Goal: Task Accomplishment & Management: Complete application form

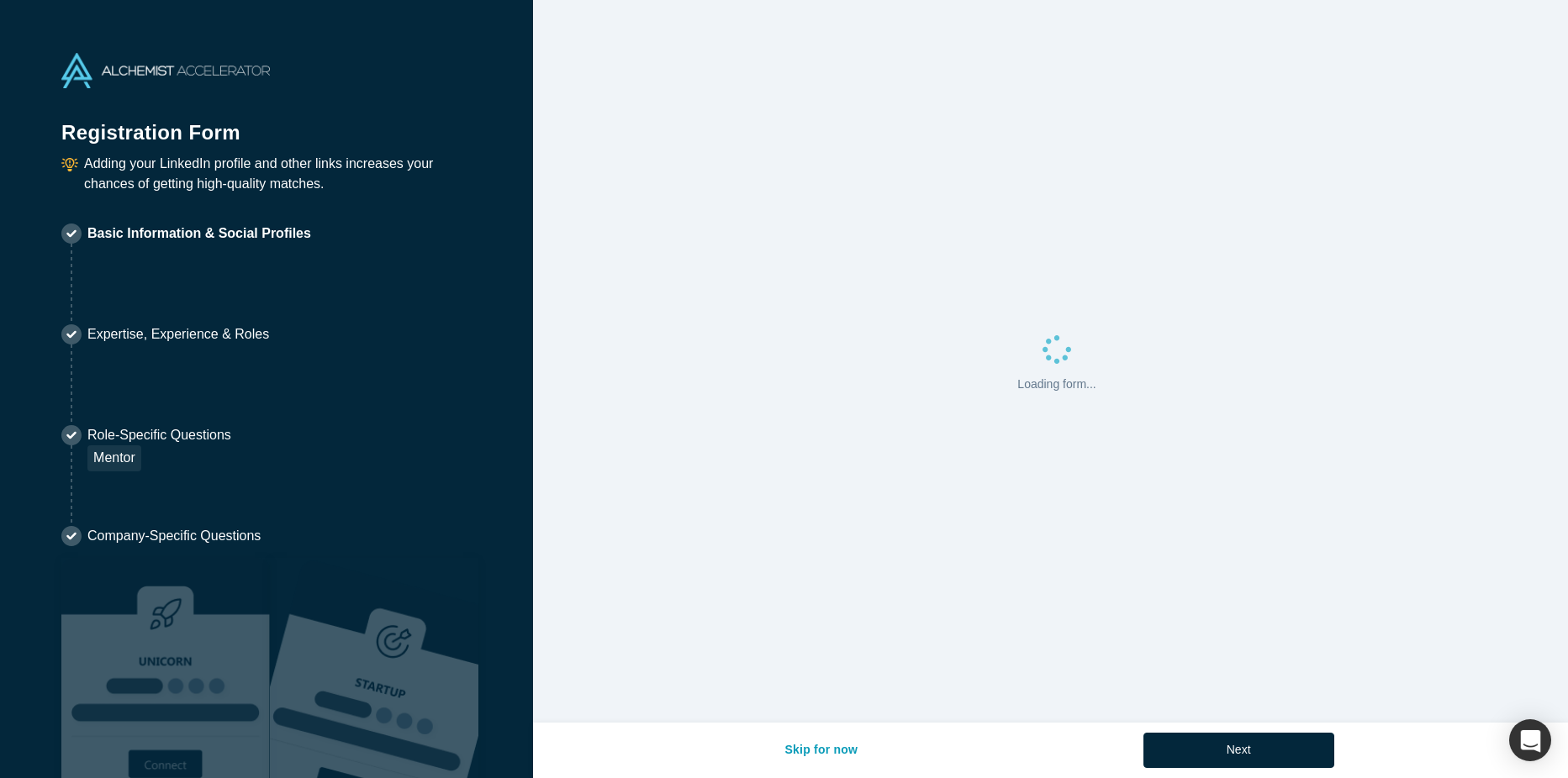
select select "US"
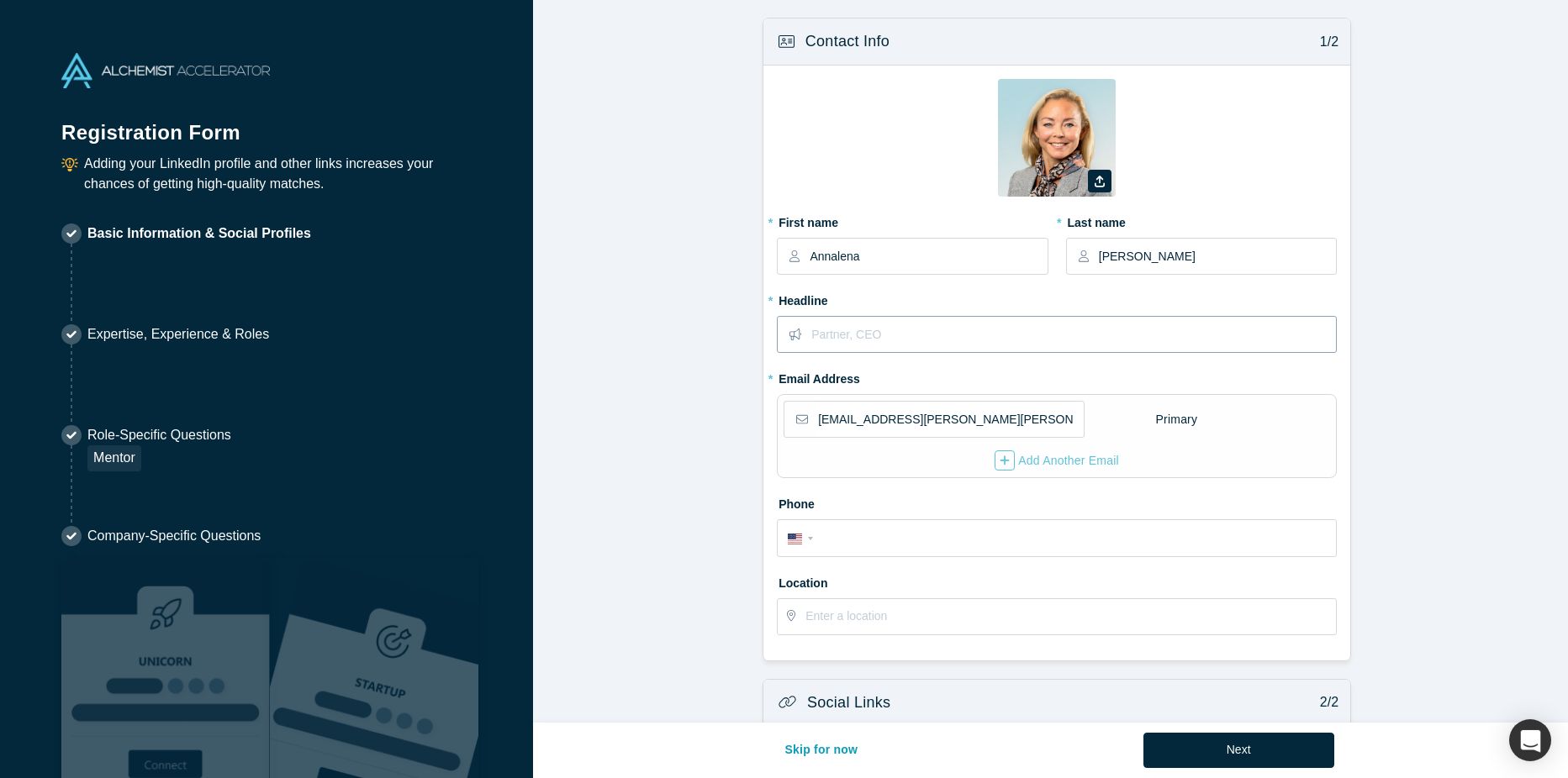
click at [815, 334] on input "text" at bounding box center [1073, 334] width 524 height 35
type input "IP legal attorney, Partner"
click at [808, 539] on span "Country" at bounding box center [810, 539] width 5 height 4
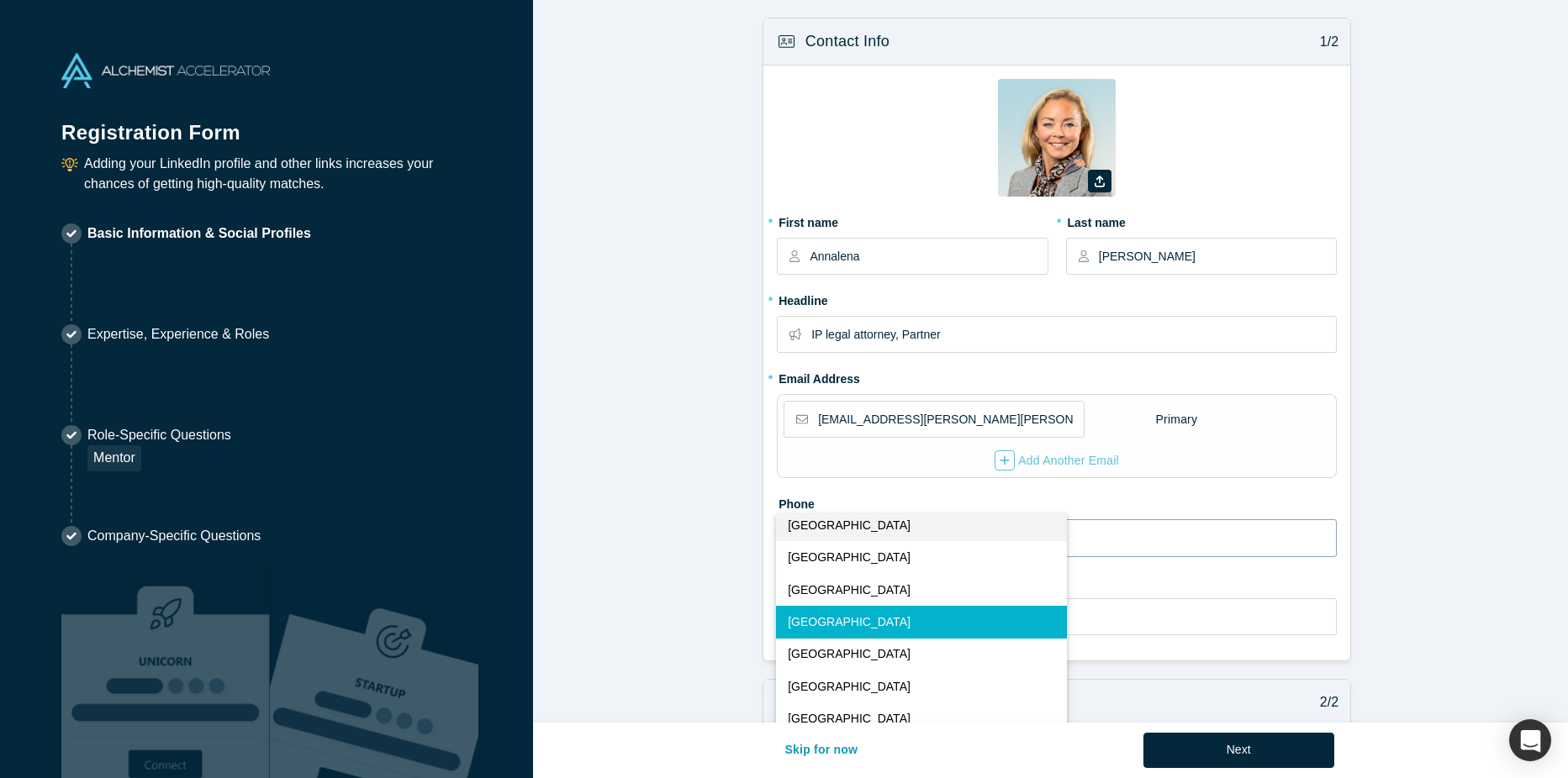
scroll to position [7430, 0]
click at [804, 539] on button "[GEOGRAPHIC_DATA]" at bounding box center [922, 525] width 292 height 32
select select "UA"
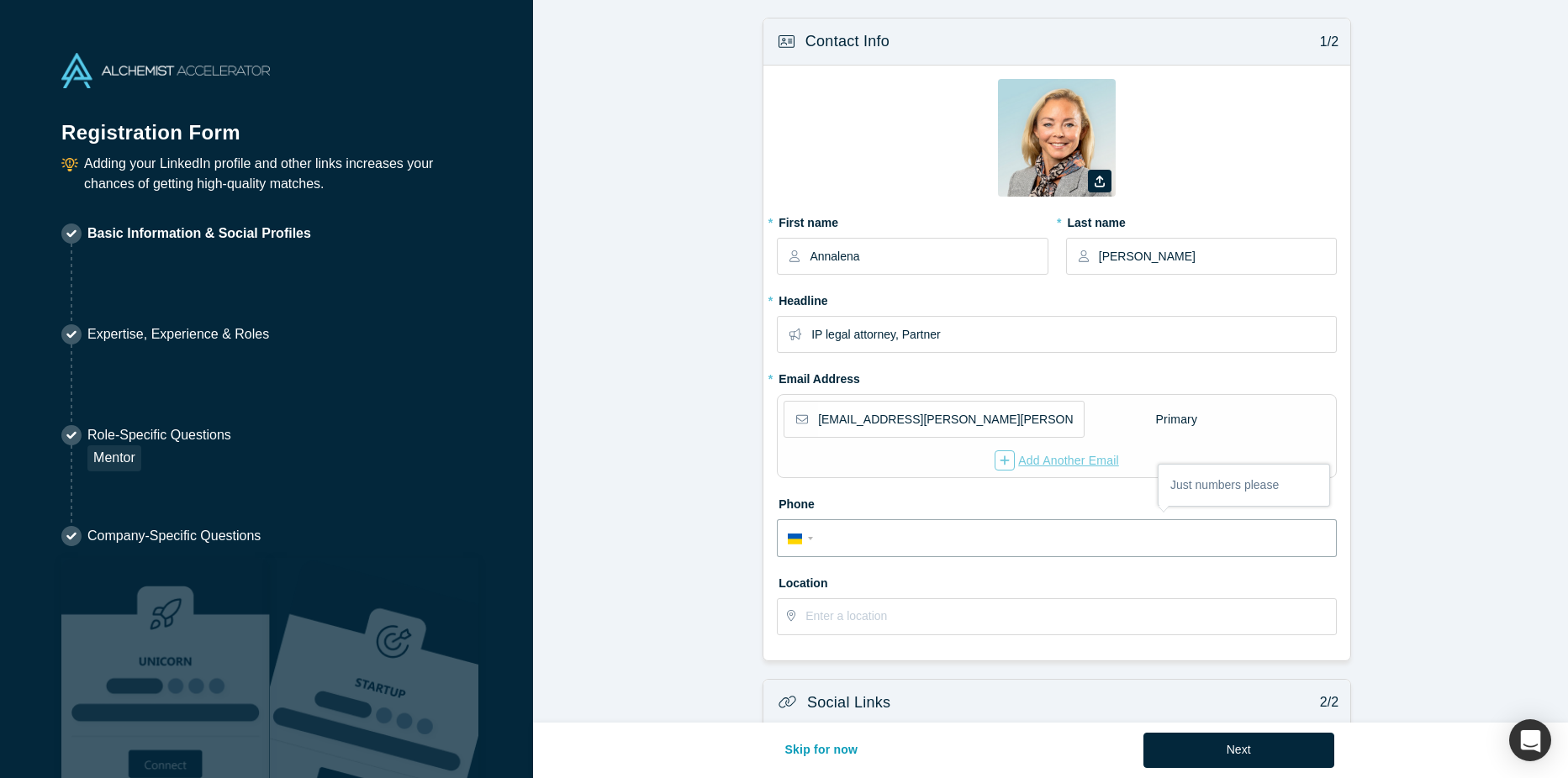
click at [1004, 460] on div "button" at bounding box center [1005, 460] width 20 height 20
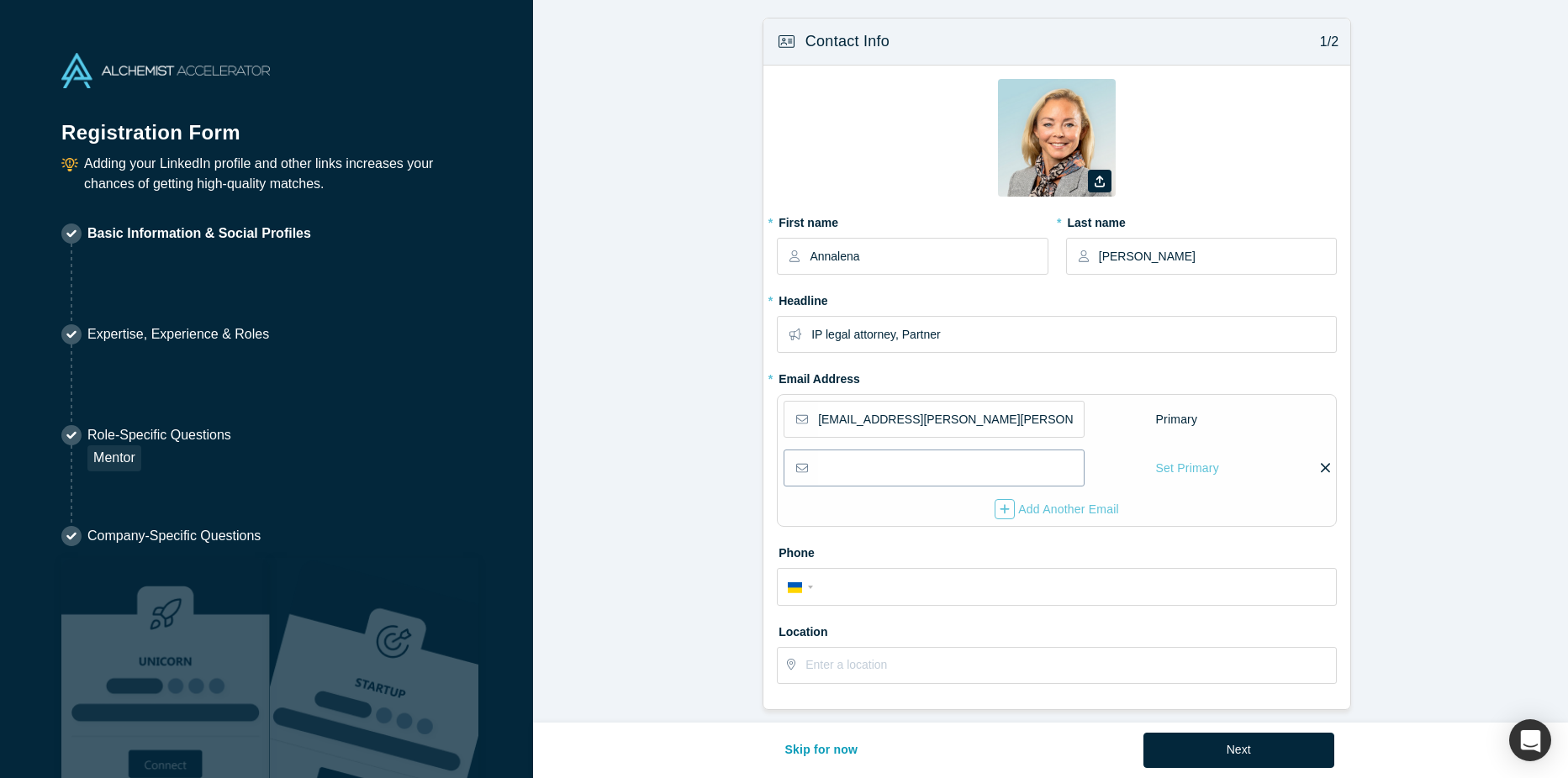
click at [893, 468] on input "email" at bounding box center [950, 468] width 264 height 35
type input "[EMAIL_ADDRESS][DOMAIN_NAME]"
click at [892, 588] on input "tel" at bounding box center [1072, 588] width 508 height 25
type input "[PHONE_NUMBER]"
select select "SE"
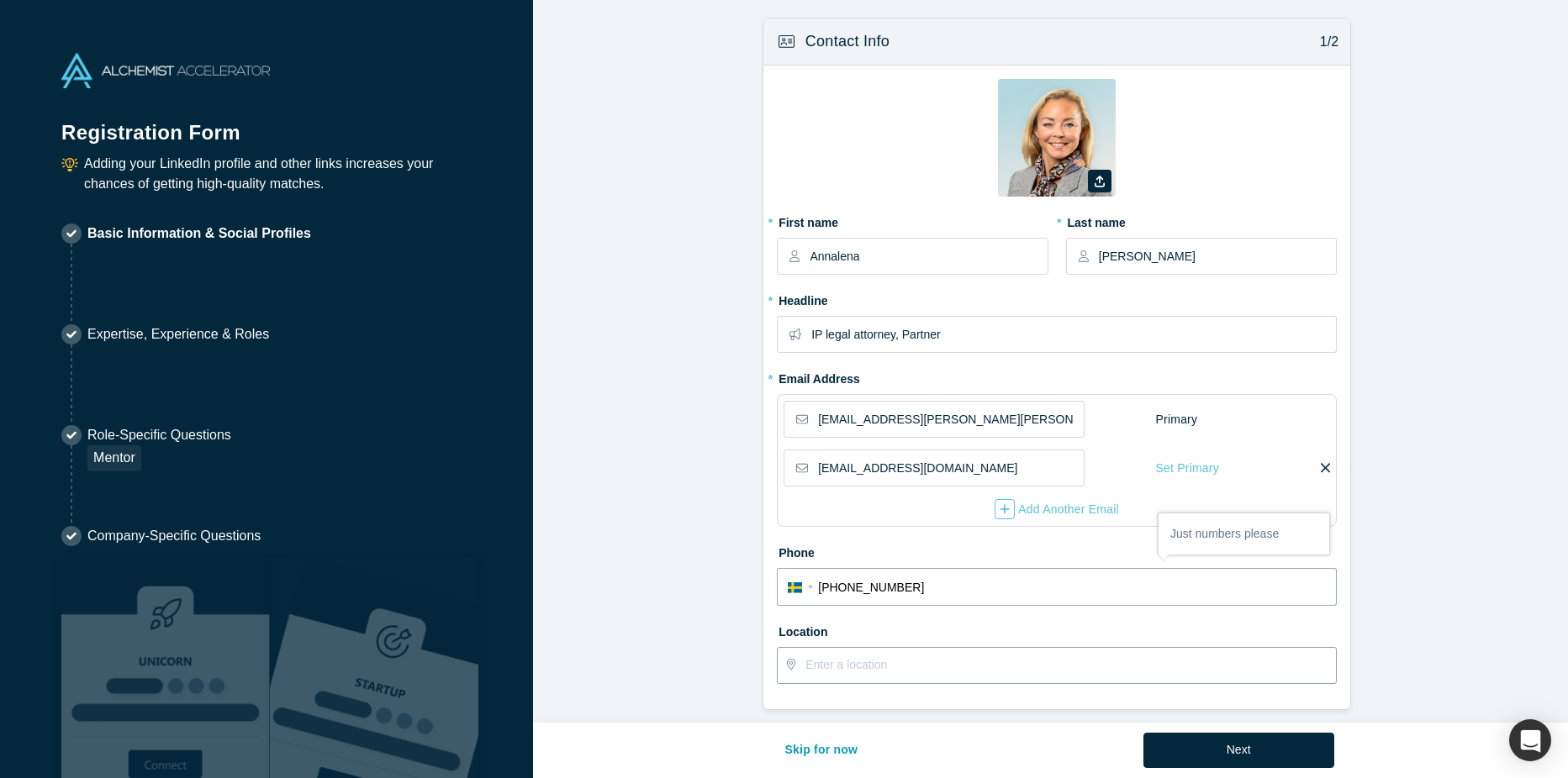
click at [814, 662] on input "text" at bounding box center [1070, 665] width 530 height 35
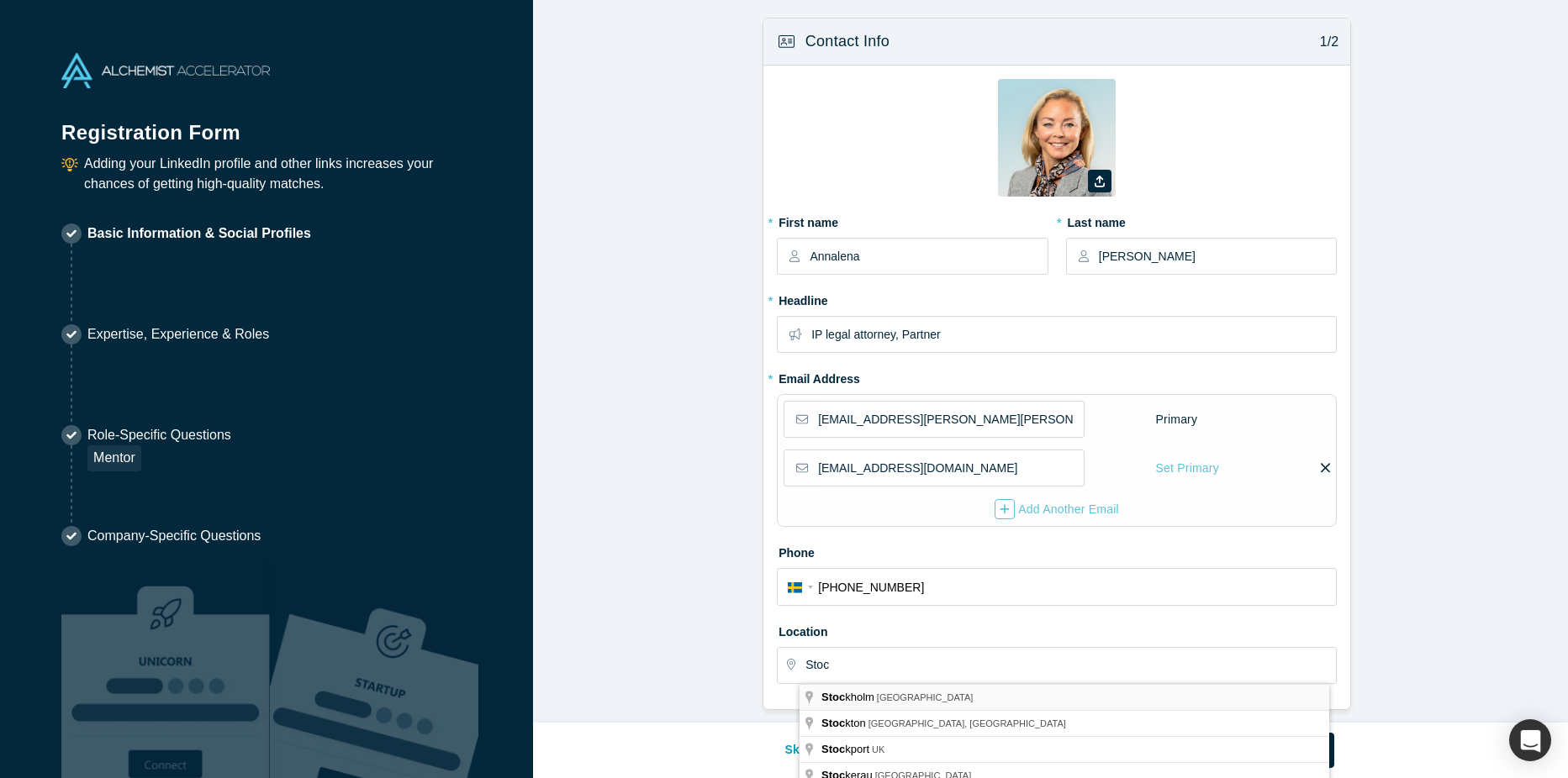
type input "[GEOGRAPHIC_DATA], [GEOGRAPHIC_DATA]"
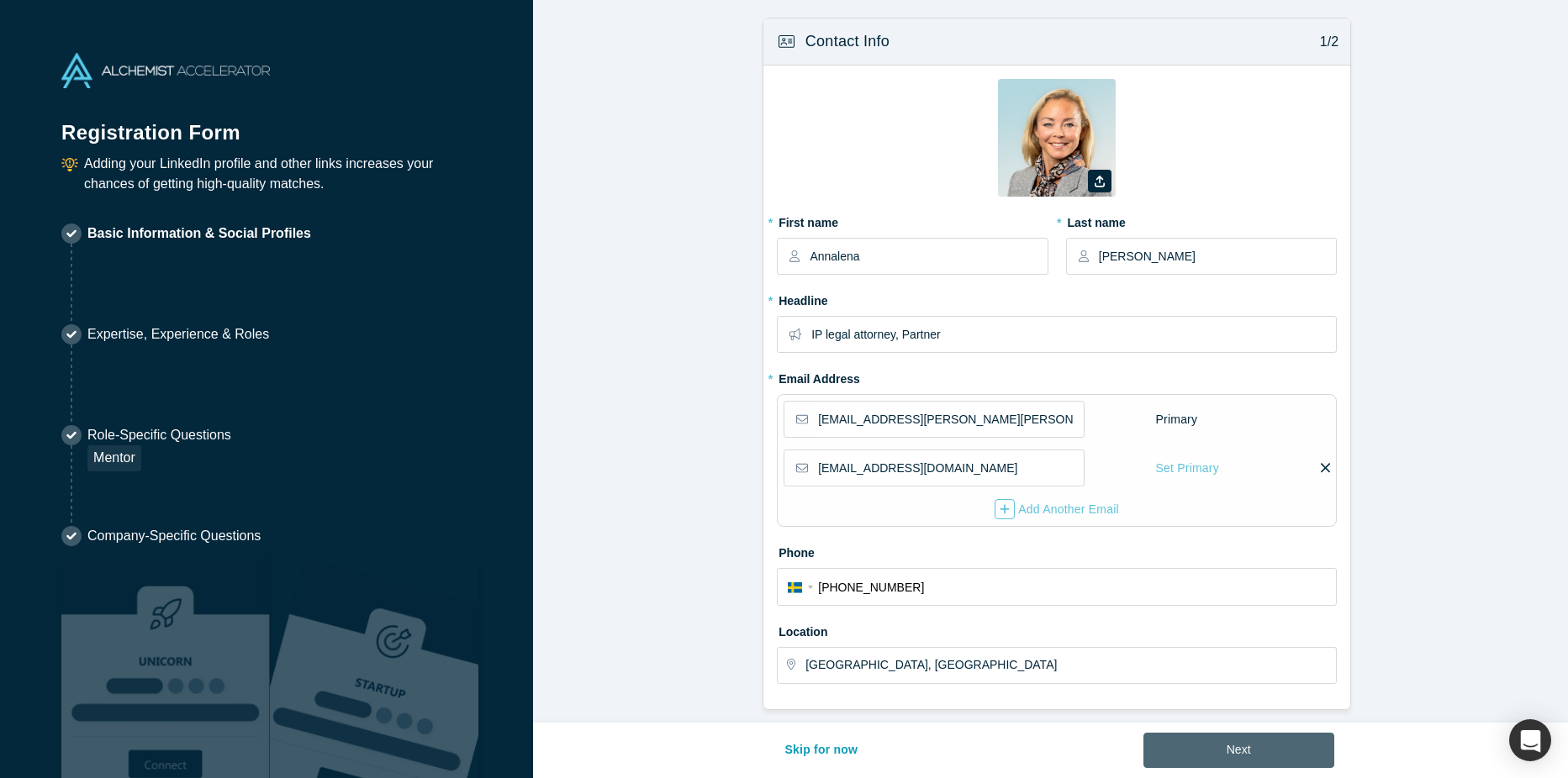
click at [1240, 748] on button "Next" at bounding box center [1240, 750] width 191 height 35
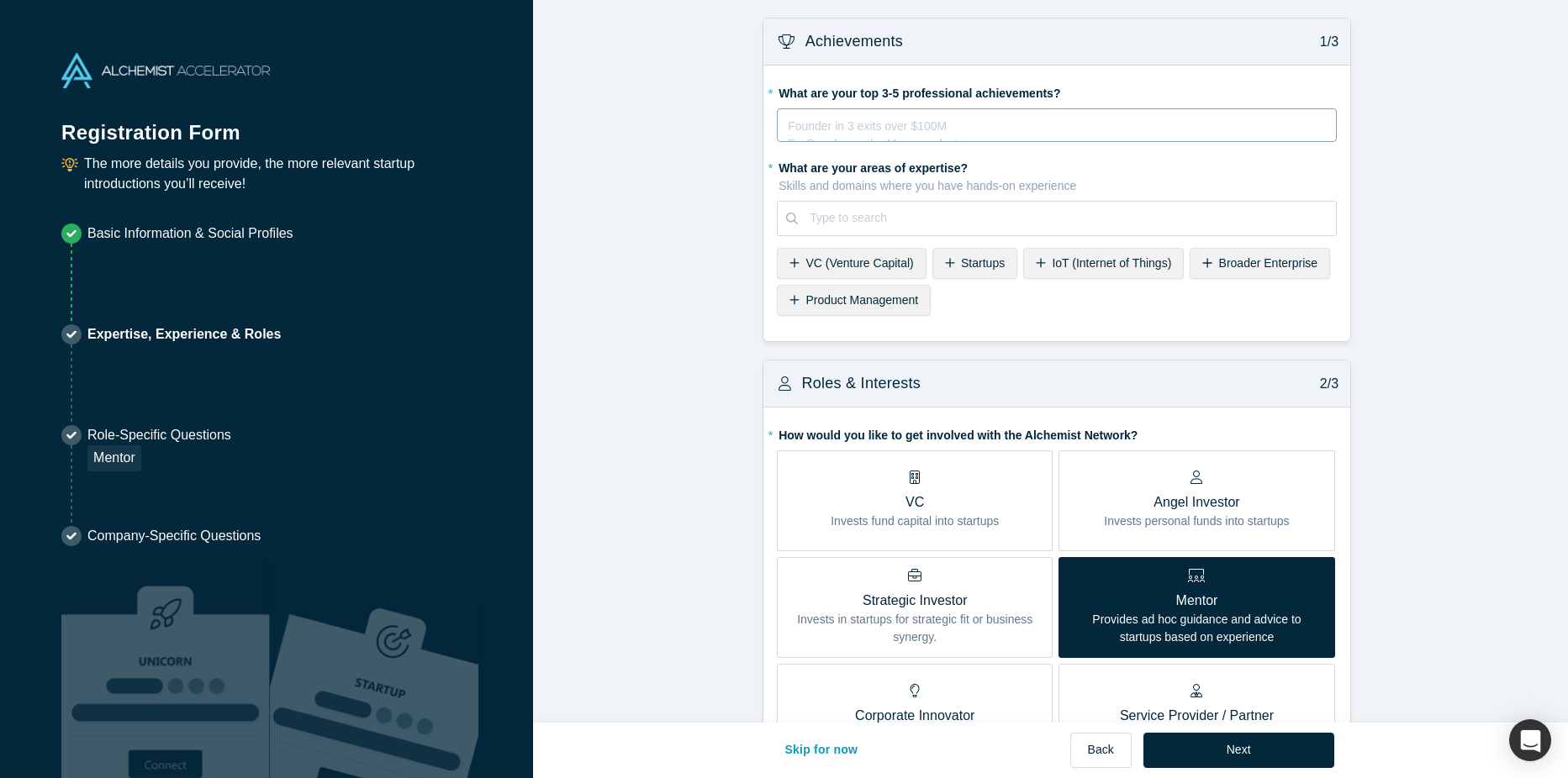
click at [853, 119] on div "rdw-editor" at bounding box center [1057, 123] width 538 height 17
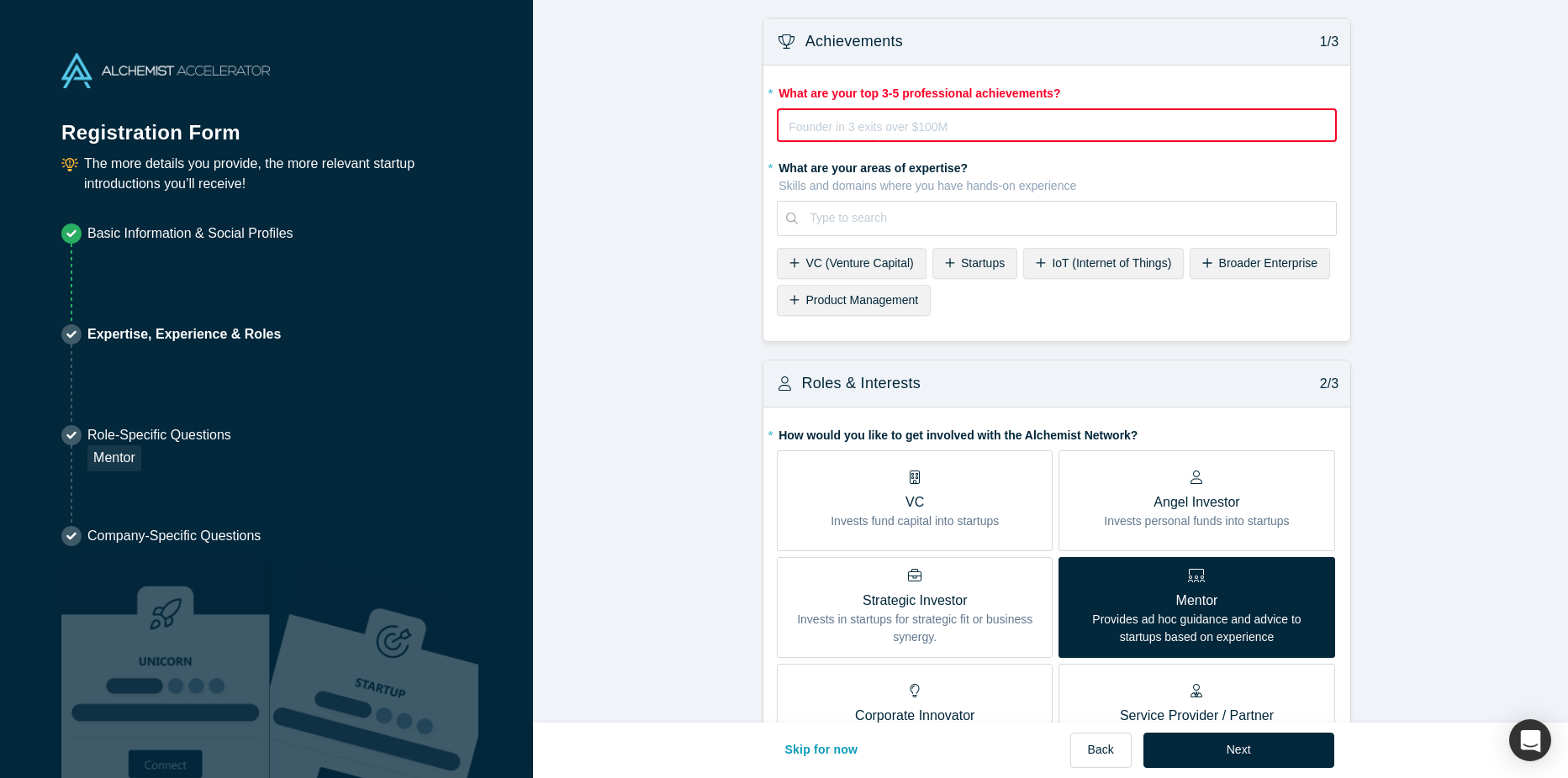
click at [944, 342] on div "* What are your top 3-5 professional achievements? Founder in 3 exits over $100…" at bounding box center [1057, 203] width 587 height 276
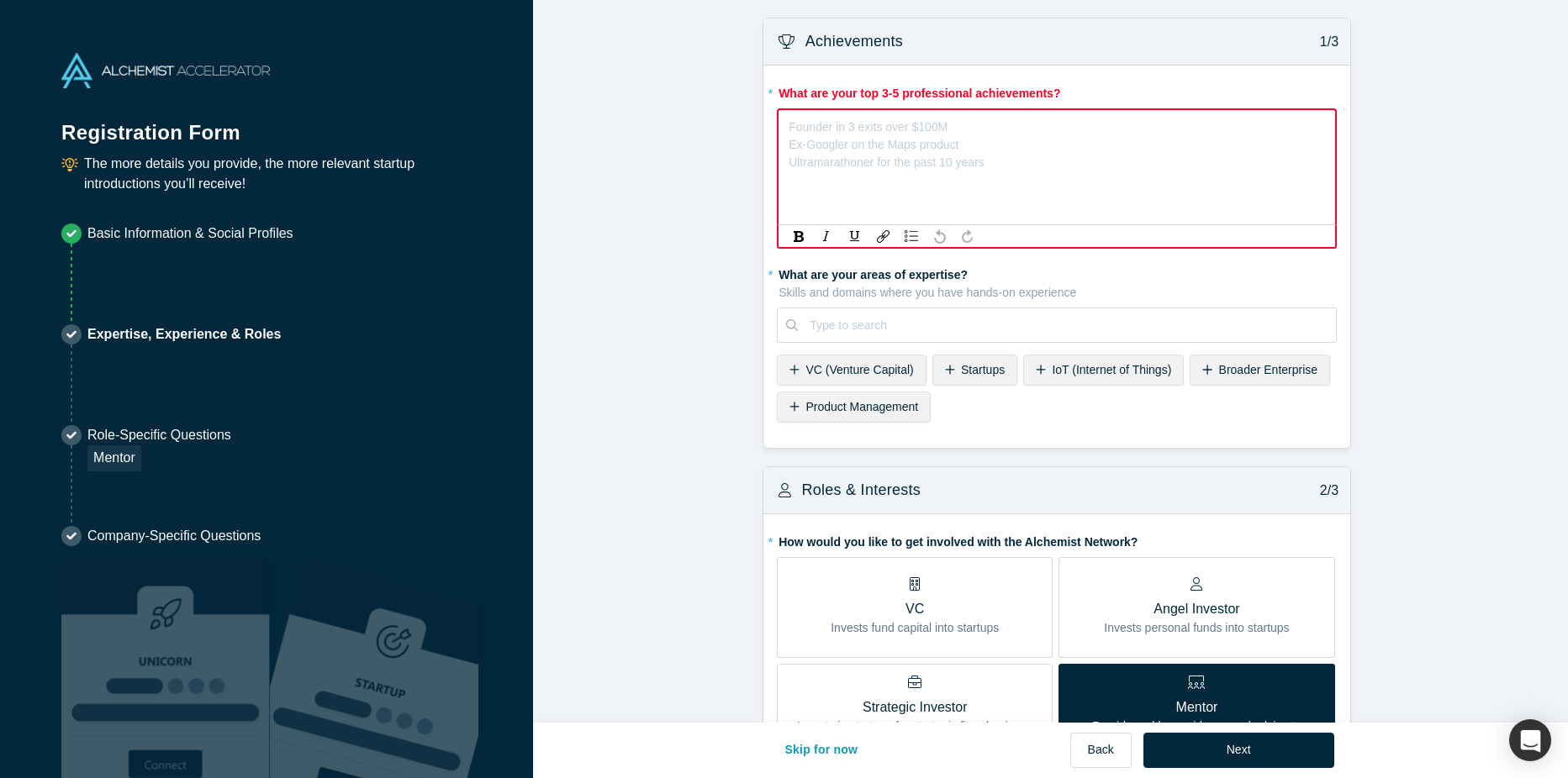
click at [822, 130] on div "rdw-editor" at bounding box center [1057, 124] width 536 height 17
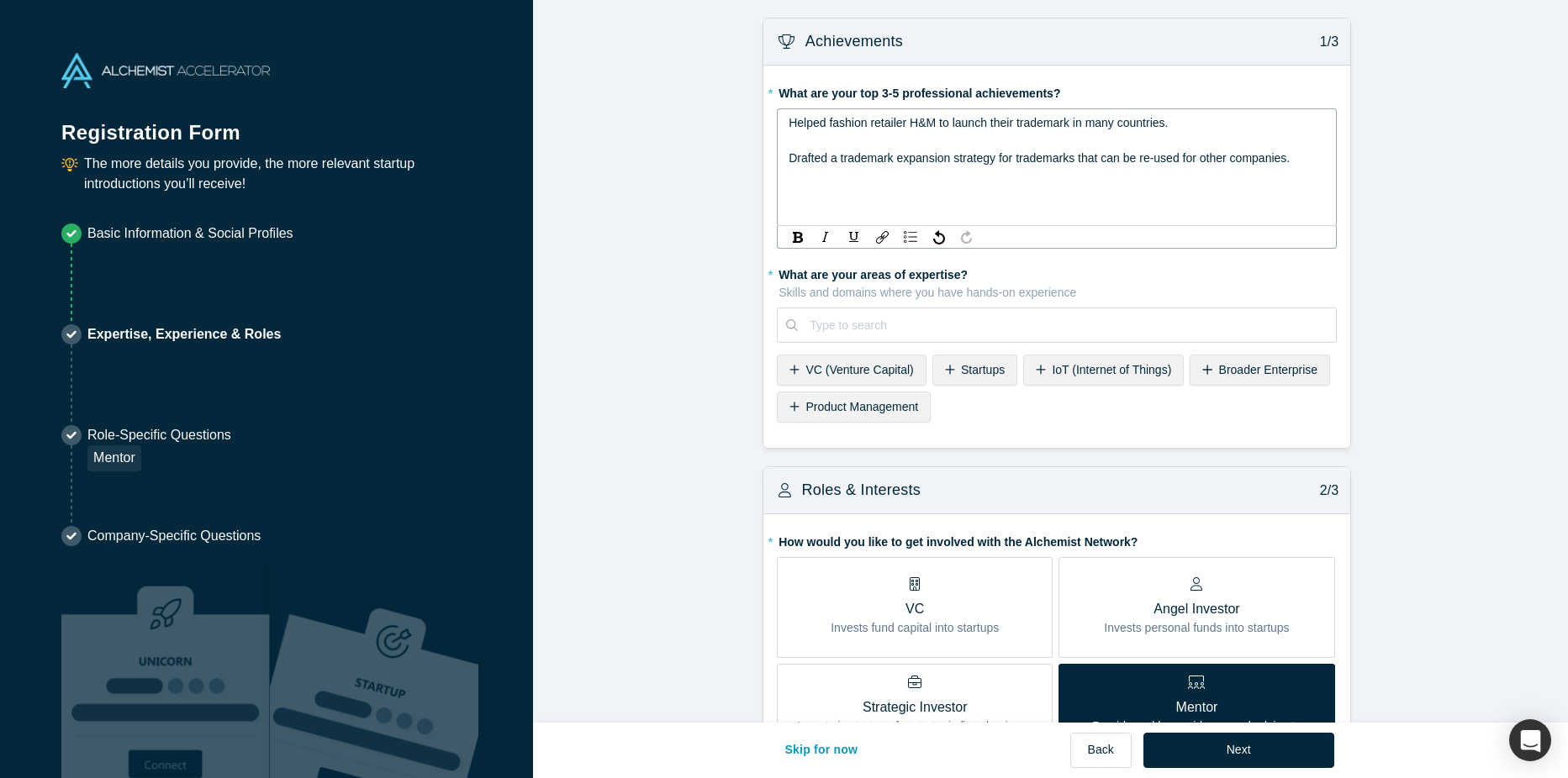
click at [1149, 162] on span "Drafted a trademark expansion strategy for trademarks that can be re-used for o…" at bounding box center [1039, 158] width 501 height 13
drag, startPoint x: 1262, startPoint y: 158, endPoint x: 1112, endPoint y: 165, distance: 150.2
click at [1073, 158] on span "Drafted a trademark expansion strategy for trademarks that can be used for othe…" at bounding box center [1032, 158] width 487 height 13
click at [889, 160] on span "Drafted a trademark expansion strategy for trademarks which works as a blue-pri…" at bounding box center [1030, 158] width 483 height 13
drag, startPoint x: 986, startPoint y: 159, endPoint x: 783, endPoint y: 160, distance: 203.0
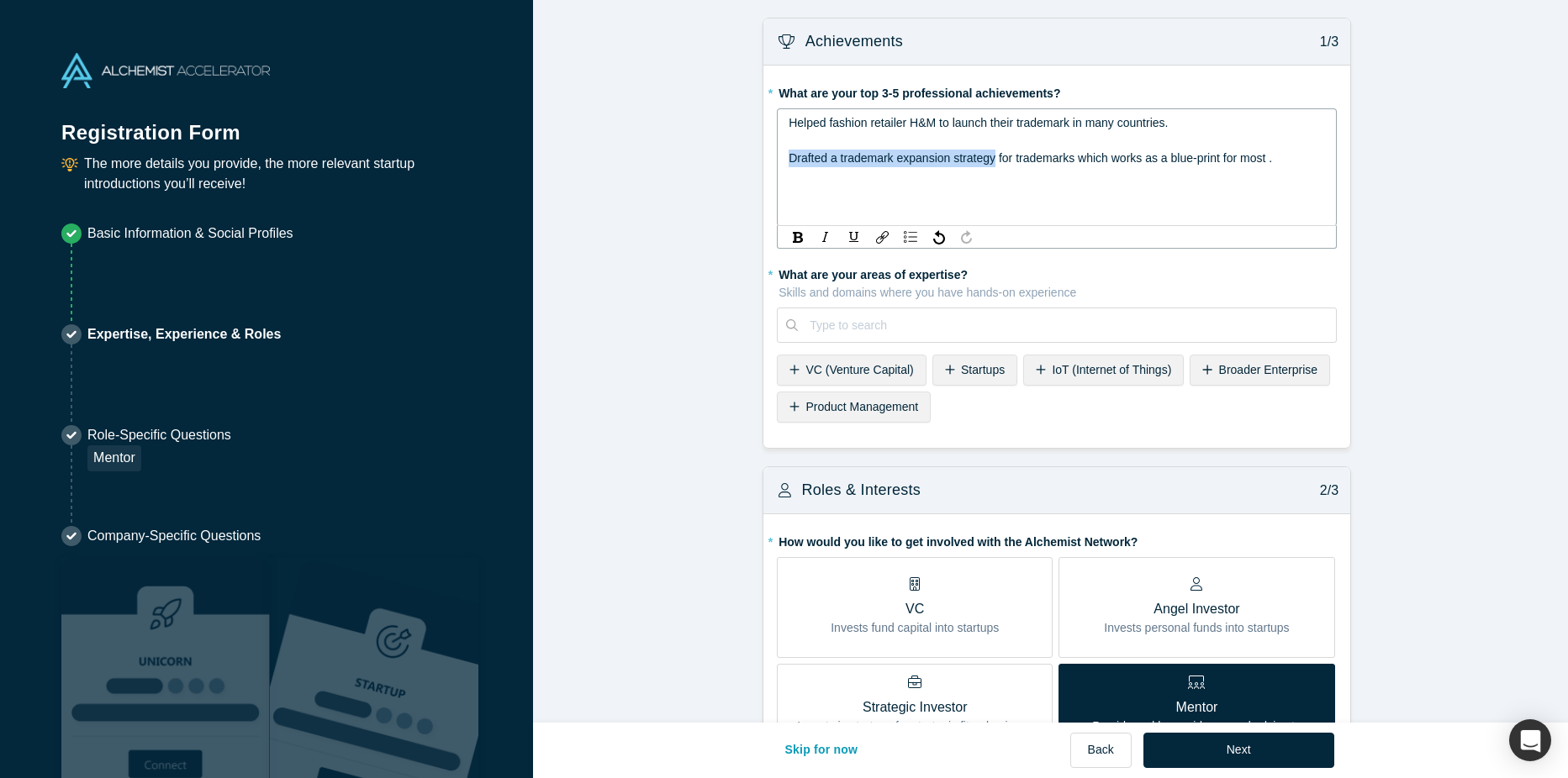
click at [789, 160] on span "Drafted a trademark expansion strategy for trademarks which works as a blue-pri…" at bounding box center [1030, 158] width 483 height 13
drag, startPoint x: 1270, startPoint y: 158, endPoint x: 1148, endPoint y: 158, distance: 122.0
click at [1148, 158] on span "Experience of global expansion strategies for trademarks which works as a blue-…" at bounding box center [1036, 158] width 495 height 13
drag, startPoint x: 1273, startPoint y: 162, endPoint x: 1148, endPoint y: 165, distance: 125.0
click at [1148, 165] on div "Experience of global expansion strategies for trademarks which works as a blue-…" at bounding box center [1057, 158] width 538 height 17
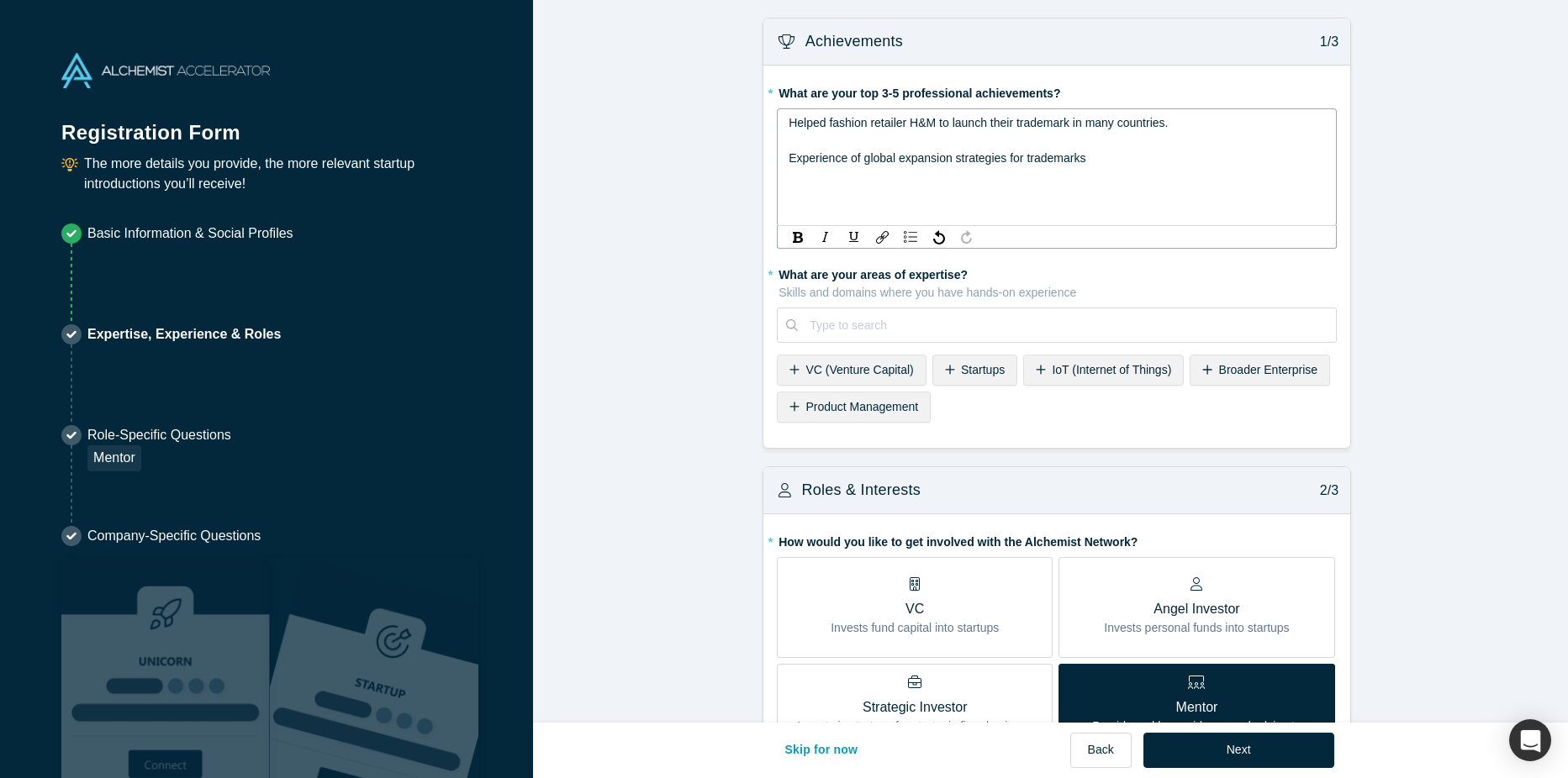
click at [790, 159] on span "Experience of global expansion strategies for trademarks" at bounding box center [937, 158] width 297 height 13
click at [992, 180] on div "rdw-editor" at bounding box center [1057, 176] width 538 height 17
click at [1158, 153] on div "Thorough experience of global expansion strategies for trademarks" at bounding box center [1057, 158] width 538 height 17
drag, startPoint x: 1138, startPoint y: 162, endPoint x: 912, endPoint y: 158, distance: 226.0
click at [912, 158] on div "Thorough experience of global expansion strategies for trademarks" at bounding box center [1057, 158] width 538 height 17
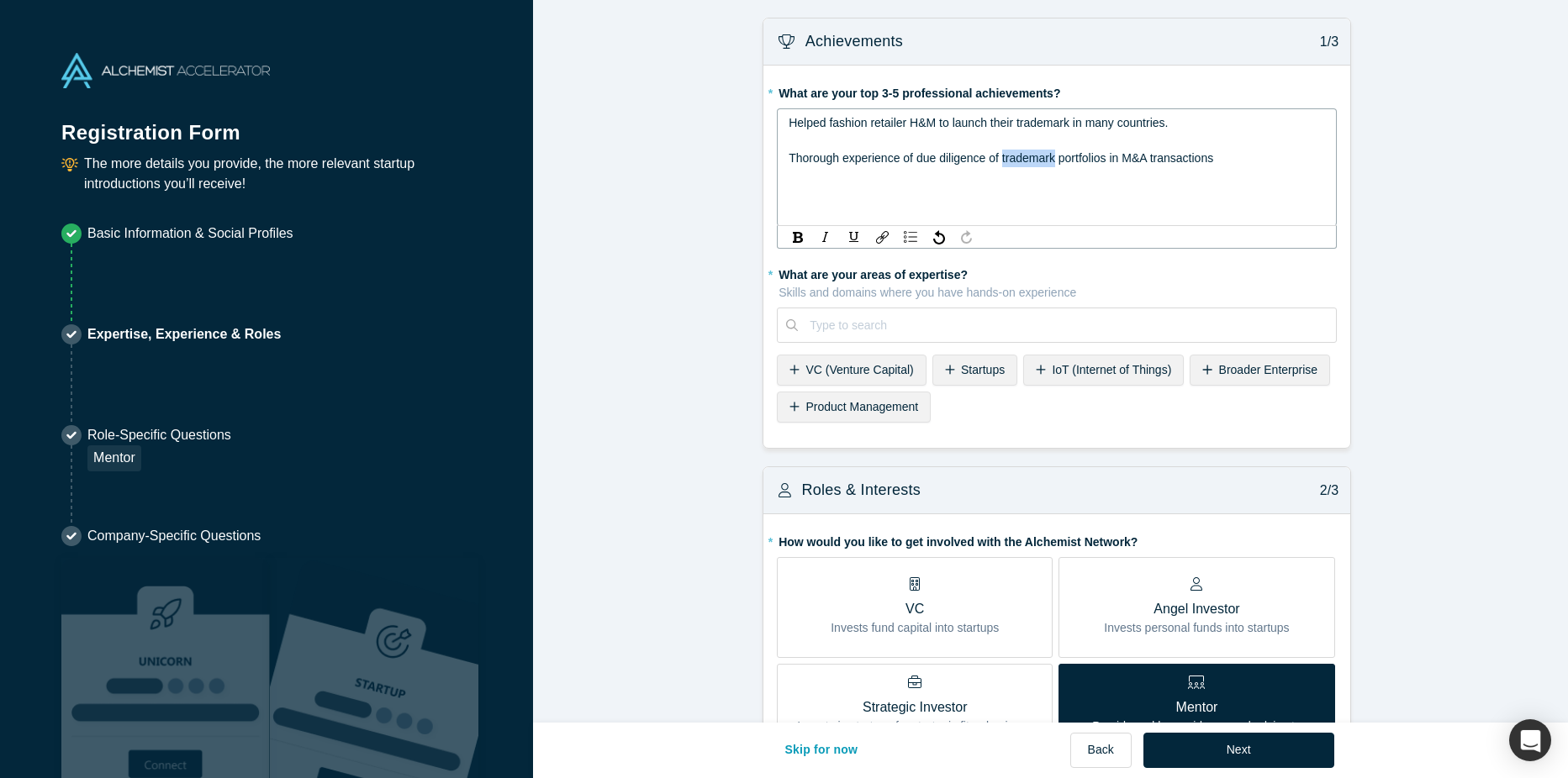
drag, startPoint x: 1050, startPoint y: 156, endPoint x: 997, endPoint y: 163, distance: 53.5
click at [997, 163] on span "Thorough experience of due diligence of trademark portfolios in M&A transactions" at bounding box center [1001, 158] width 425 height 13
click at [1236, 163] on div "Thorough experience of due diligence of IP portfolios in M&A transactions" at bounding box center [1057, 158] width 538 height 17
click at [999, 163] on span "Thorough experience of due diligence of IP portfolios in M&A transactions." at bounding box center [982, 158] width 386 height 13
click at [1226, 155] on div "Thorough experience of due diligence of global IP portfolios in M&A transaction…" at bounding box center [1057, 158] width 538 height 17
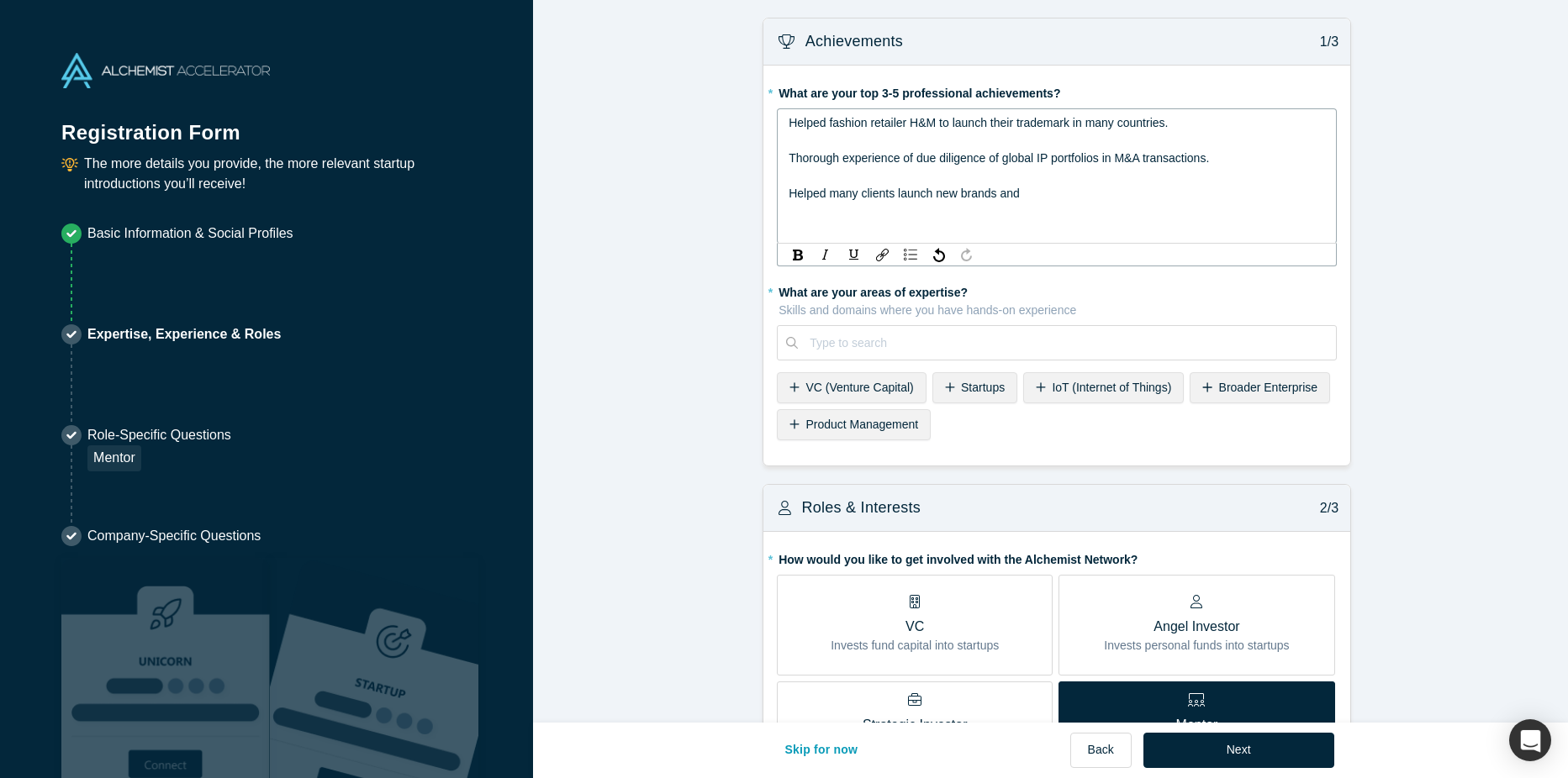
drag, startPoint x: 1037, startPoint y: 194, endPoint x: 894, endPoint y: 198, distance: 143.1
click at [892, 198] on div "Helped many clients launch new brands and" at bounding box center [1057, 194] width 538 height 17
drag, startPoint x: 934, startPoint y: 196, endPoint x: 892, endPoint y: 199, distance: 42.1
click at [892, 199] on span "Helped many clients evaluate new brands from a legal perspective." at bounding box center [964, 193] width 350 height 13
click at [1112, 189] on span "Helped many clients assess new brands from a legal perspective." at bounding box center [960, 193] width 342 height 13
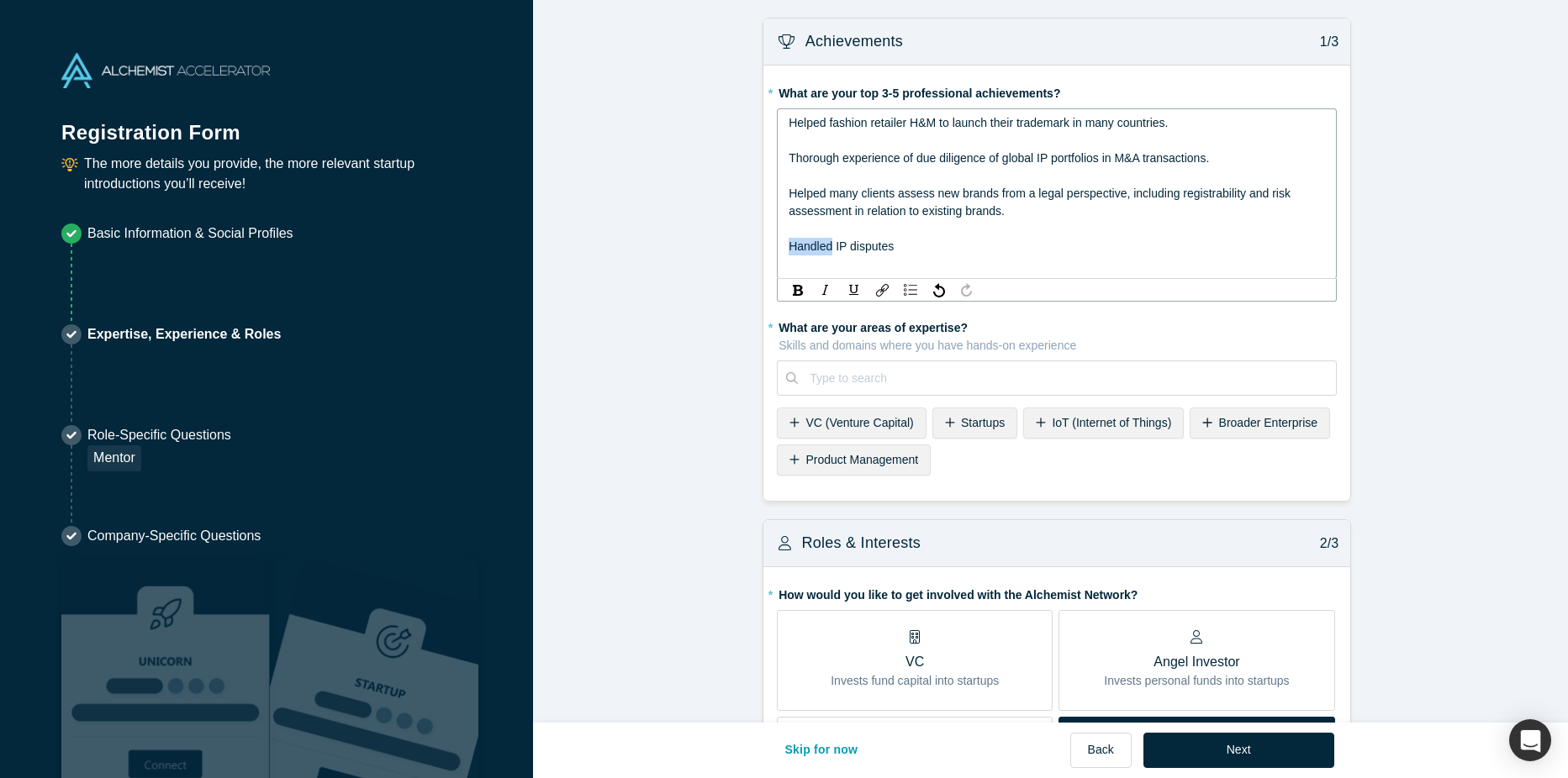
drag, startPoint x: 826, startPoint y: 249, endPoint x: 735, endPoint y: 249, distance: 91.0
click at [951, 249] on div "Managed global IP disputes" at bounding box center [1057, 246] width 538 height 17
click at [870, 249] on span "Managed global IP disputes" at bounding box center [861, 246] width 145 height 13
click at [892, 195] on span "Helped many clients assess new brands from a legal perspective, including regis…" at bounding box center [1041, 201] width 505 height 32
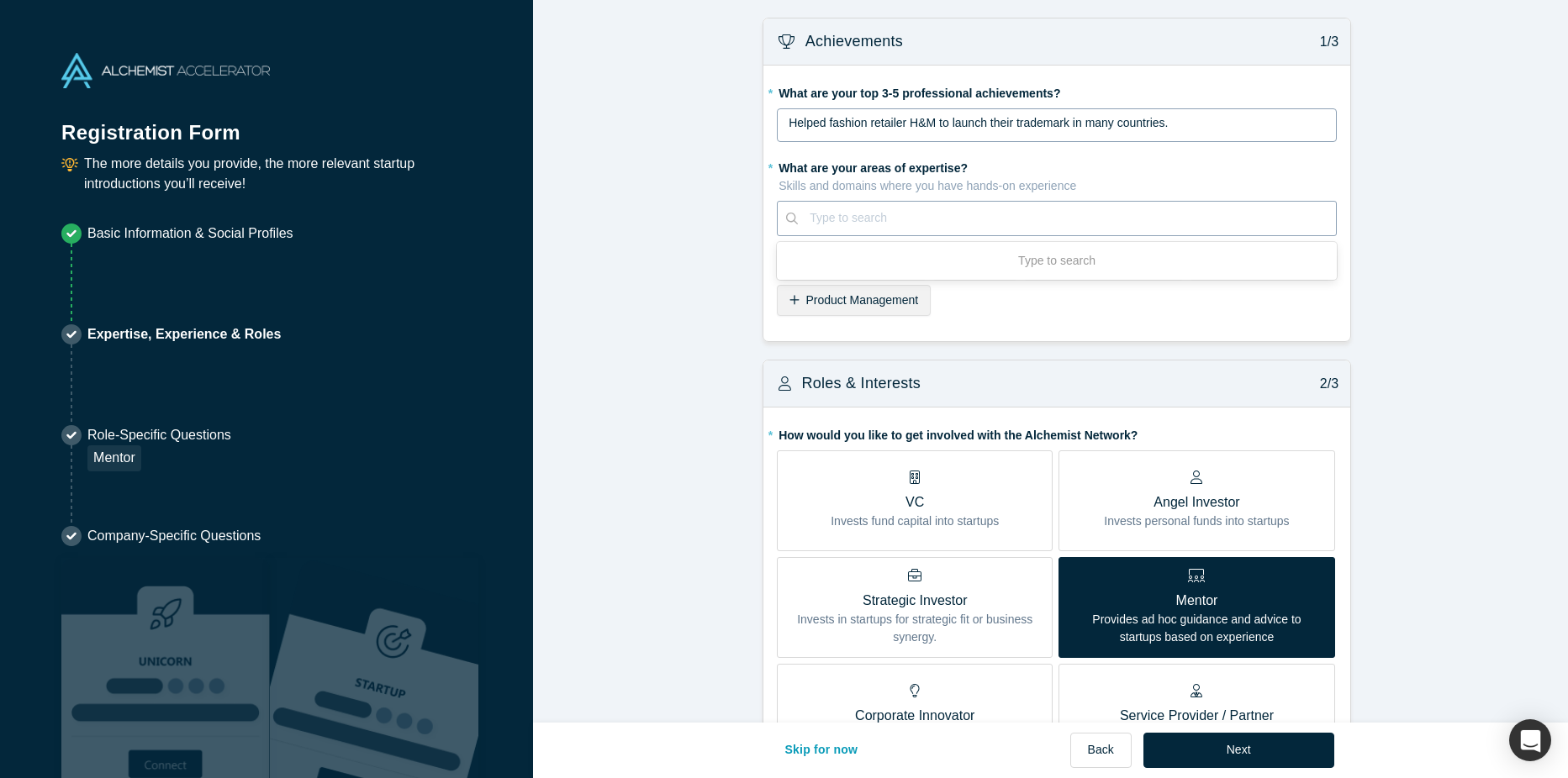
type input "trademarks"
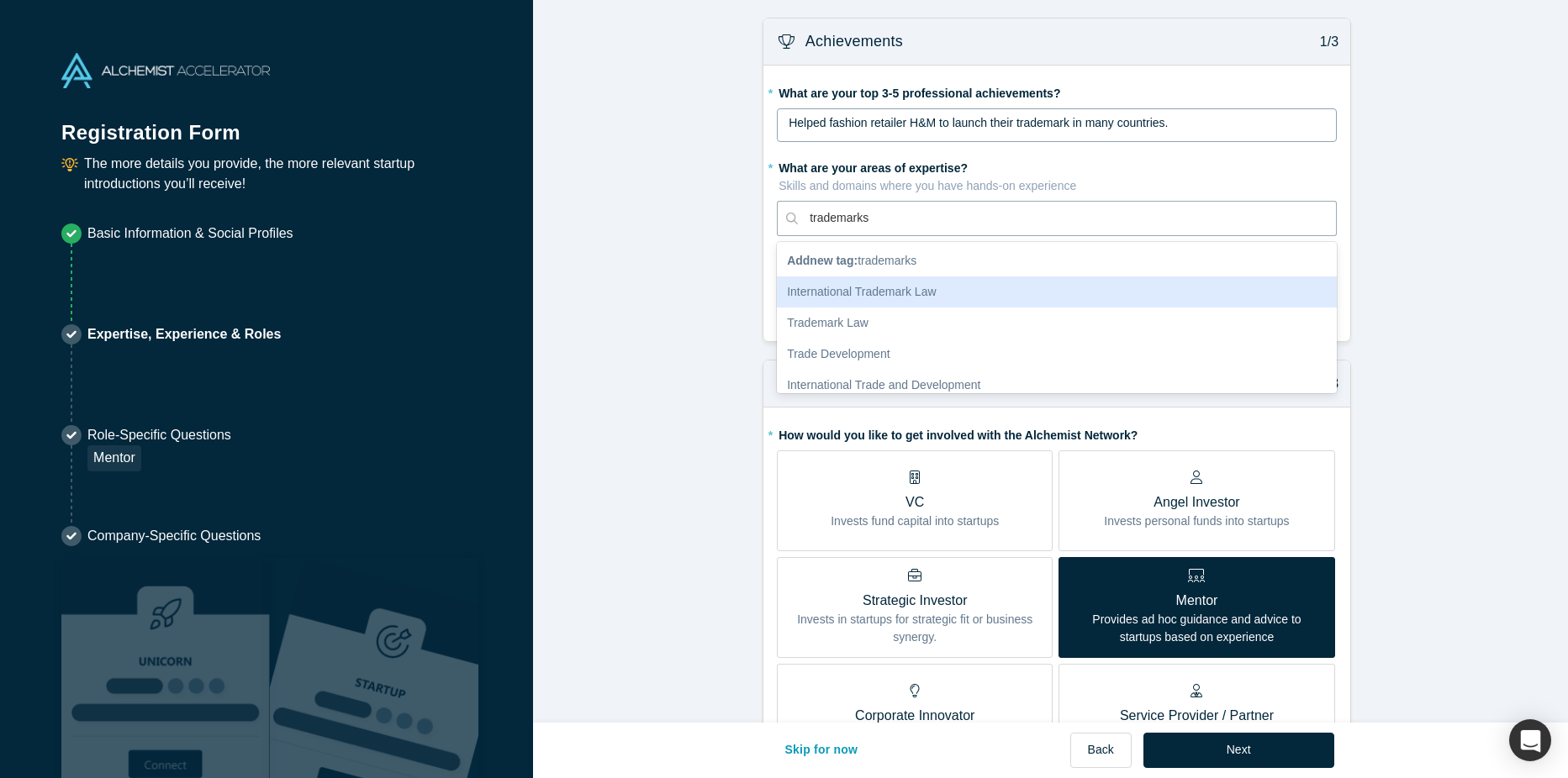
click at [847, 290] on div "International Trademark Law" at bounding box center [1057, 292] width 560 height 32
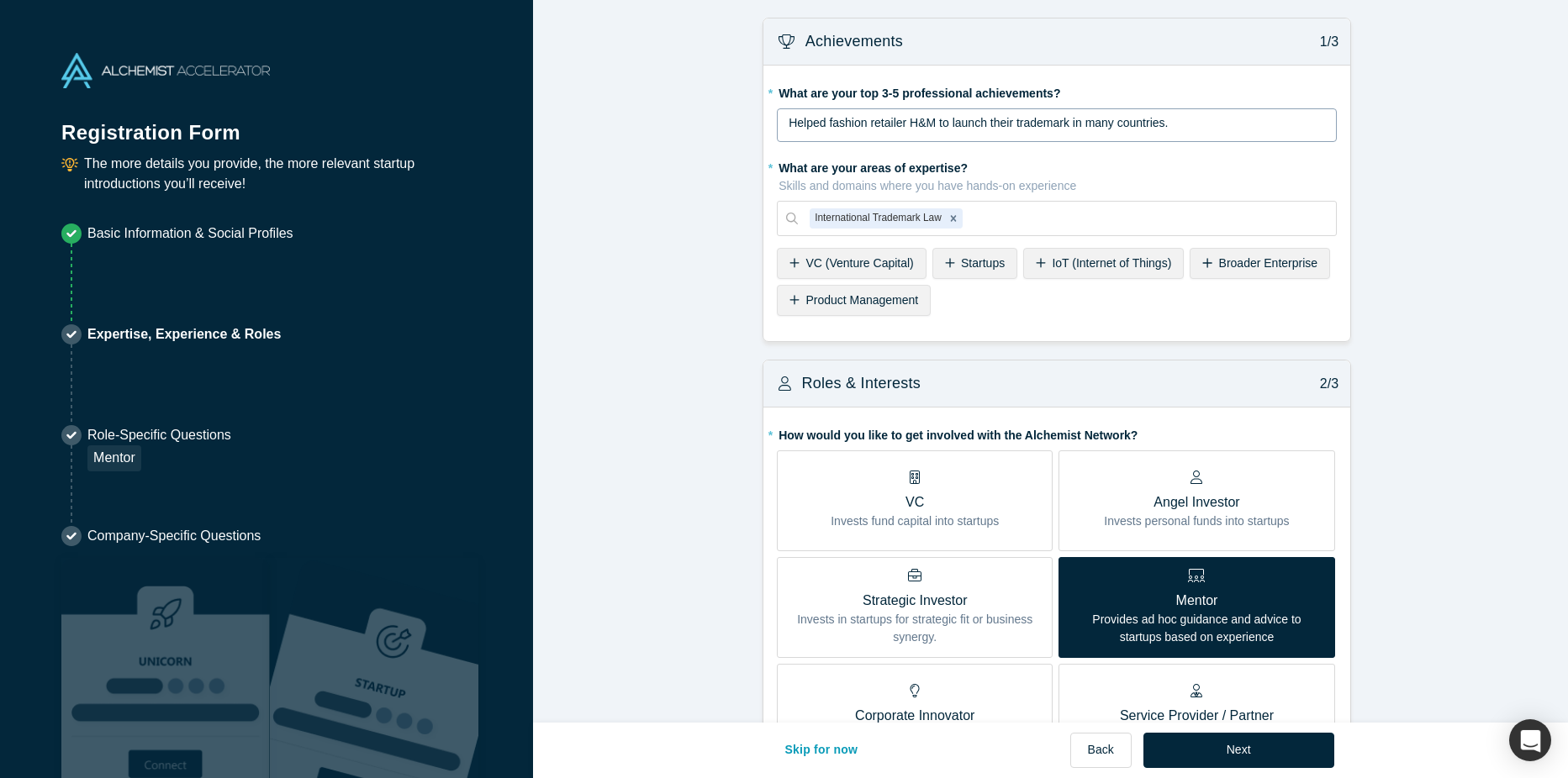
click at [961, 262] on span "Startups" at bounding box center [983, 263] width 44 height 13
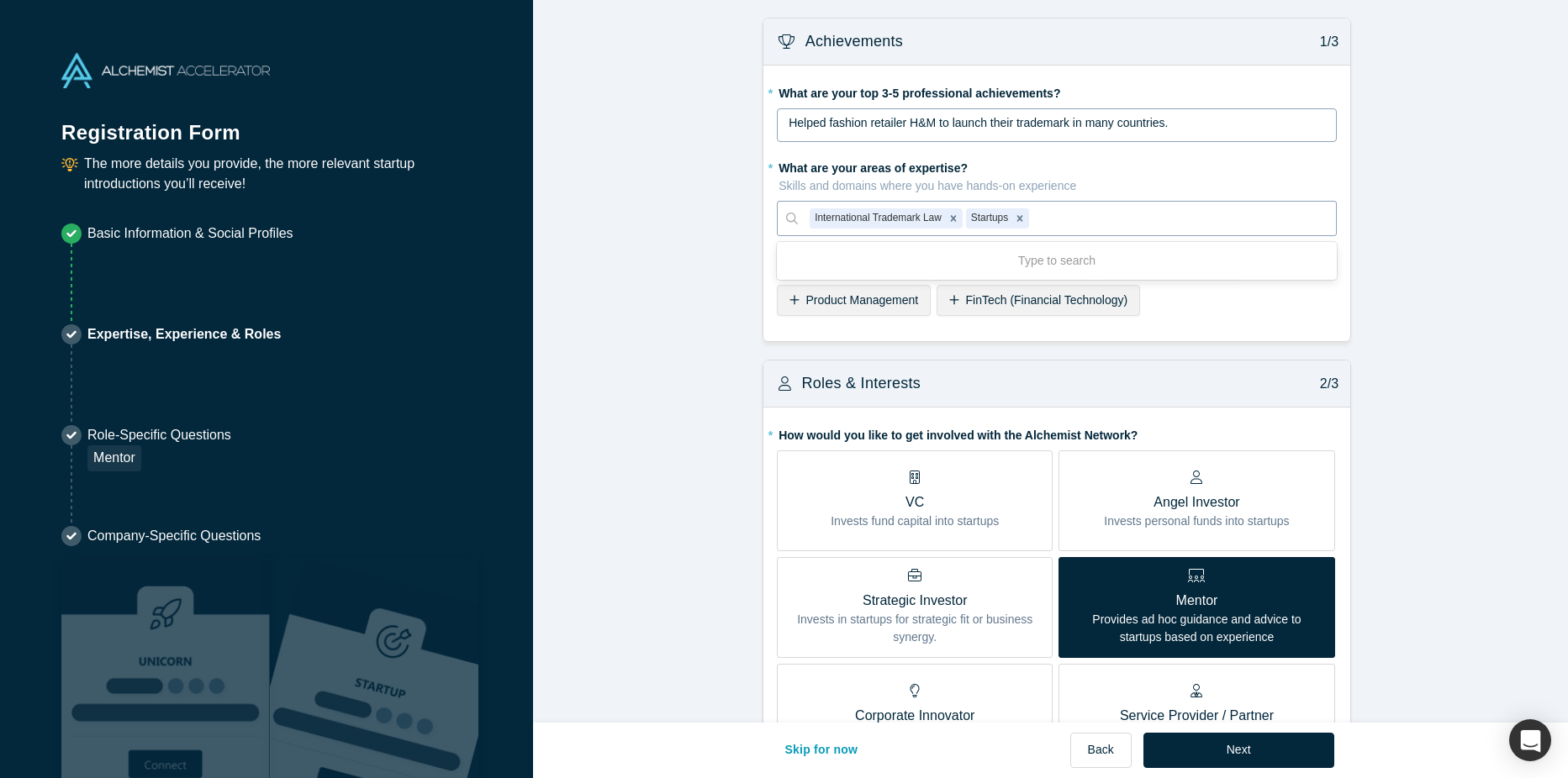
click at [1070, 215] on div at bounding box center [1178, 218] width 292 height 21
type input "trademark"
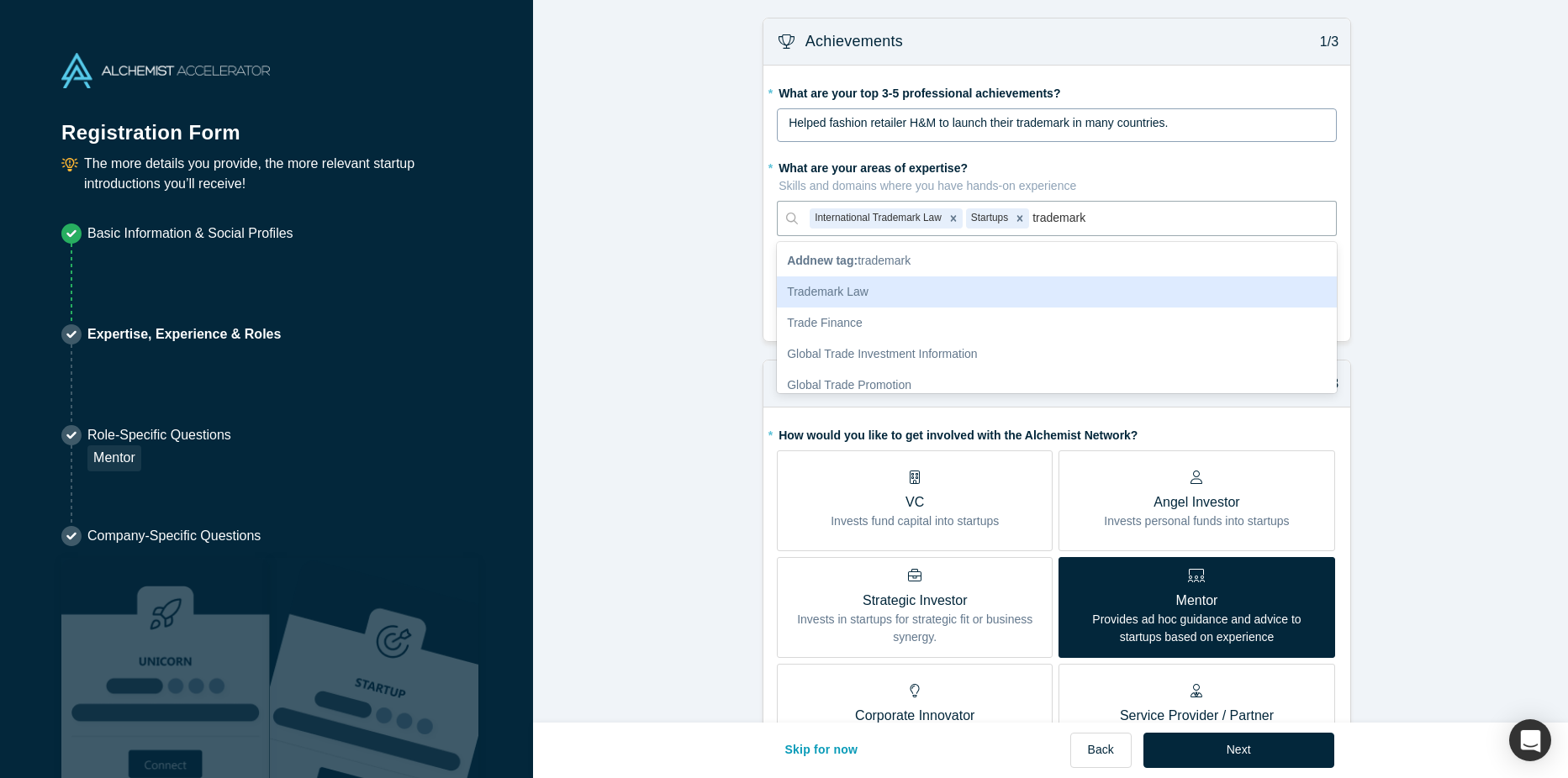
click at [875, 292] on div "Trademark Law" at bounding box center [1057, 292] width 560 height 32
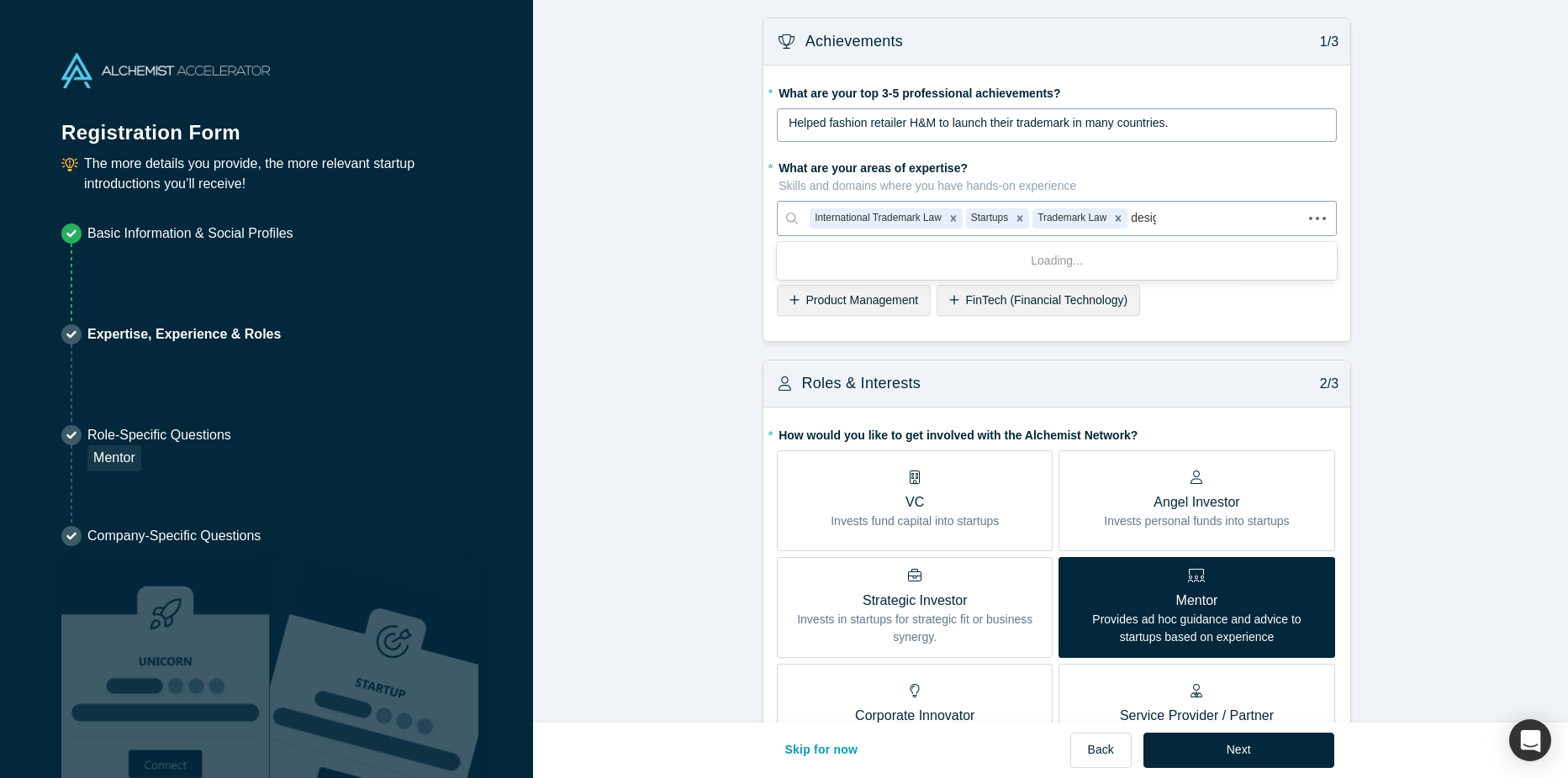
type input "design"
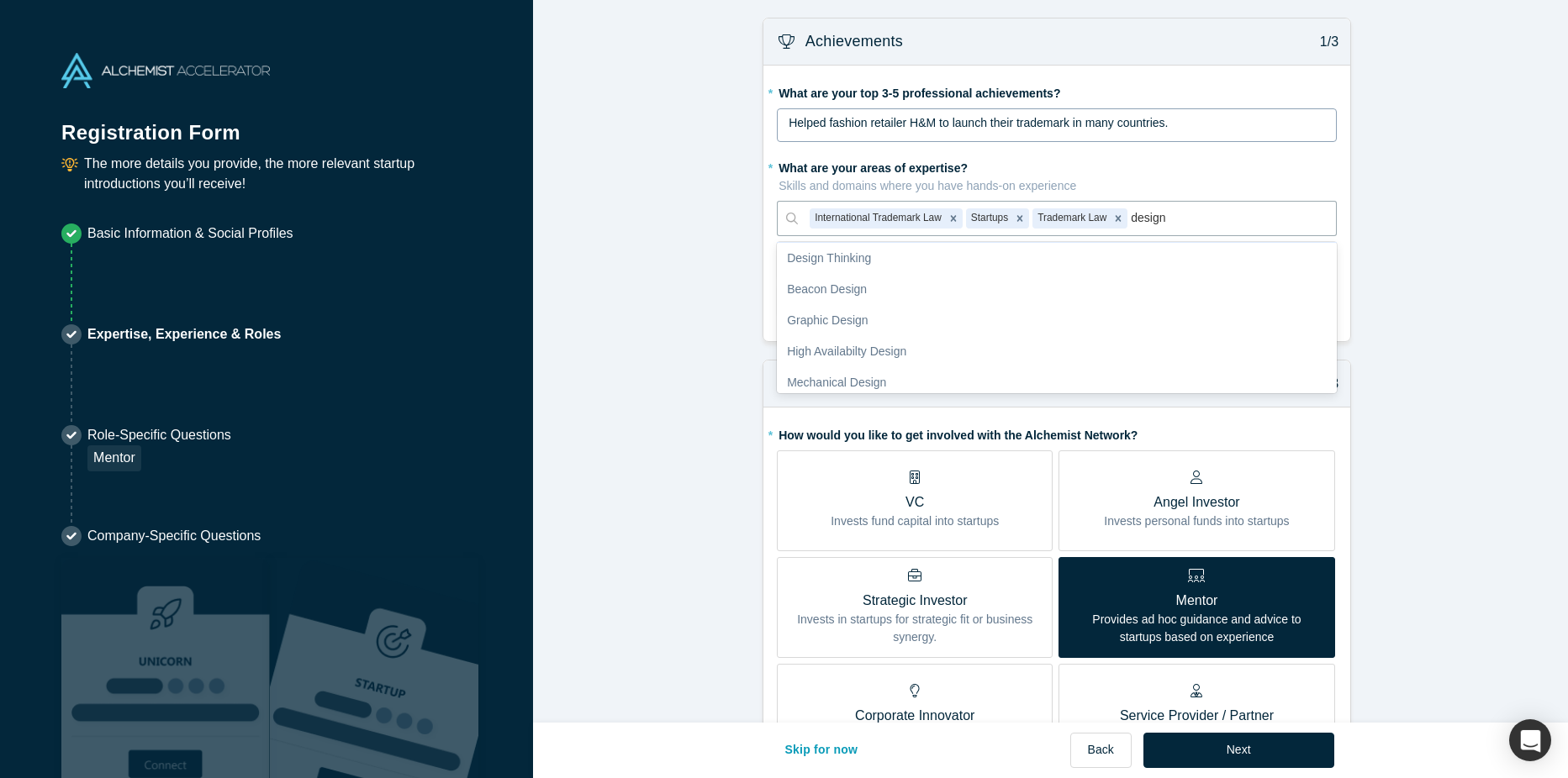
scroll to position [0, 0]
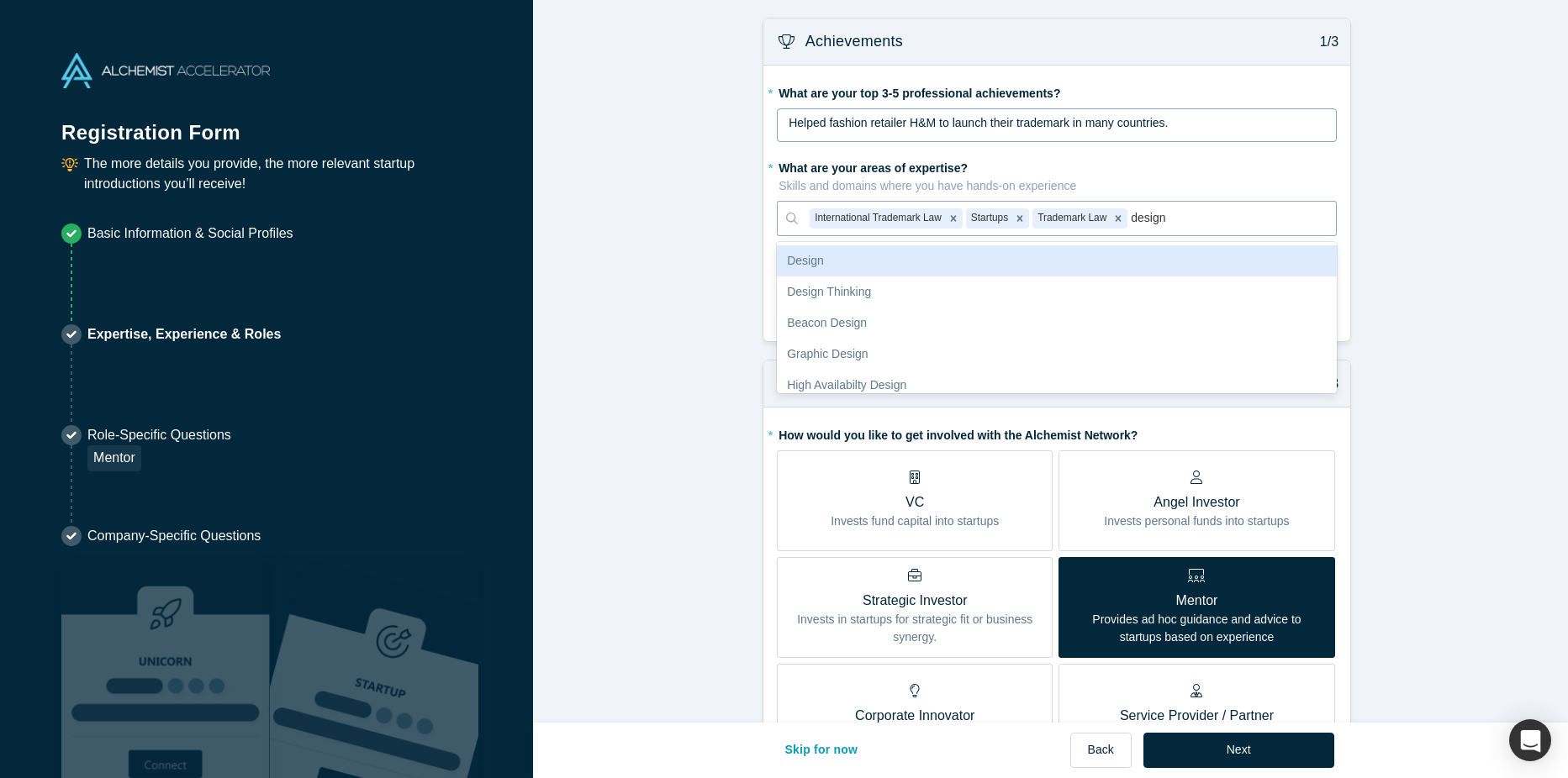
click at [894, 264] on div "Design" at bounding box center [1057, 261] width 560 height 32
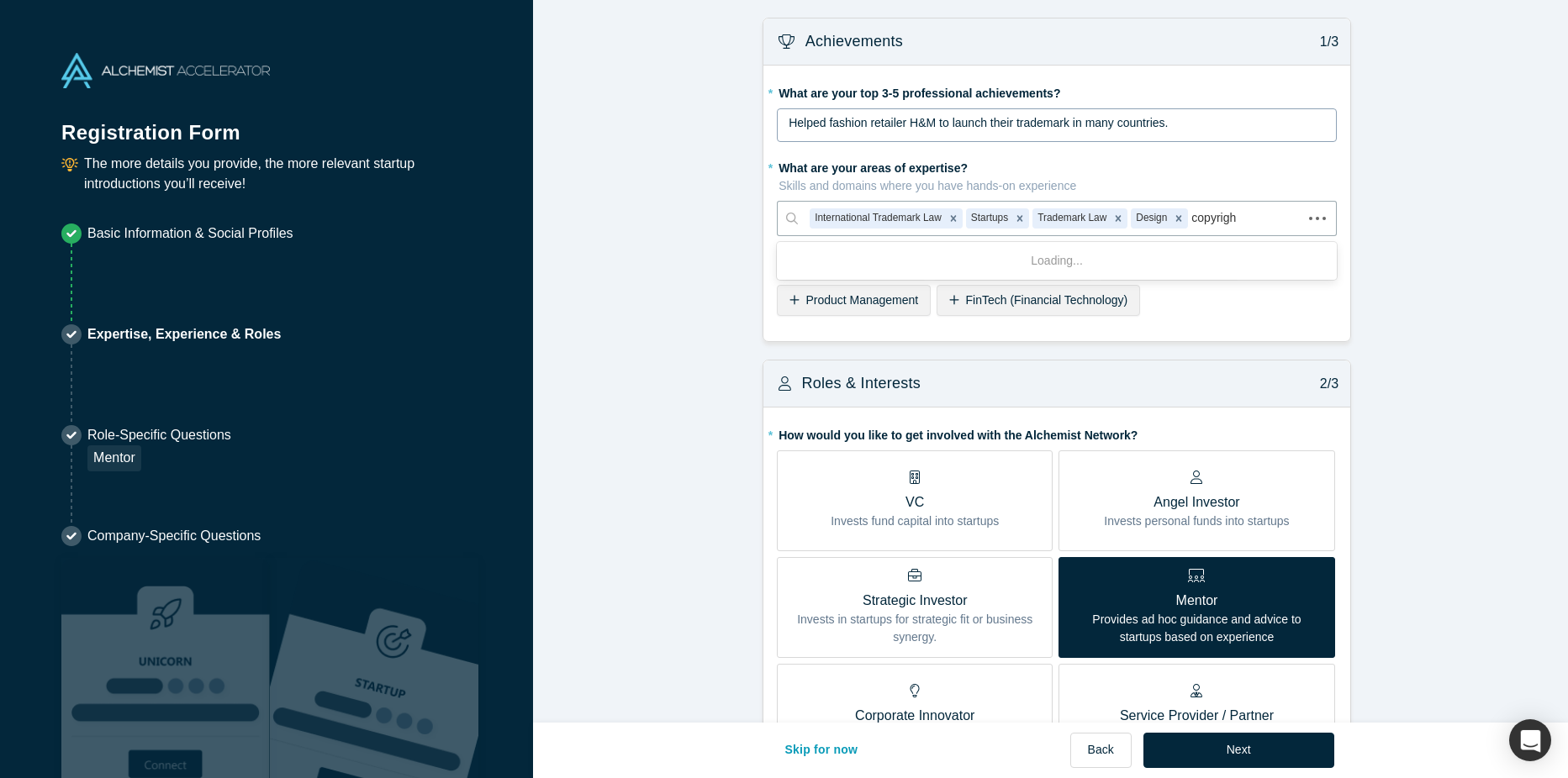
type input "copyright"
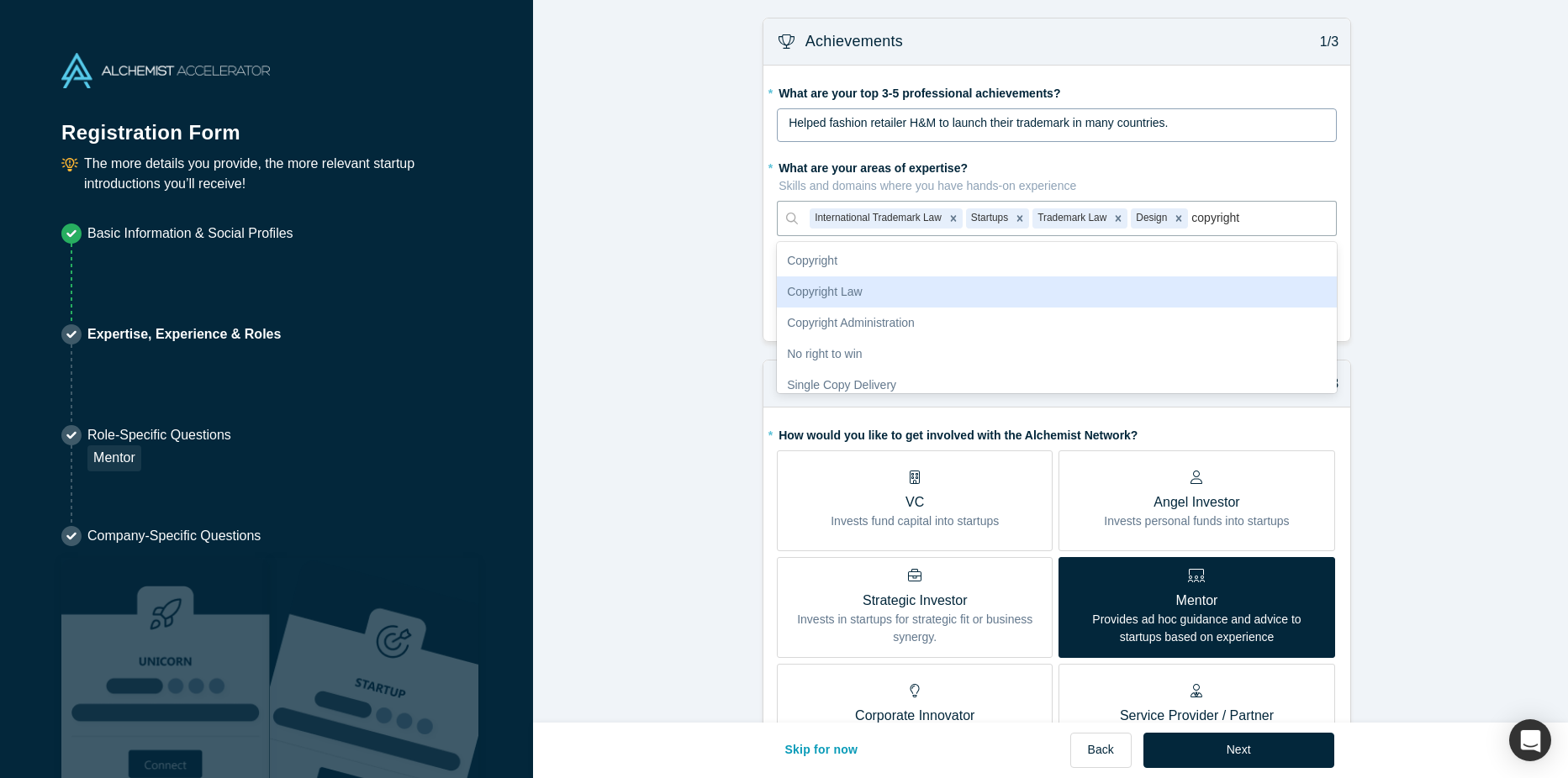
click at [864, 289] on div "Copyright Law" at bounding box center [1057, 292] width 560 height 32
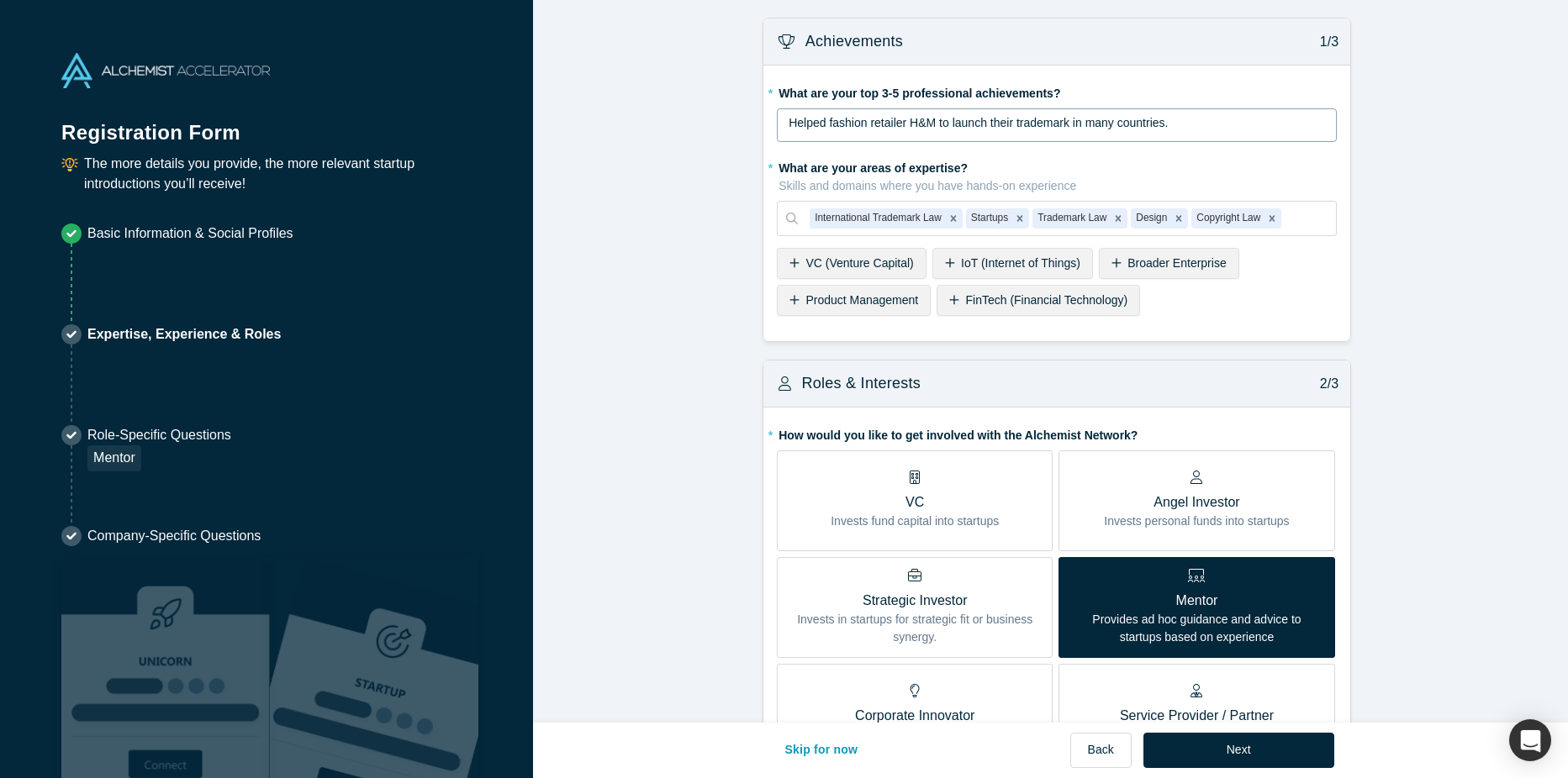
click at [1278, 472] on div "Angel Investor Invests personal funds into startups" at bounding box center [1197, 500] width 185 height 60
click at [0, 0] on input "Angel Investor Invests personal funds into startups" at bounding box center [0, 0] width 0 height 0
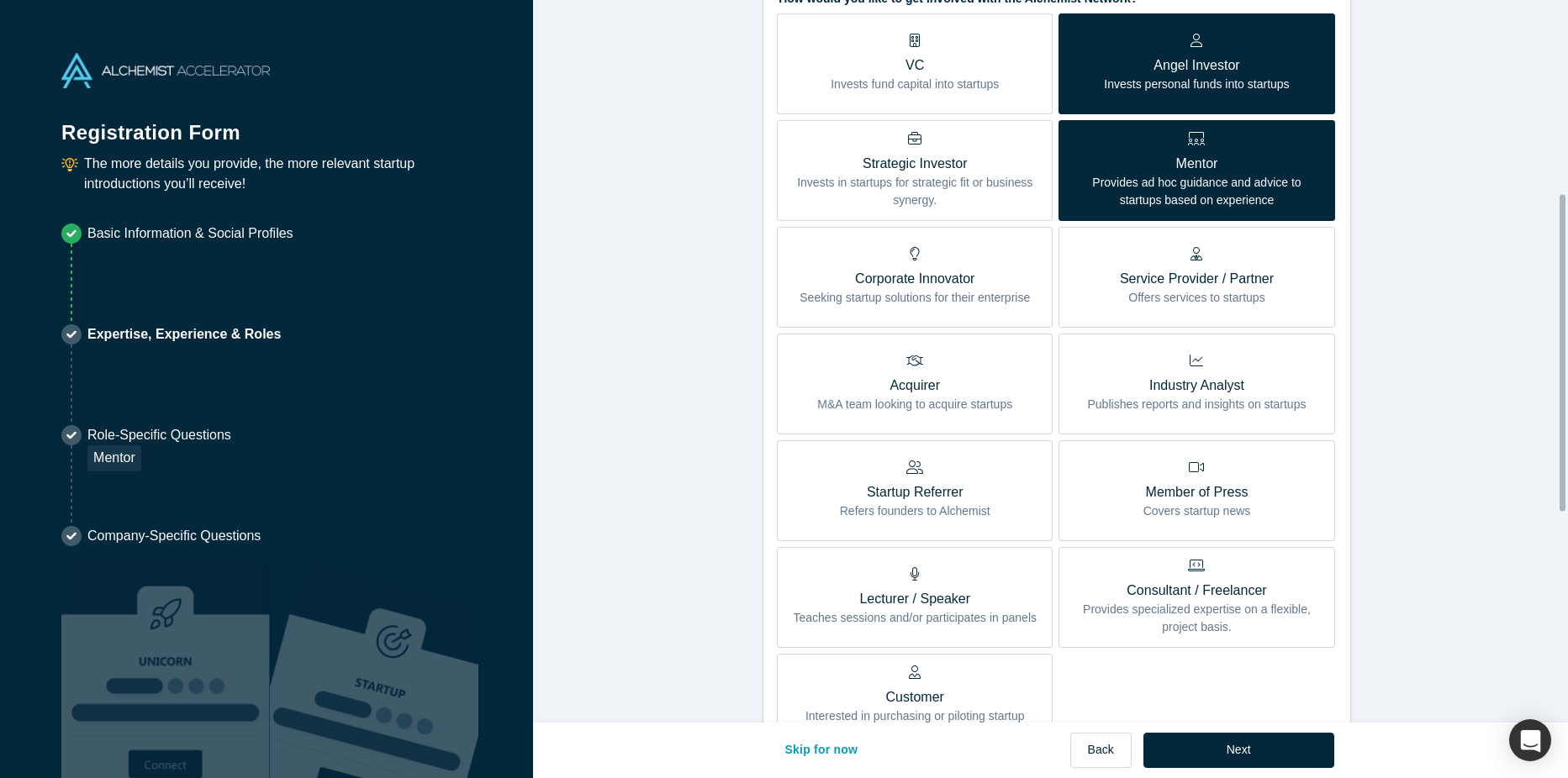
scroll to position [471, 0]
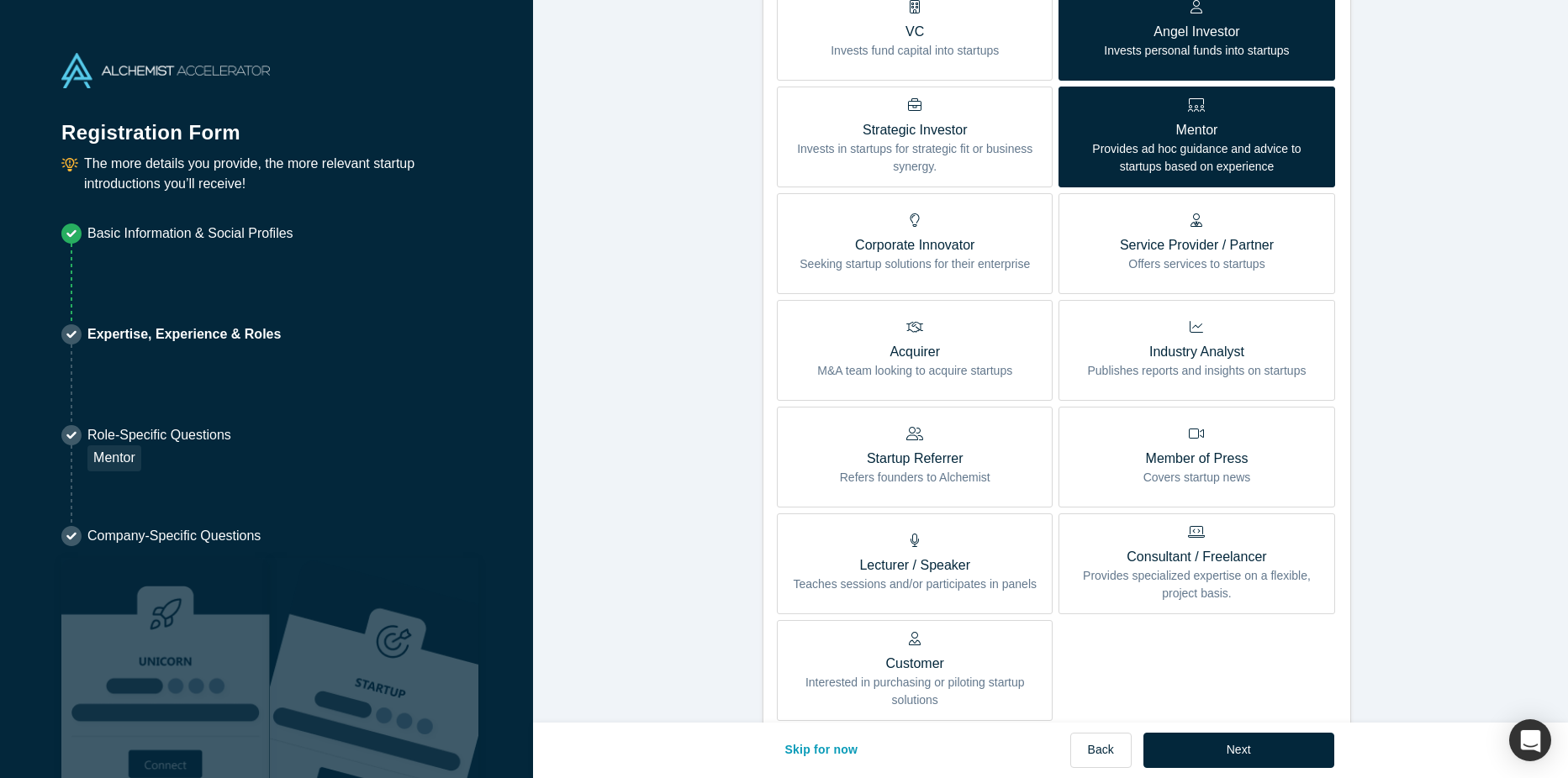
click at [962, 545] on div "Lecturer / Speaker Teaches sessions and/or participates in panels" at bounding box center [914, 563] width 244 height 60
click at [0, 0] on input "Lecturer / Speaker Teaches sessions and/or participates in panels" at bounding box center [0, 0] width 0 height 0
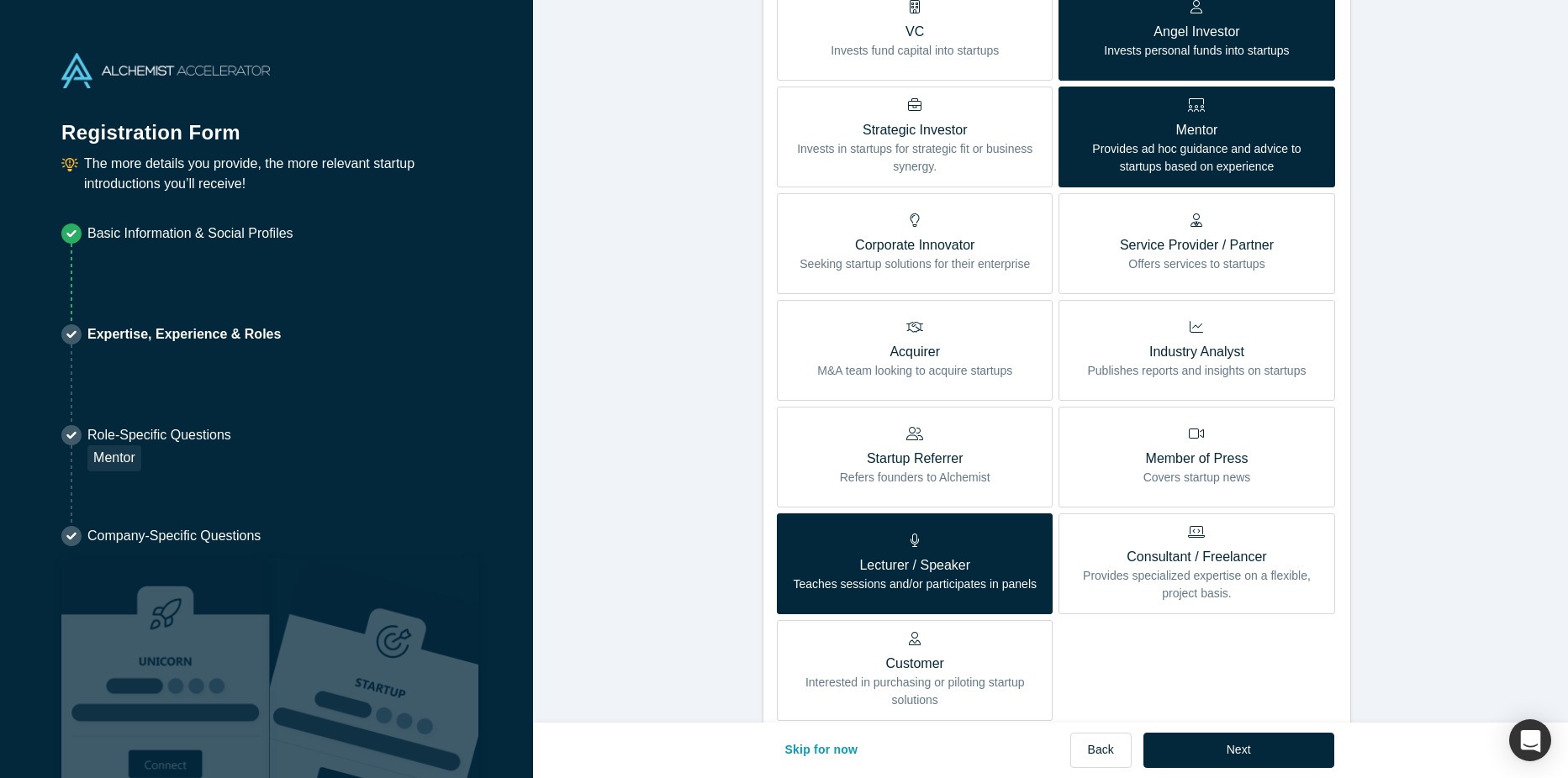
click at [1144, 30] on p "Angel Investor" at bounding box center [1197, 32] width 185 height 20
click at [0, 0] on input "Angel Investor Invests personal funds into startups" at bounding box center [0, 0] width 0 height 0
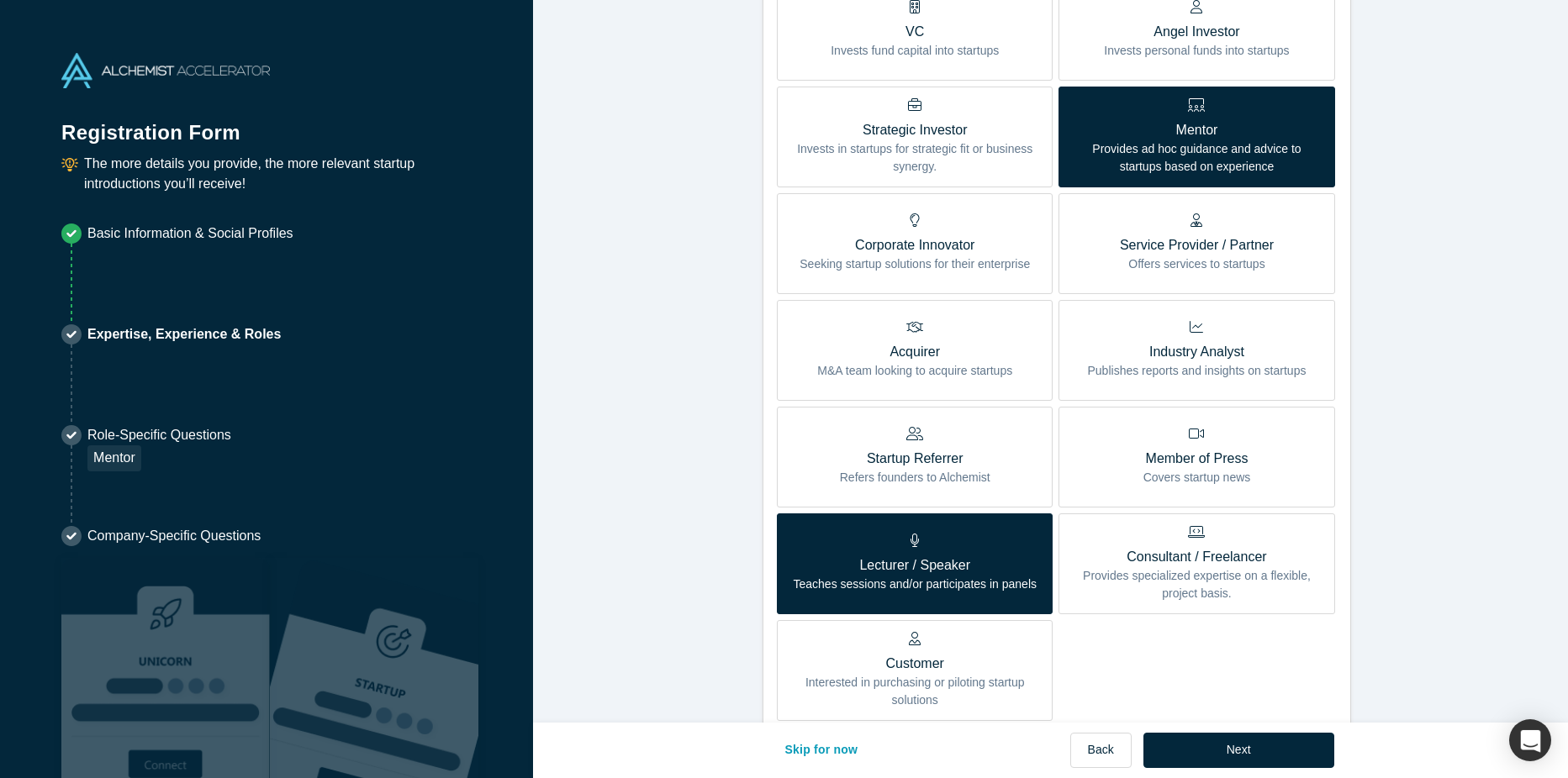
click at [1259, 589] on p "Provides specialized expertise on a flexible, project basis." at bounding box center [1197, 584] width 250 height 35
click at [0, 0] on input "Consultant / Freelancer Provides specialized expertise on a flexible, project b…" at bounding box center [0, 0] width 0 height 0
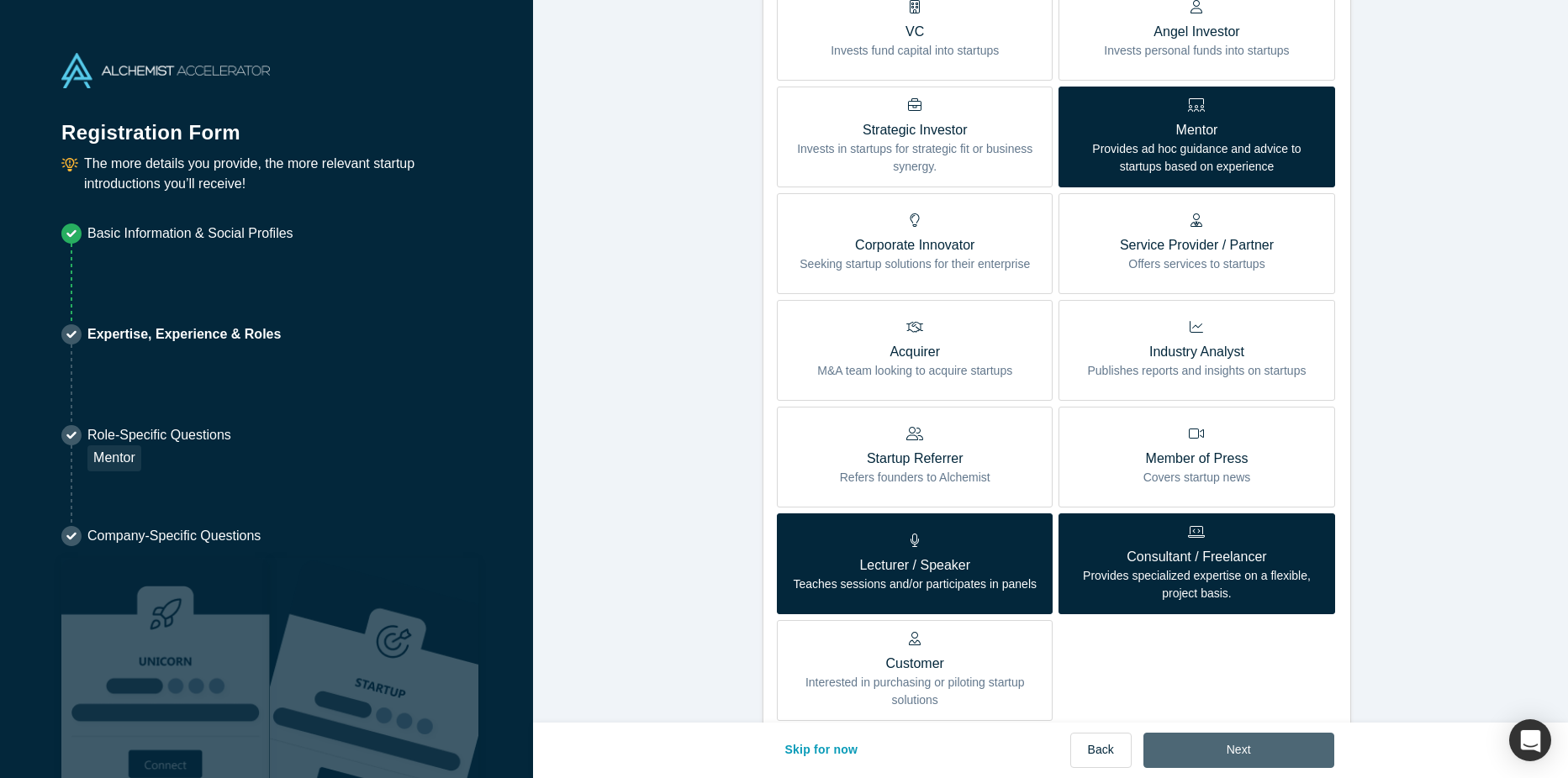
click at [1236, 749] on button "Next" at bounding box center [1240, 750] width 191 height 35
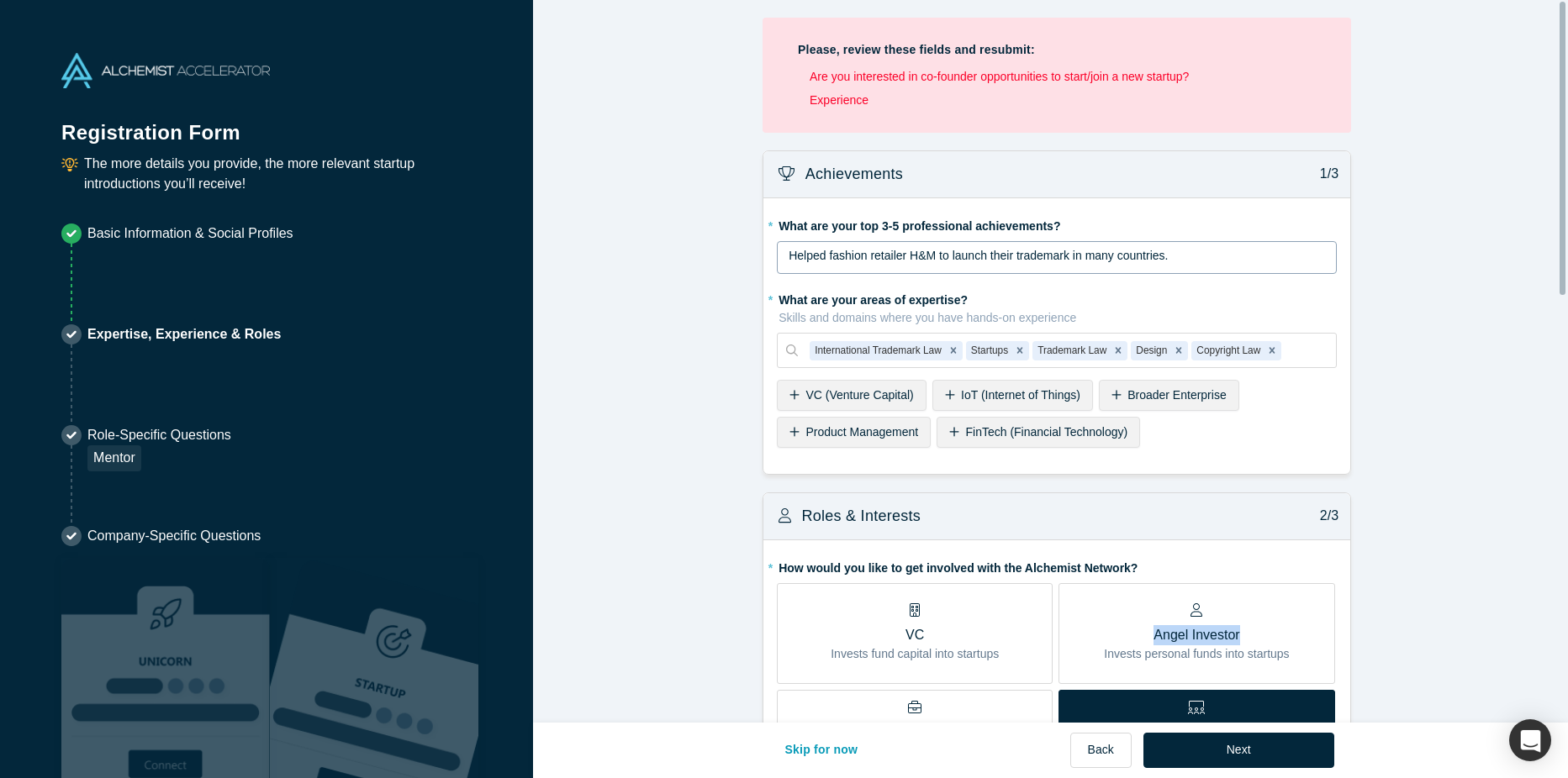
drag, startPoint x: 1550, startPoint y: 589, endPoint x: 1550, endPoint y: 639, distance: 50.0
drag, startPoint x: 1566, startPoint y: 109, endPoint x: 1557, endPoint y: 301, distance: 192.2
click at [1557, 301] on div "Please, review these fields and resubmit: Are you interested in co-founder oppo…" at bounding box center [1050, 361] width 1035 height 723
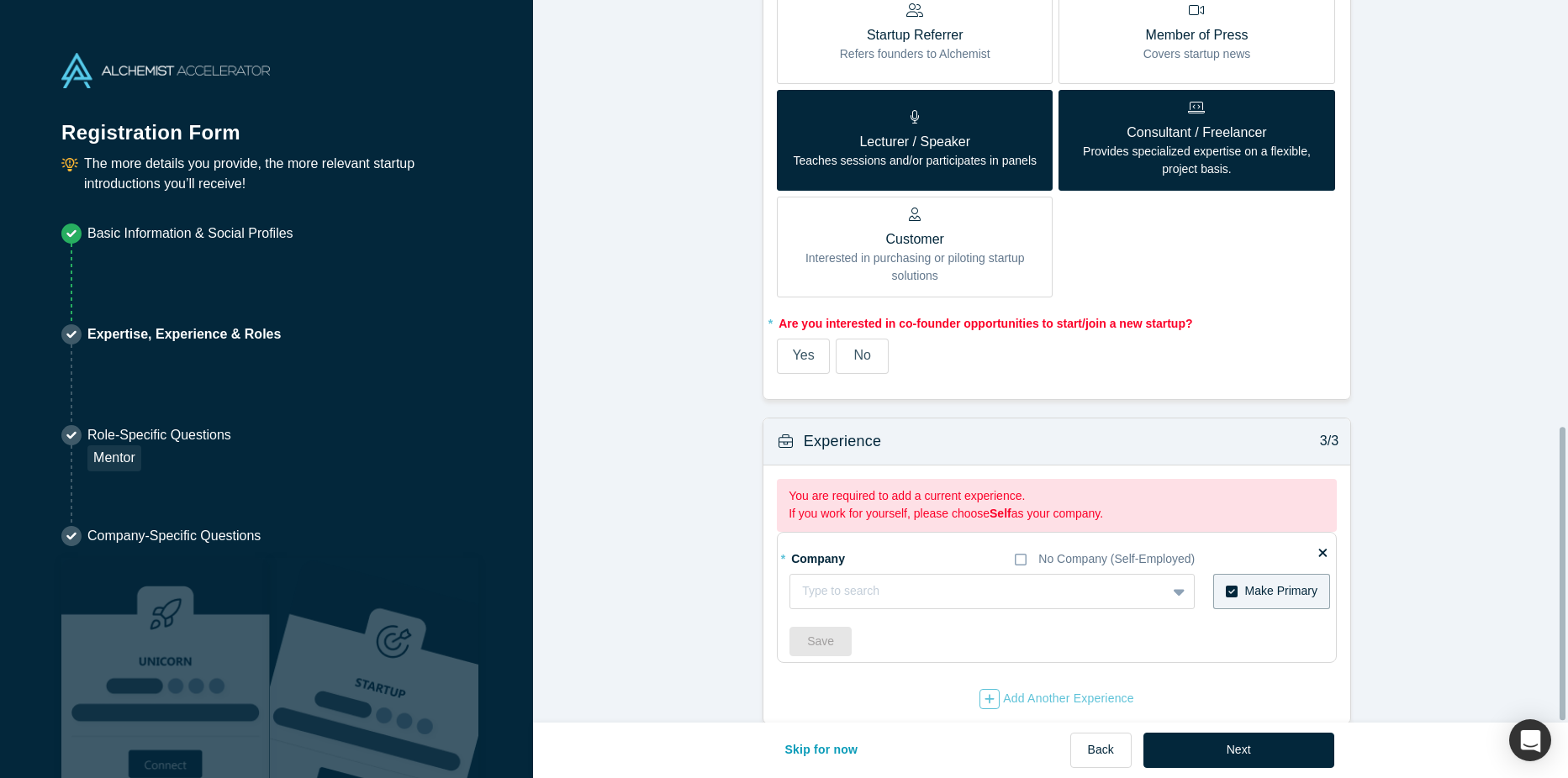
scroll to position [1052, 0]
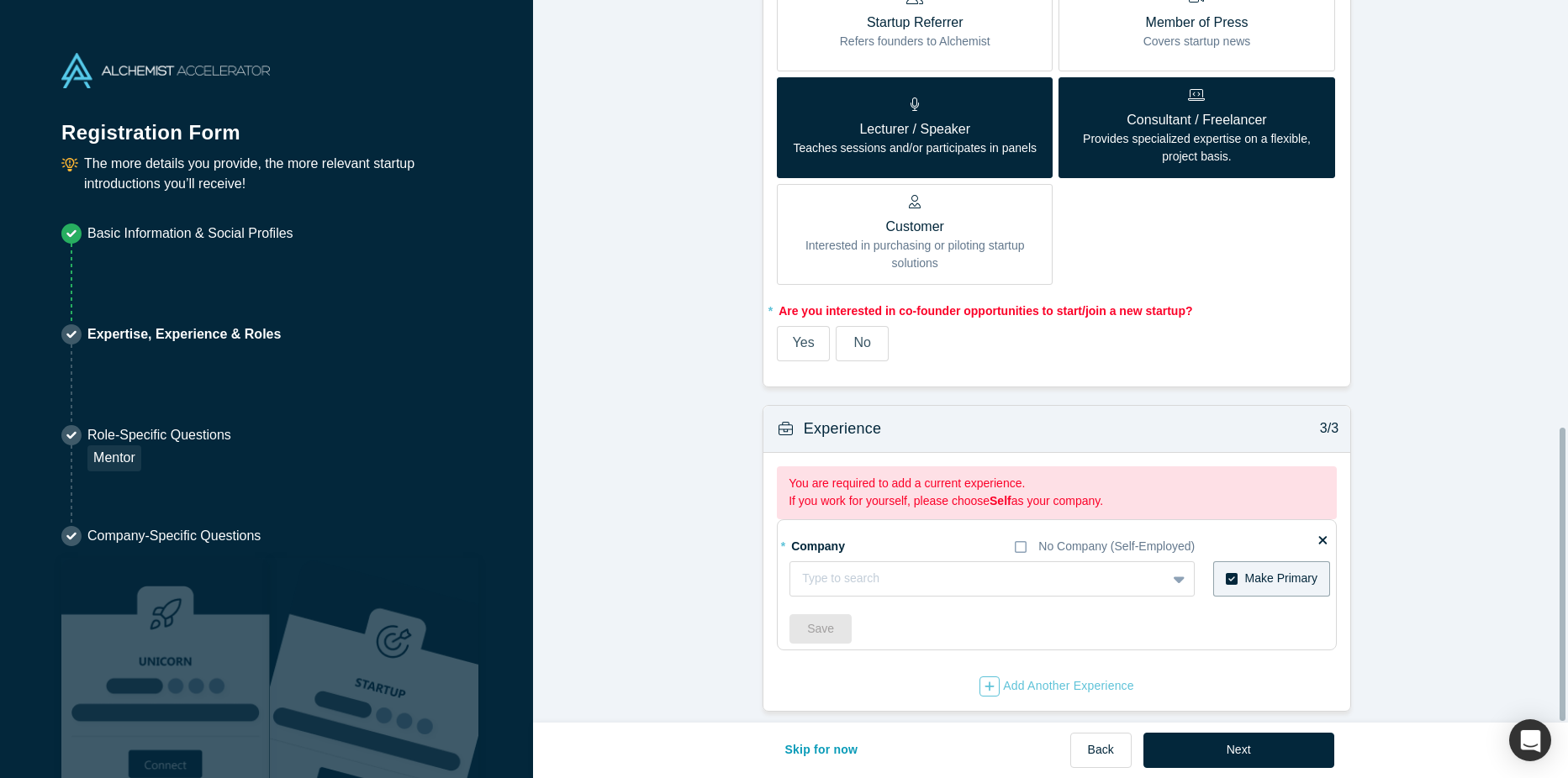
drag, startPoint x: 1562, startPoint y: 107, endPoint x: 1545, endPoint y: 545, distance: 438.3
click at [1545, 545] on div "Please, review these fields and resubmit: Are you interested in co-founder oppo…" at bounding box center [1050, 361] width 1035 height 723
click at [854, 335] on span "No" at bounding box center [862, 342] width 17 height 14
drag, startPoint x: 853, startPoint y: 330, endPoint x: 856, endPoint y: 340, distance: 10.4
click at [856, 340] on div "No" at bounding box center [862, 343] width 17 height 20
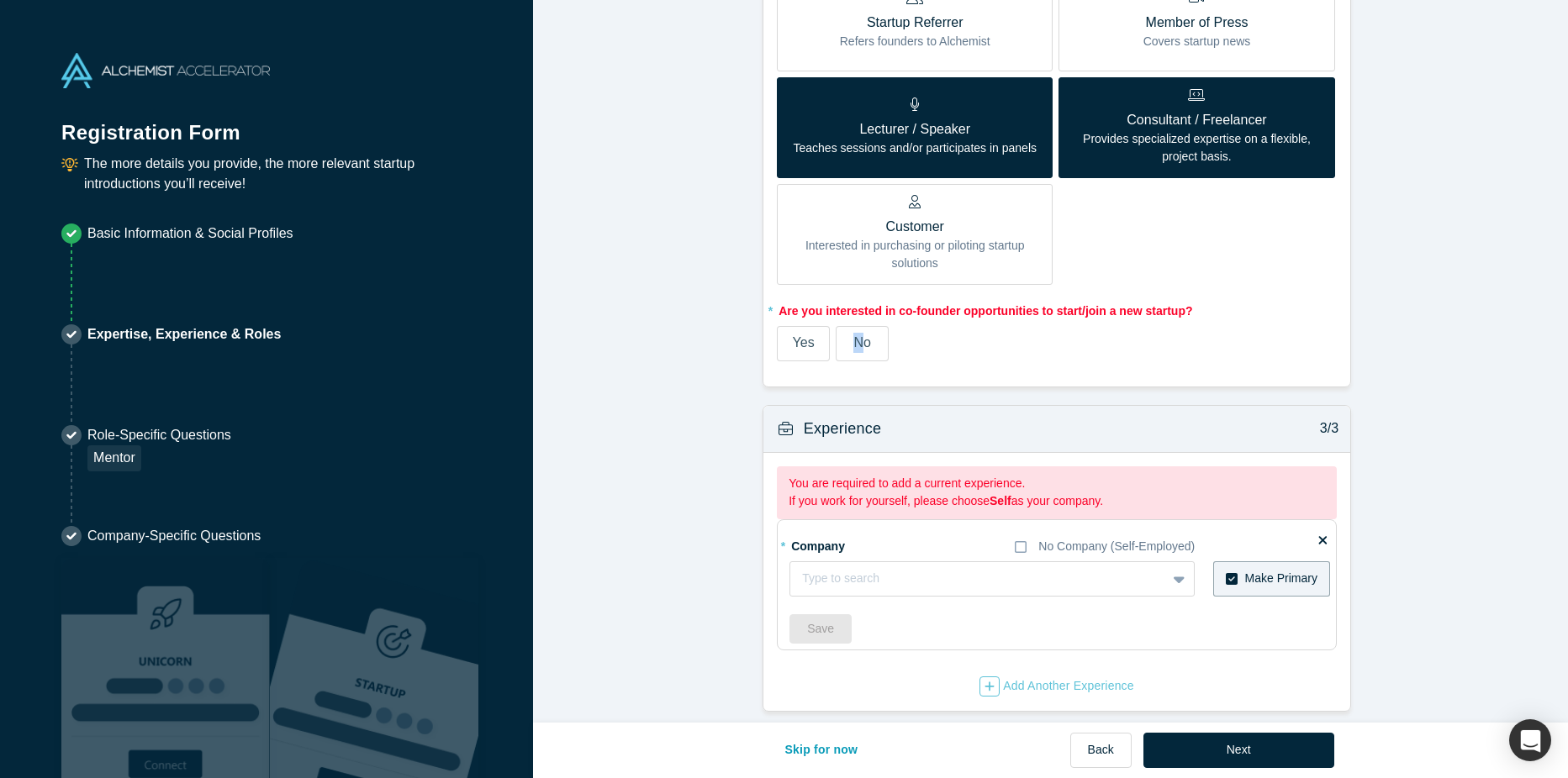
click at [0, 0] on input "No" at bounding box center [0, 0] width 0 height 0
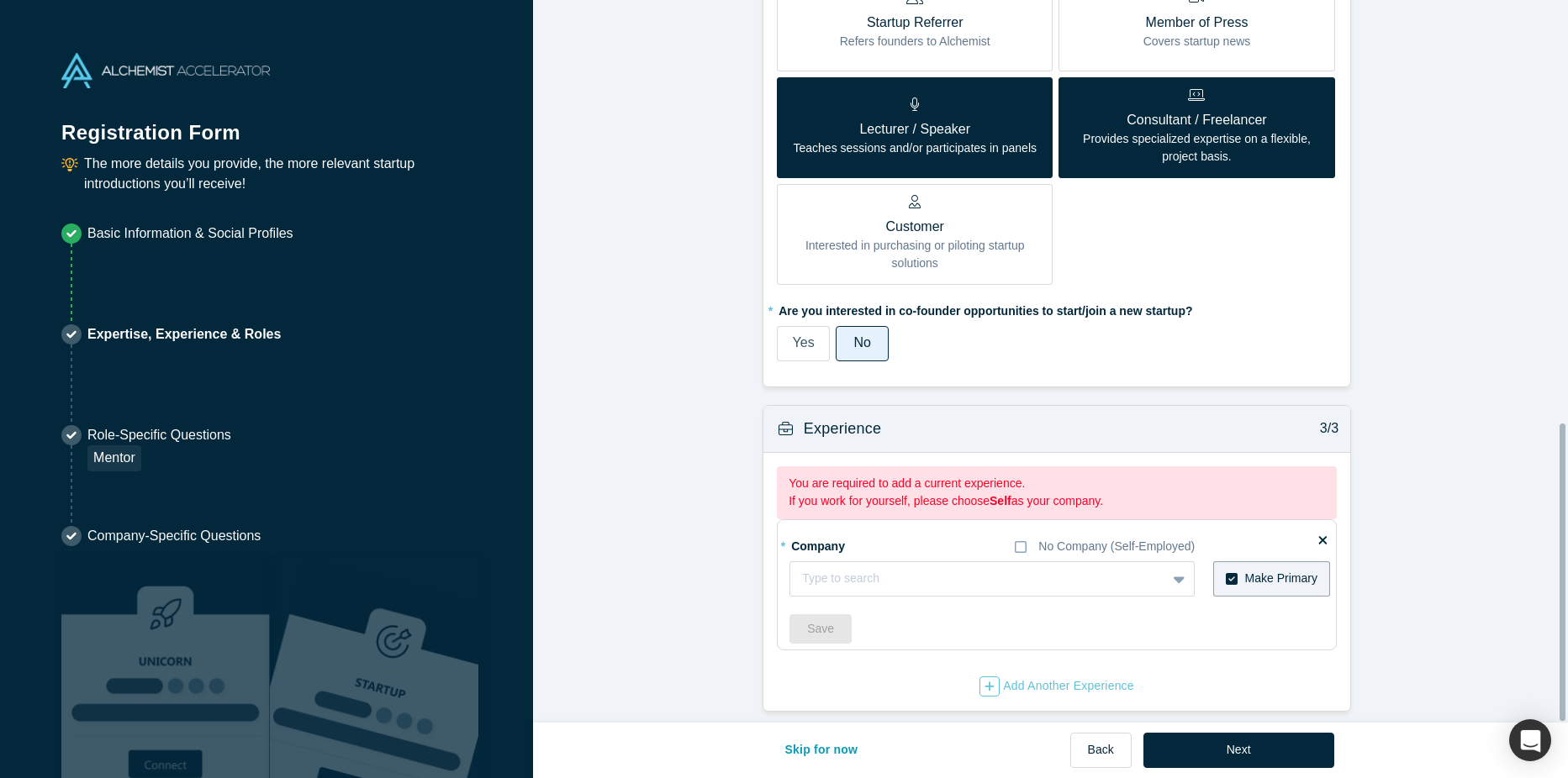
scroll to position [1029, 0]
click at [922, 568] on div at bounding box center [978, 578] width 352 height 21
type input "Zacco Sweden AB"
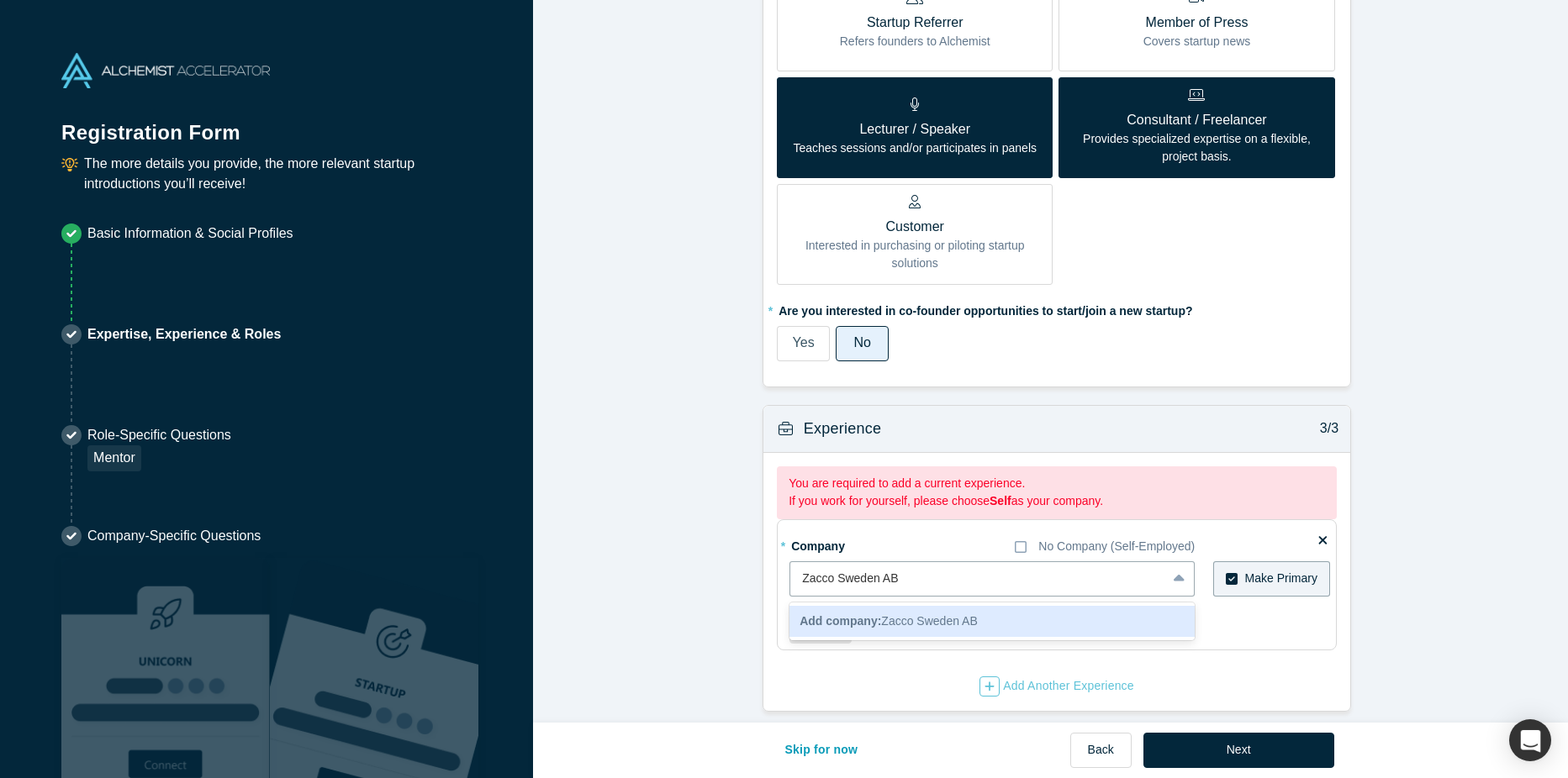
click at [963, 615] on span "Add company: Zacco Sweden AB" at bounding box center [888, 621] width 179 height 13
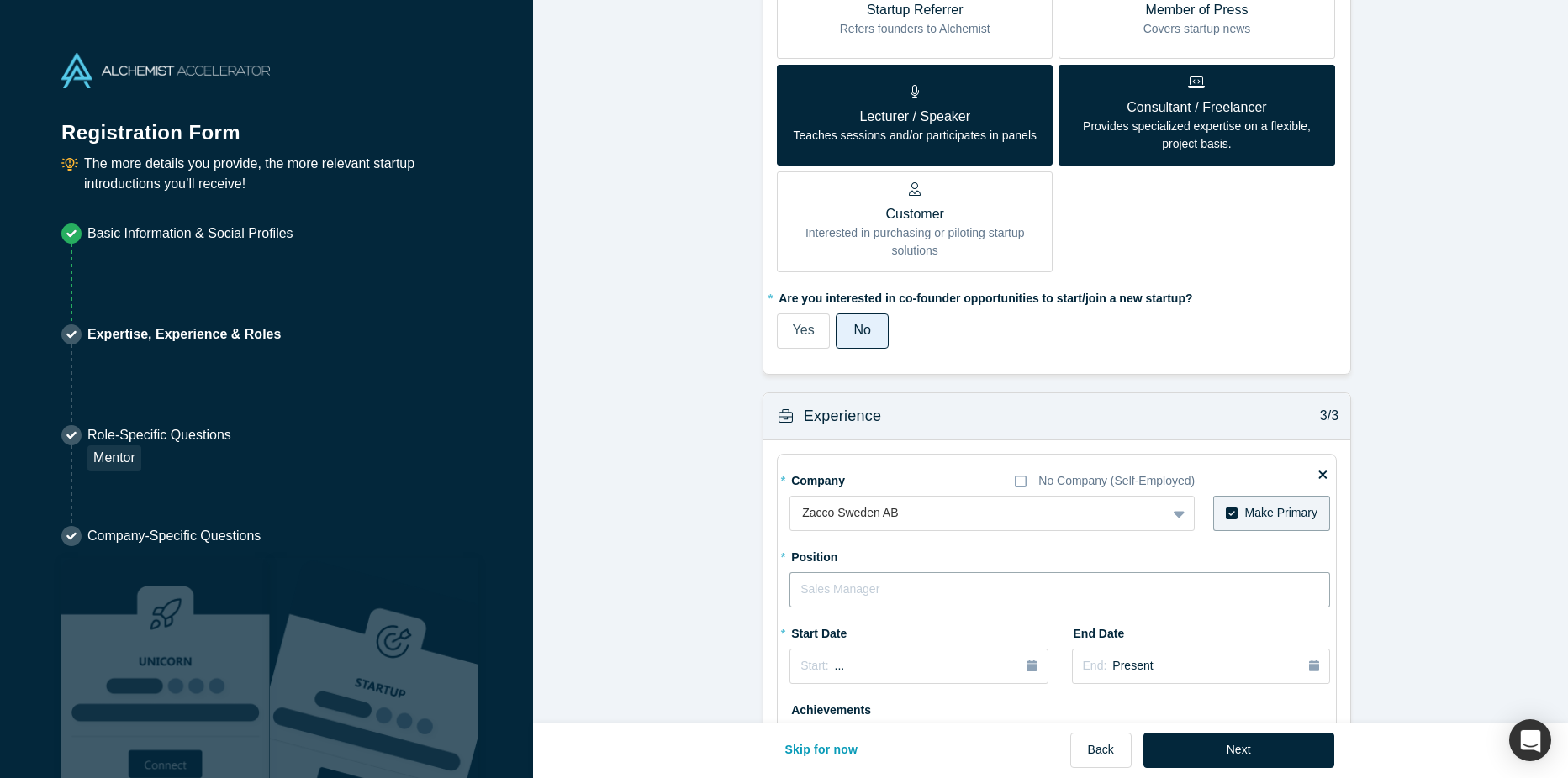
click at [904, 589] on input "text" at bounding box center [1060, 590] width 540 height 35
type input "Partner, IP Lawyer"
click at [1027, 668] on icon "button" at bounding box center [1031, 665] width 11 height 11
click at [800, 522] on div "2025" at bounding box center [881, 518] width 183 height 35
click at [792, 519] on button "Previous Year" at bounding box center [796, 518] width 17 height 17
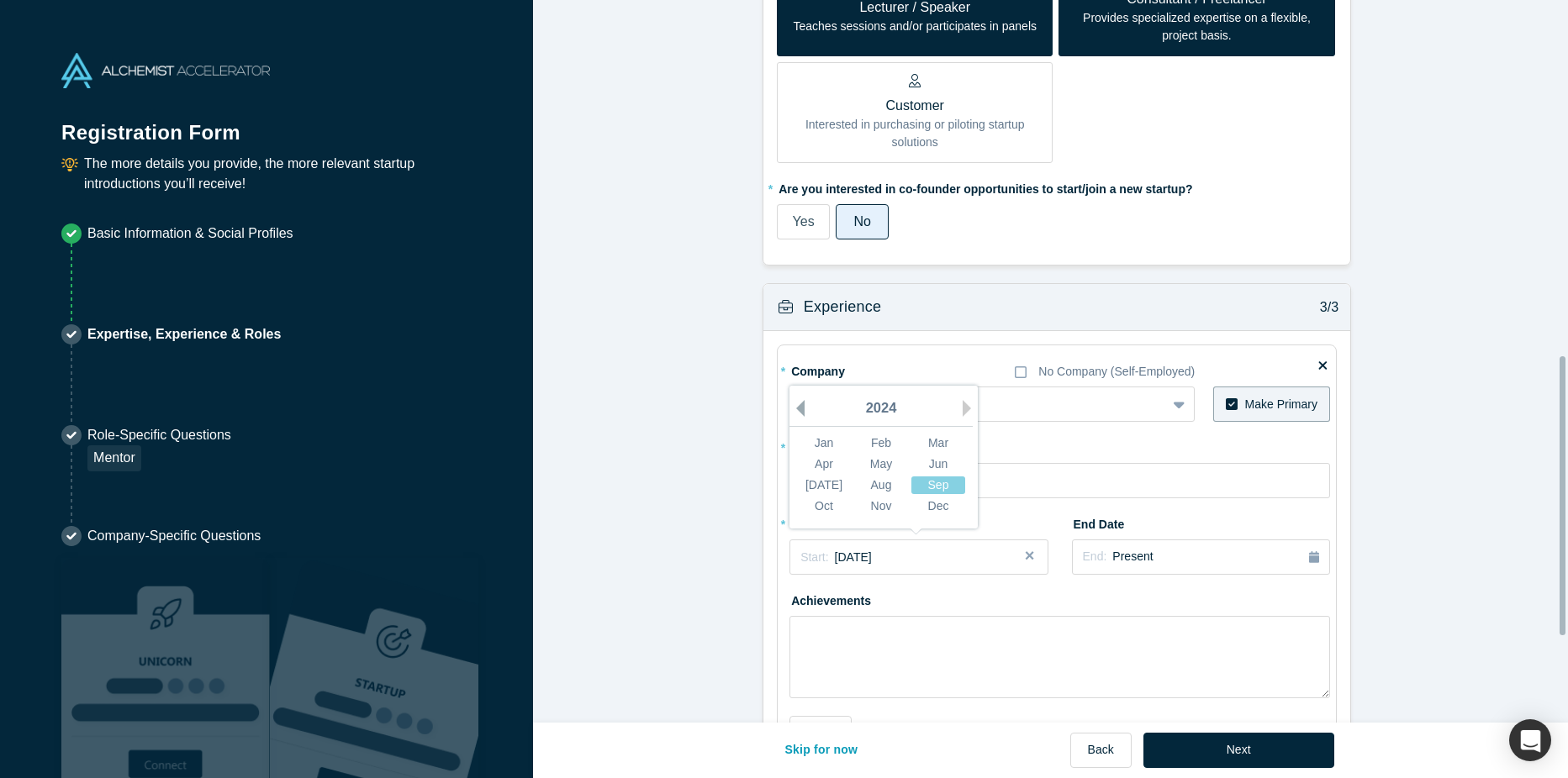
scroll to position [920, 0]
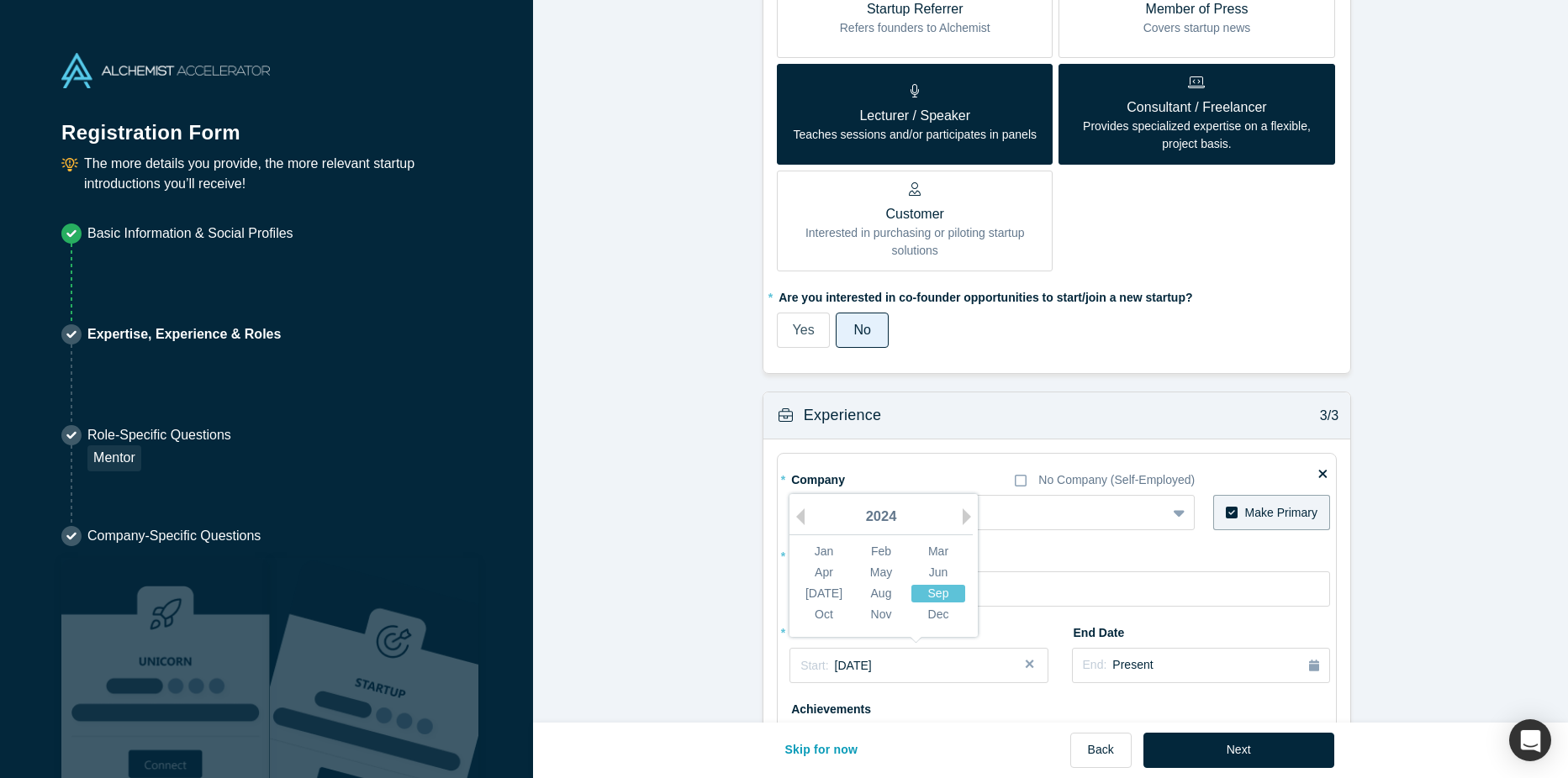
click at [930, 591] on div "Sep" at bounding box center [939, 594] width 53 height 17
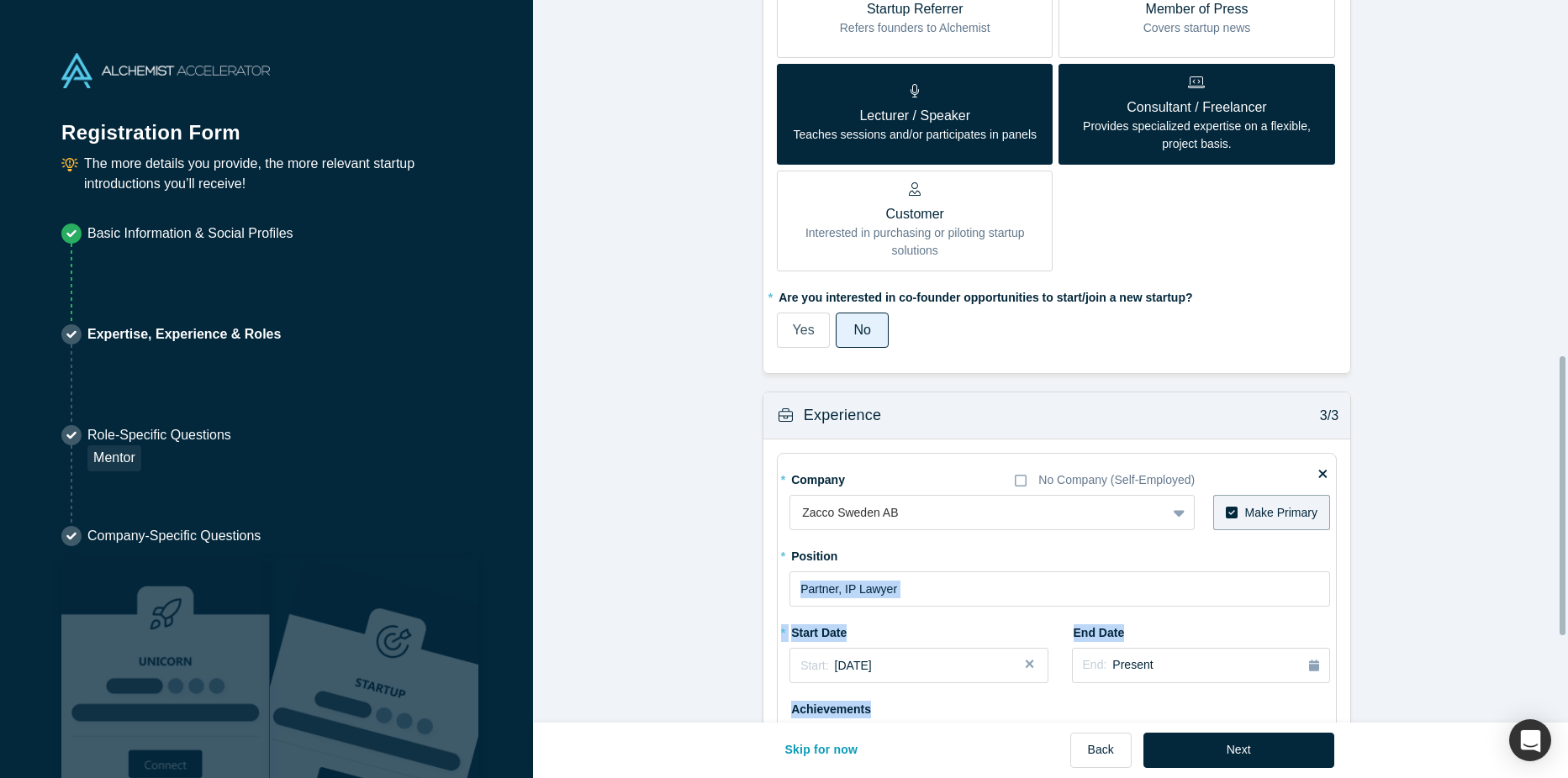
drag, startPoint x: 1567, startPoint y: 566, endPoint x: 1566, endPoint y: 625, distance: 59.0
click at [1566, 625] on div "Achievements 1/3 * What are your top 3-5 professional achievements? Helped fash…" at bounding box center [1050, 361] width 1035 height 723
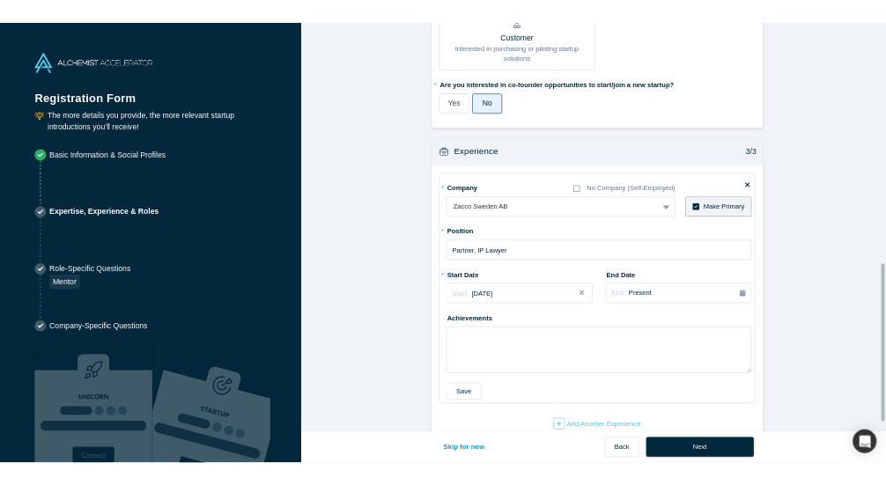
scroll to position [1198, 0]
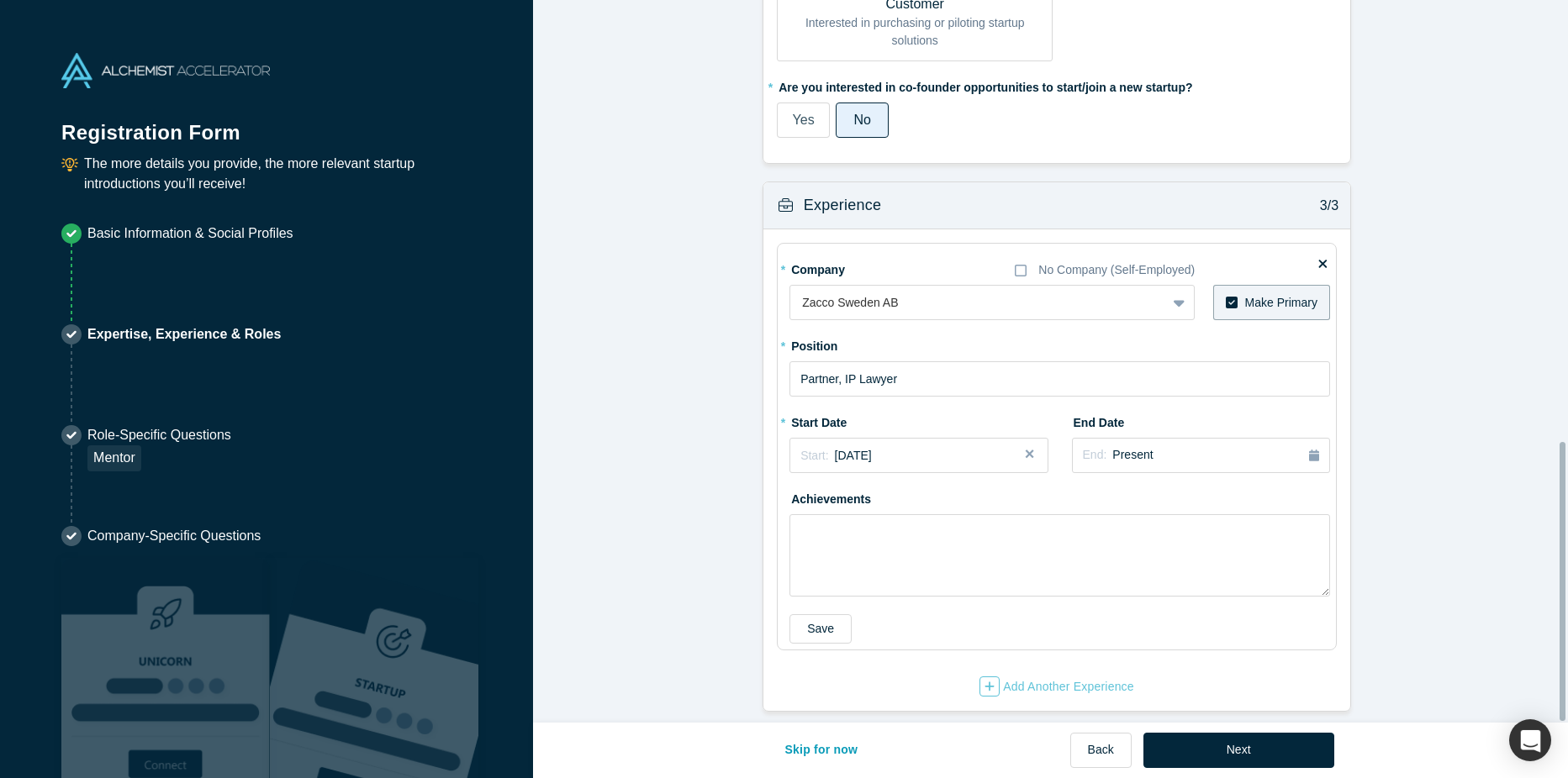
drag, startPoint x: 1566, startPoint y: 625, endPoint x: 1568, endPoint y: 517, distance: 108.0
click at [1567, 517] on html "Registration Form The more details you provide, the more relevant startup intro…" at bounding box center [784, 389] width 1568 height 778
click at [833, 524] on textarea at bounding box center [1060, 556] width 540 height 82
click at [1047, 516] on textarea "Responsible for international sales of trademarks at Zacco Group." at bounding box center [1060, 556] width 540 height 82
click at [987, 517] on textarea "Responsible for international sales of trademark business at Zacco Group." at bounding box center [1060, 556] width 540 height 82
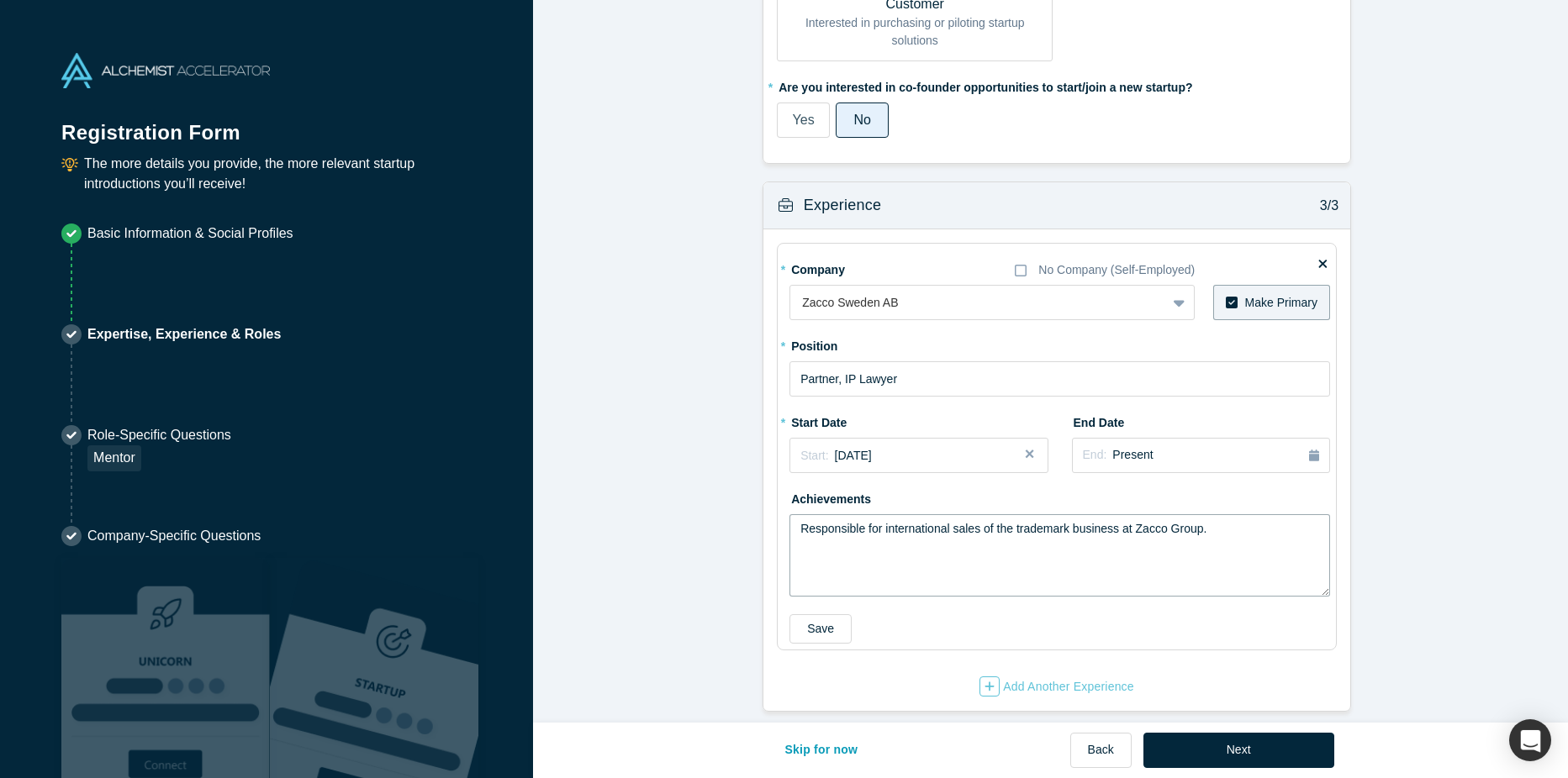
click at [1248, 515] on textarea "Responsible for international sales of the trademark business at Zacco Group." at bounding box center [1060, 556] width 540 height 82
click at [839, 542] on textarea "Responsible for international sales of the trademark business at Zacco Group. S…" at bounding box center [1060, 556] width 540 height 82
click at [858, 558] on textarea "Responsible for international sales of the trademark business at Zacco Group. S…" at bounding box center [1060, 556] width 540 height 82
click at [1078, 534] on textarea "Responsible for international sales of the trademark business at Zacco Group. S…" at bounding box center [1060, 556] width 540 height 82
click at [1242, 533] on textarea "Responsible for international sales of the trademark business at Zacco Group. S…" at bounding box center [1060, 556] width 540 height 82
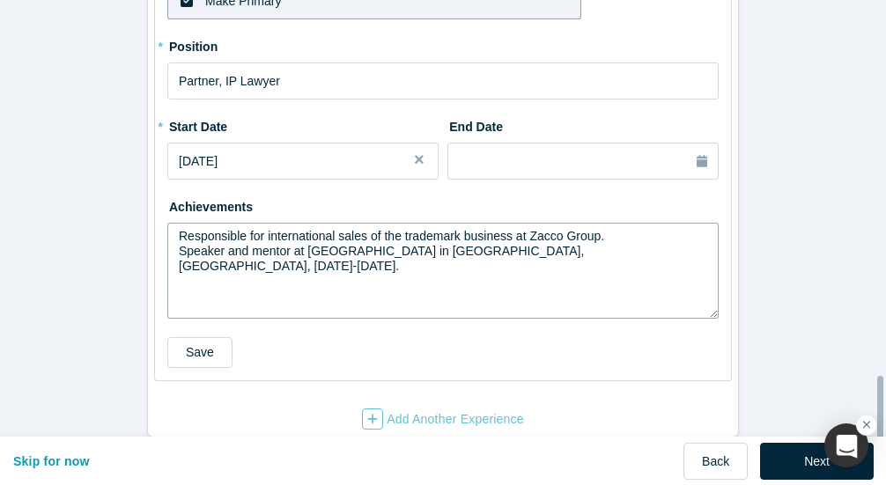
scroll to position [1645, 0]
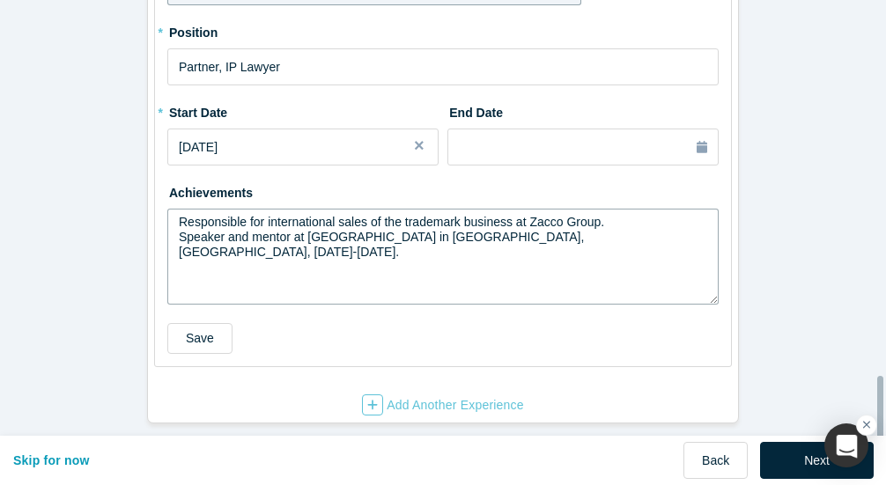
drag, startPoint x: 878, startPoint y: 343, endPoint x: 872, endPoint y: 431, distance: 87.4
click at [872, 431] on div "ALCHEMIST ACCELERATOR Registration Form Basic Information Expertise, Experience…" at bounding box center [443, 242] width 886 height 485
click at [197, 259] on textarea "Responsible for international sales of the trademark business at Zacco Group. S…" at bounding box center [442, 257] width 551 height 96
paste textarea "Loremips Dolors Ametcons Adipis Elitsed Doeiusmo te Inc +71 7 5807 73 95 Utlabo…"
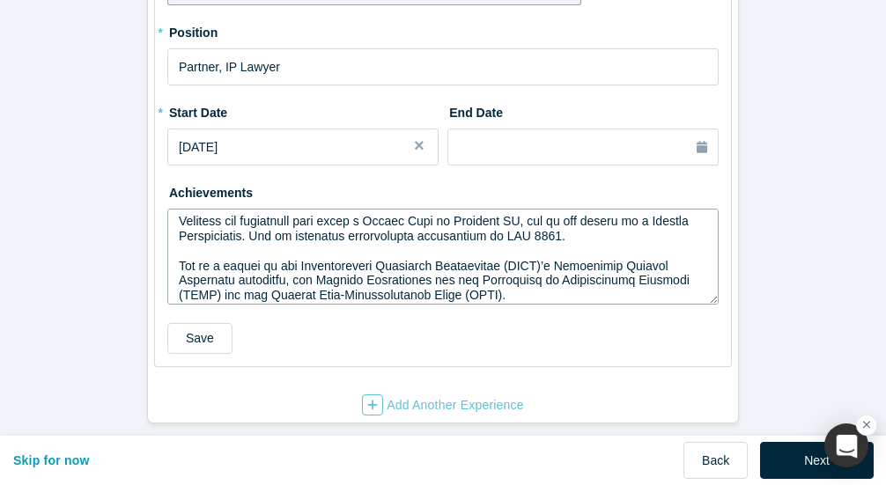
scroll to position [360, 0]
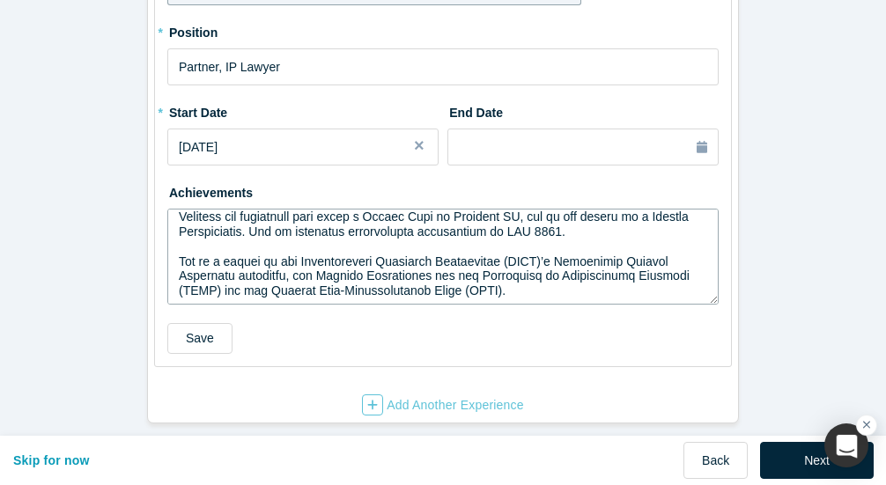
drag, startPoint x: 469, startPoint y: 285, endPoint x: 279, endPoint y: 263, distance: 191.5
click at [279, 263] on textarea at bounding box center [442, 257] width 551 height 96
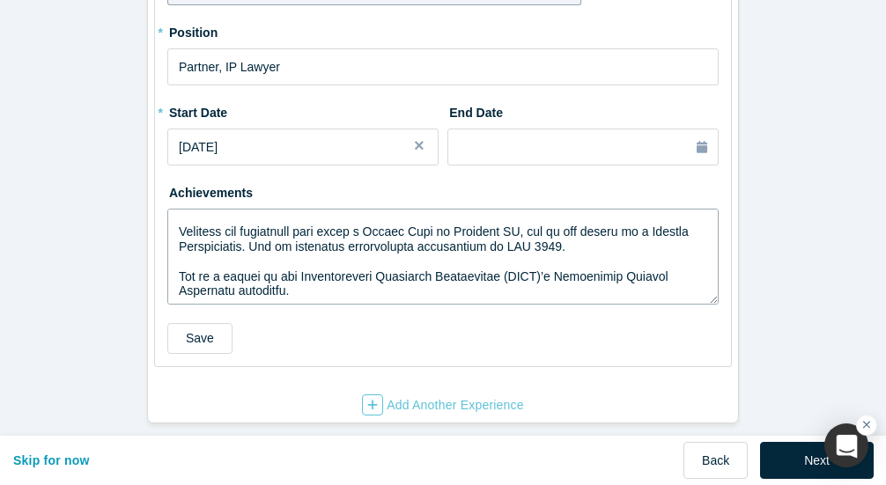
scroll to position [370, 0]
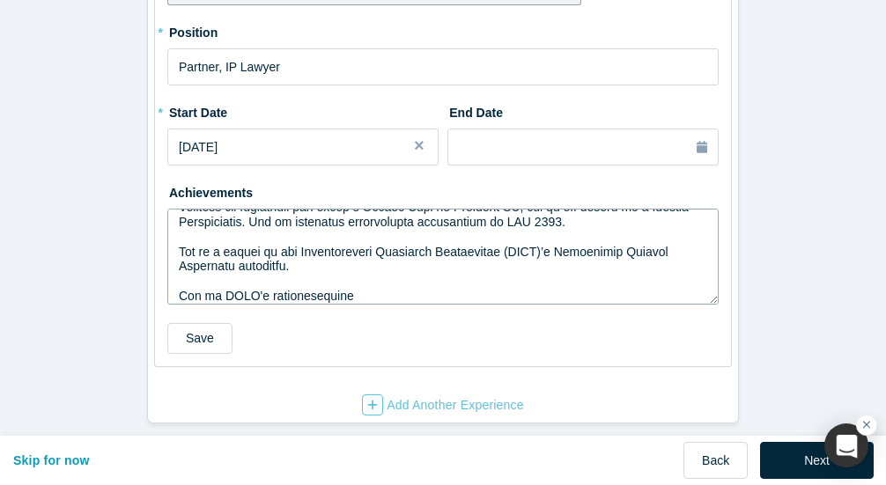
drag, startPoint x: 201, startPoint y: 283, endPoint x: 274, endPoint y: 284, distance: 73.1
click at [202, 283] on textarea at bounding box center [442, 257] width 551 height 96
click at [405, 283] on textarea at bounding box center [442, 257] width 551 height 96
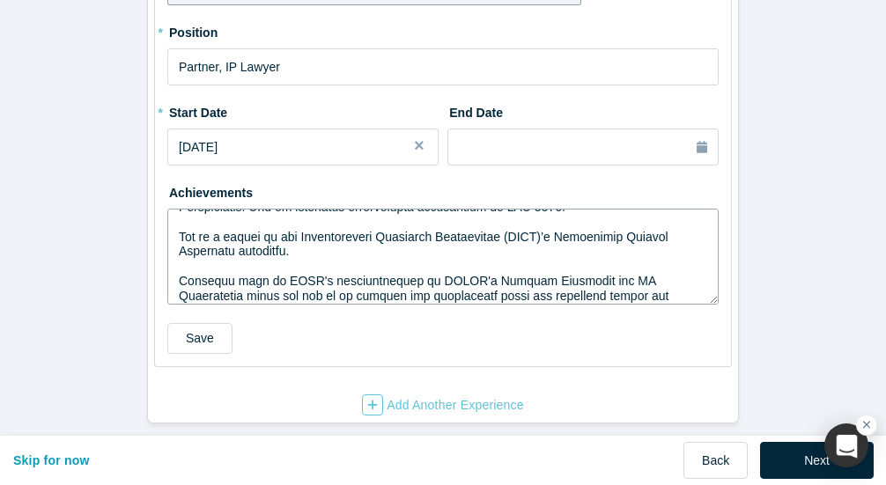
scroll to position [390, 0]
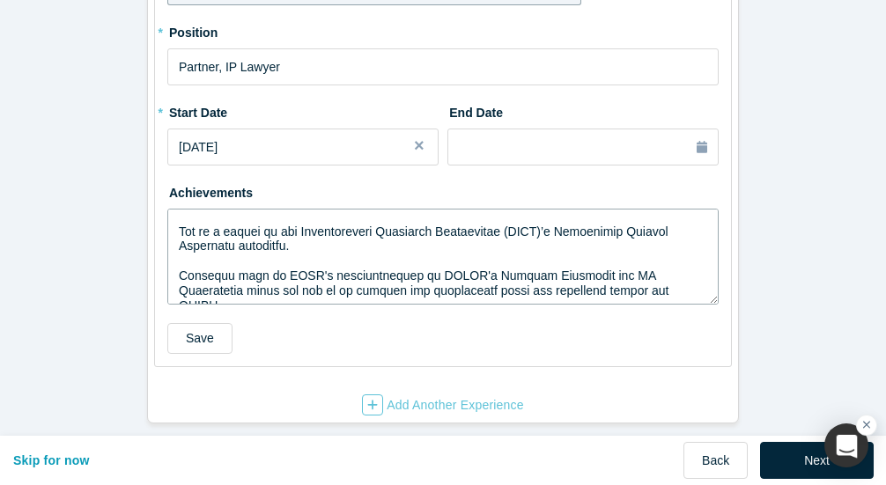
drag, startPoint x: 431, startPoint y: 263, endPoint x: 459, endPoint y: 264, distance: 28.2
click at [431, 263] on textarea at bounding box center [442, 257] width 551 height 96
click at [416, 277] on textarea at bounding box center [442, 257] width 551 height 96
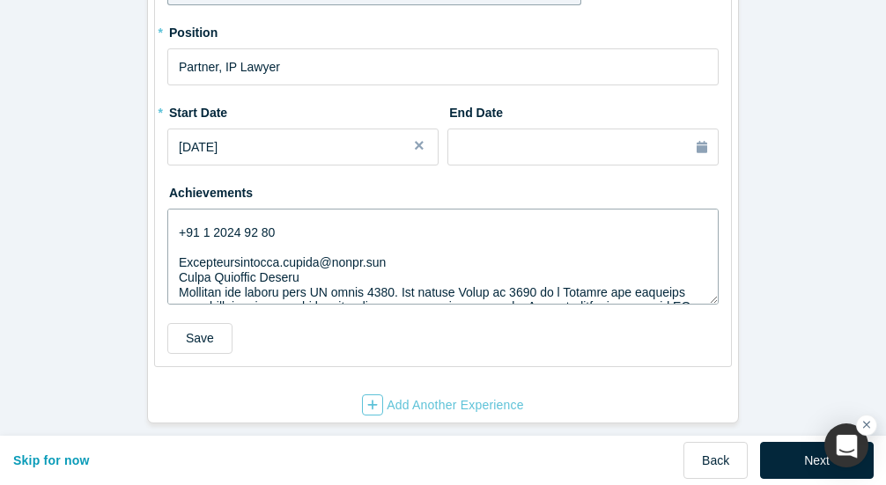
scroll to position [0, 0]
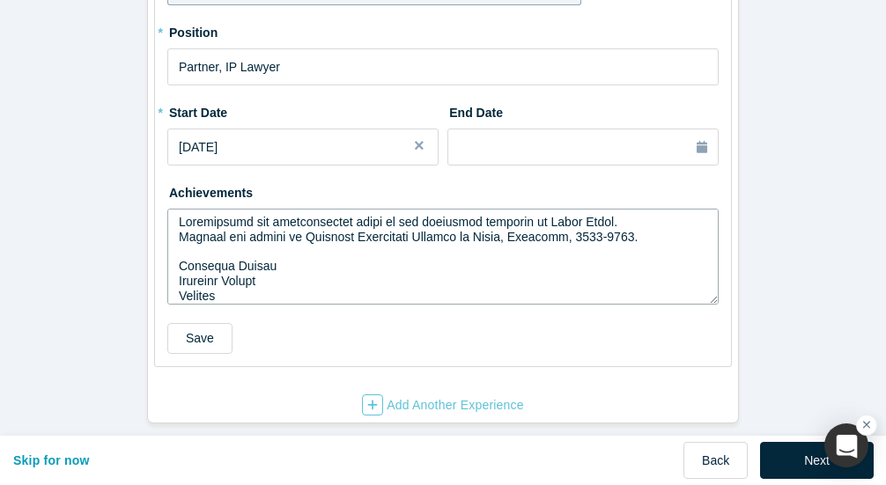
drag, startPoint x: 305, startPoint y: 262, endPoint x: 435, endPoint y: 260, distance: 130.4
click at [159, 247] on fieldset "* Company No Company (Self-Employed) Zacco Sweden AB To pick up a draggable ite…" at bounding box center [443, 112] width 578 height 509
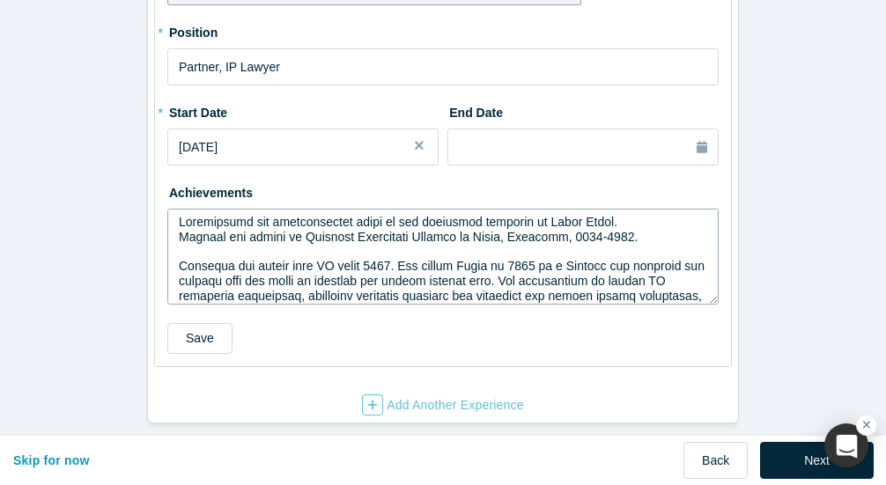
drag, startPoint x: 635, startPoint y: 224, endPoint x: 202, endPoint y: 211, distance: 433.4
click at [167, 211] on textarea at bounding box center [442, 257] width 551 height 96
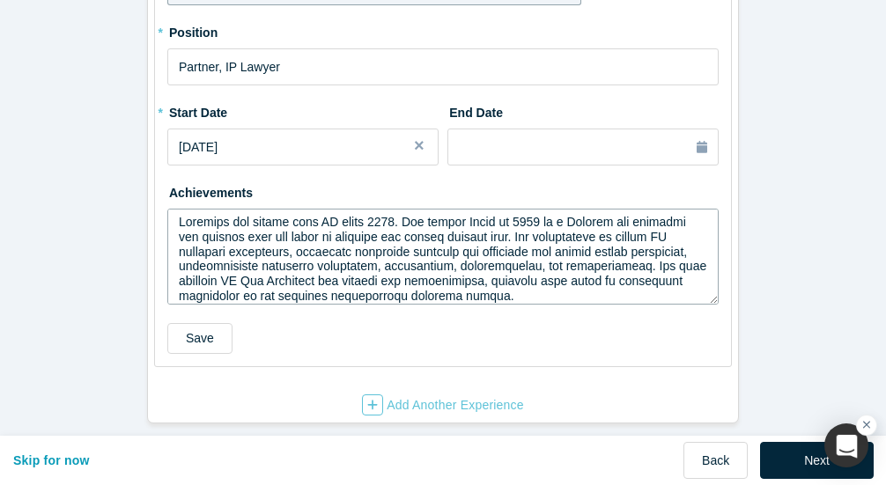
click at [462, 246] on textarea at bounding box center [442, 257] width 551 height 96
click at [525, 239] on textarea at bounding box center [442, 257] width 551 height 96
click at [467, 279] on textarea at bounding box center [442, 257] width 551 height 96
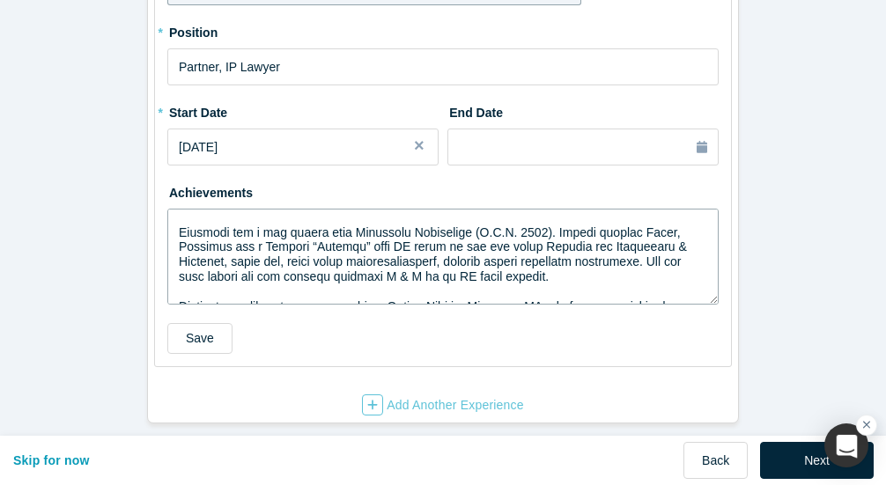
scroll to position [106, 0]
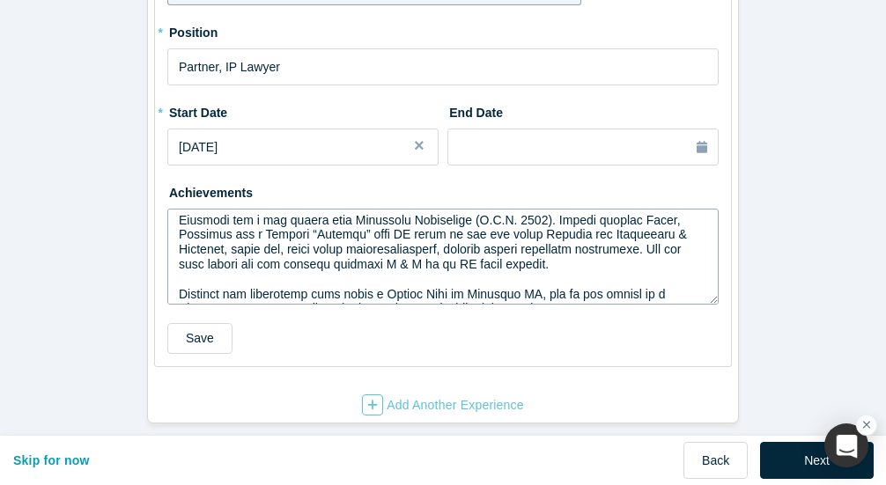
click at [576, 249] on textarea at bounding box center [442, 257] width 551 height 96
click at [457, 252] on textarea at bounding box center [442, 257] width 551 height 96
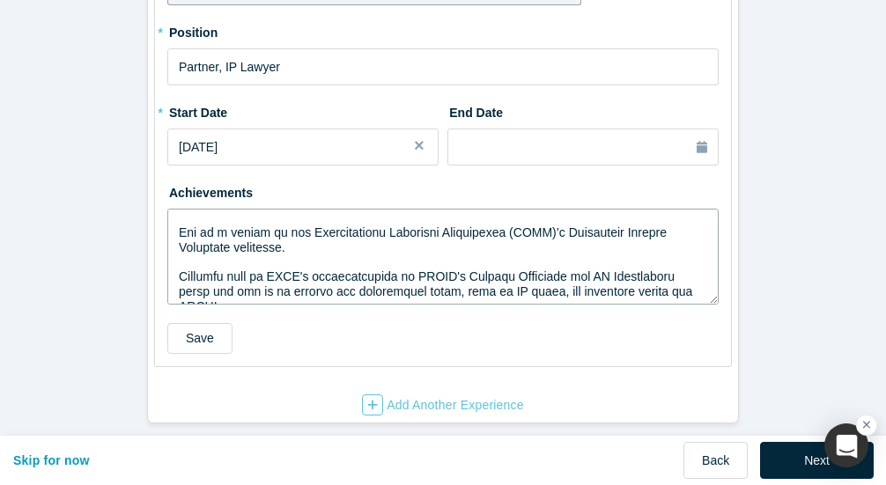
scroll to position [212, 0]
drag, startPoint x: 682, startPoint y: 282, endPoint x: 704, endPoint y: 293, distance: 24.8
click at [683, 282] on textarea at bounding box center [442, 257] width 551 height 96
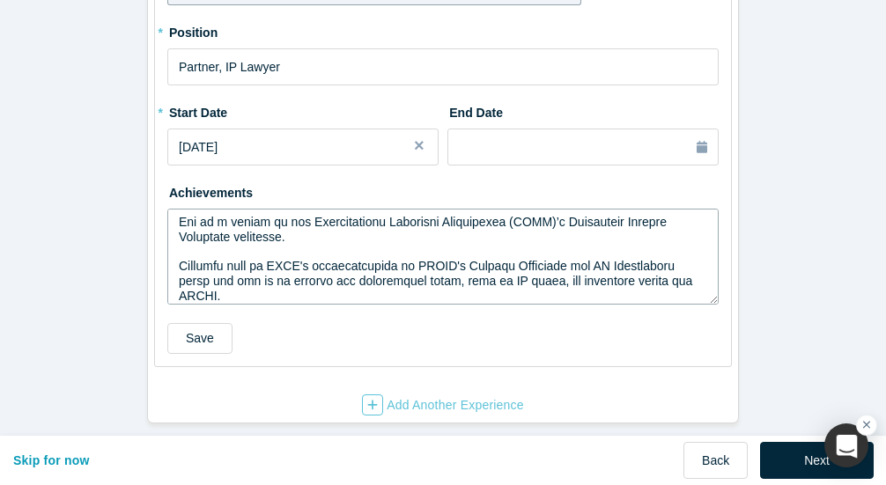
scroll to position [237, 0]
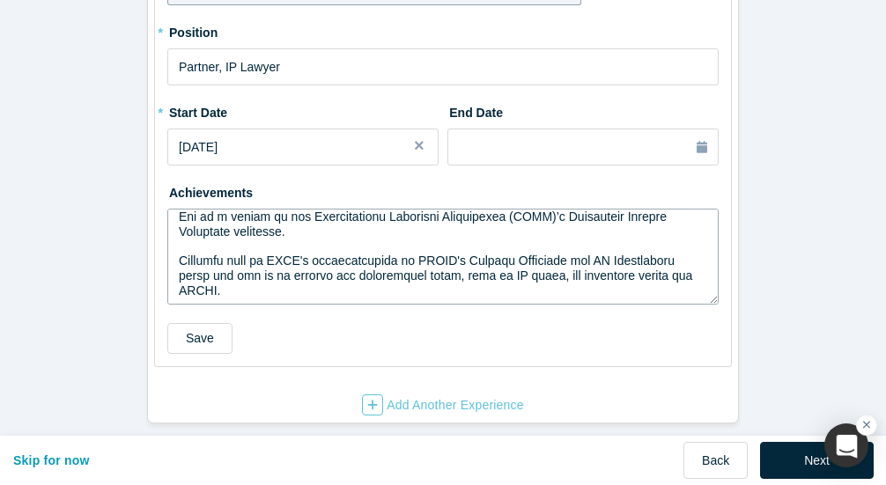
paste textarea "Responsible for international sales of the trademark business at Zacco Group. S…"
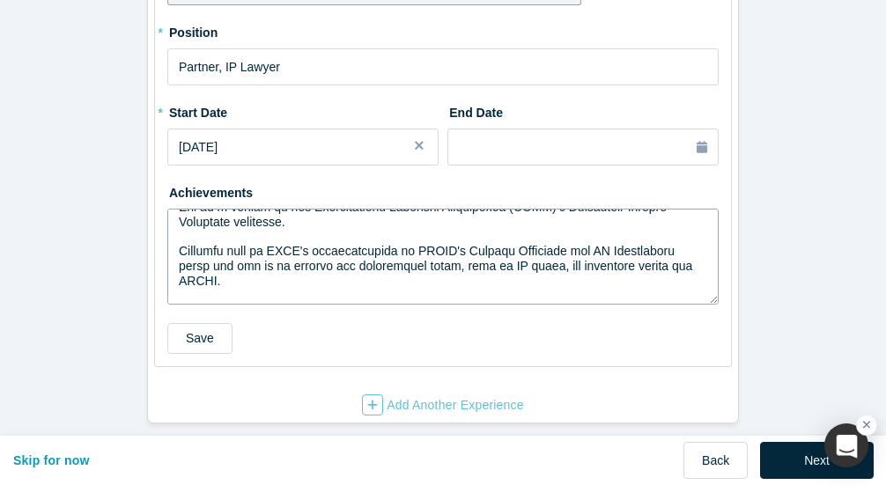
scroll to position [252, 0]
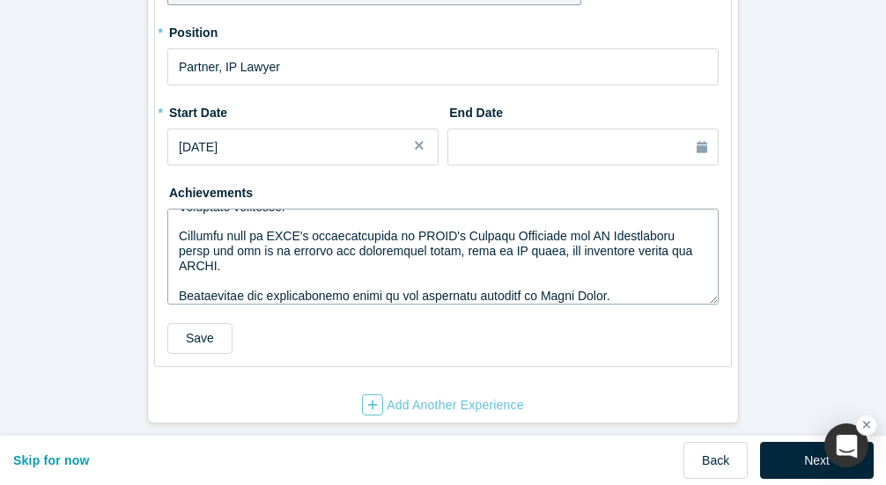
click at [174, 269] on textarea at bounding box center [442, 257] width 551 height 96
click at [177, 265] on textarea at bounding box center [442, 257] width 551 height 96
click at [675, 271] on textarea at bounding box center [442, 257] width 551 height 96
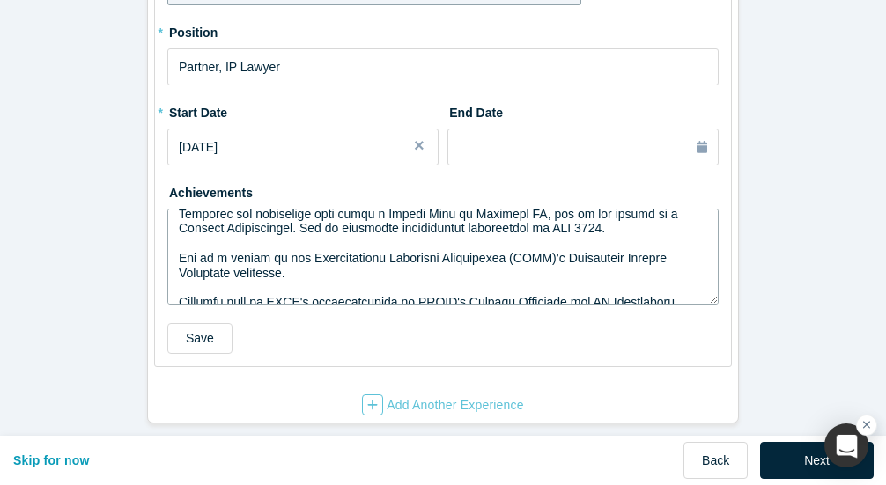
scroll to position [256, 0]
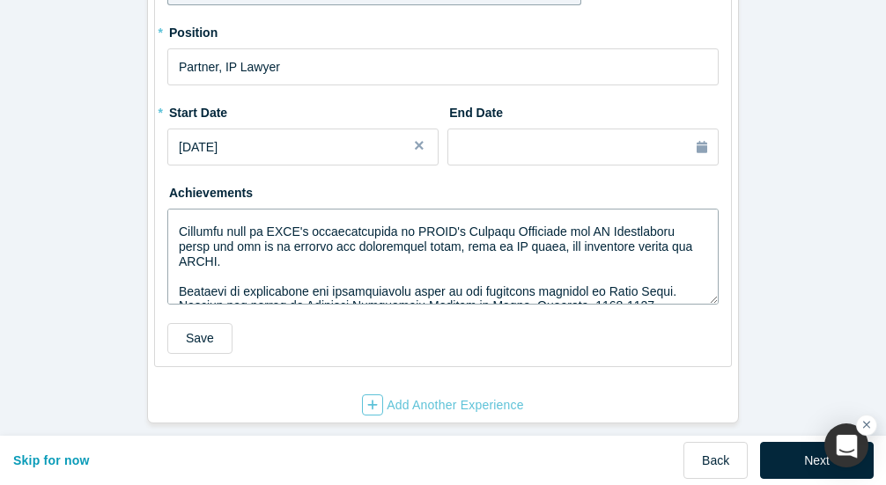
click at [169, 278] on textarea at bounding box center [442, 257] width 551 height 96
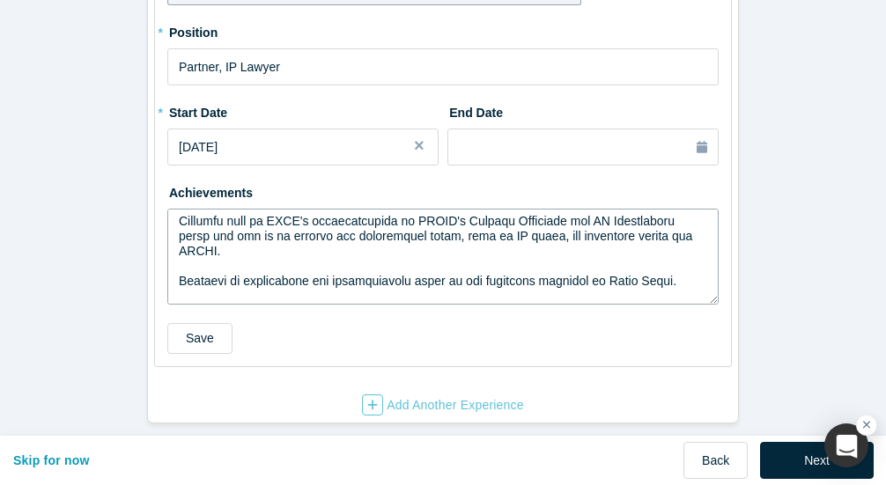
click at [274, 281] on textarea at bounding box center [442, 257] width 551 height 96
click at [278, 284] on textarea at bounding box center [442, 257] width 551 height 96
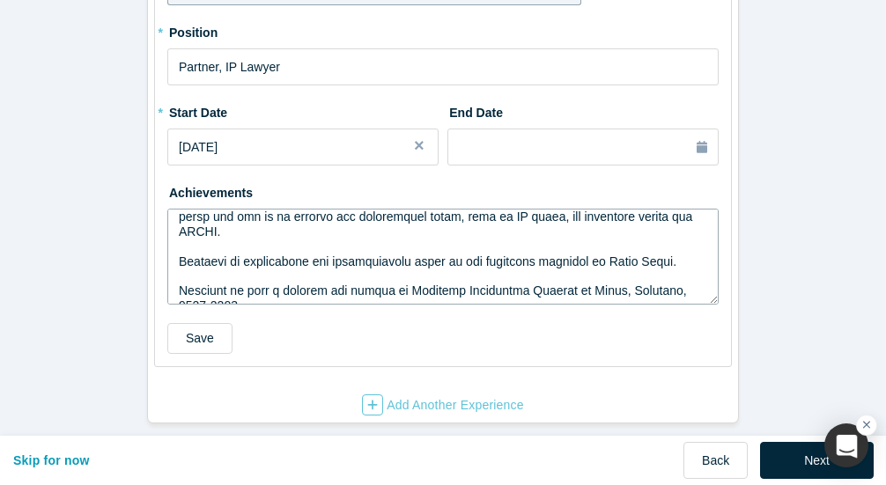
click at [232, 260] on textarea at bounding box center [442, 257] width 551 height 96
click at [494, 266] on textarea at bounding box center [442, 257] width 551 height 96
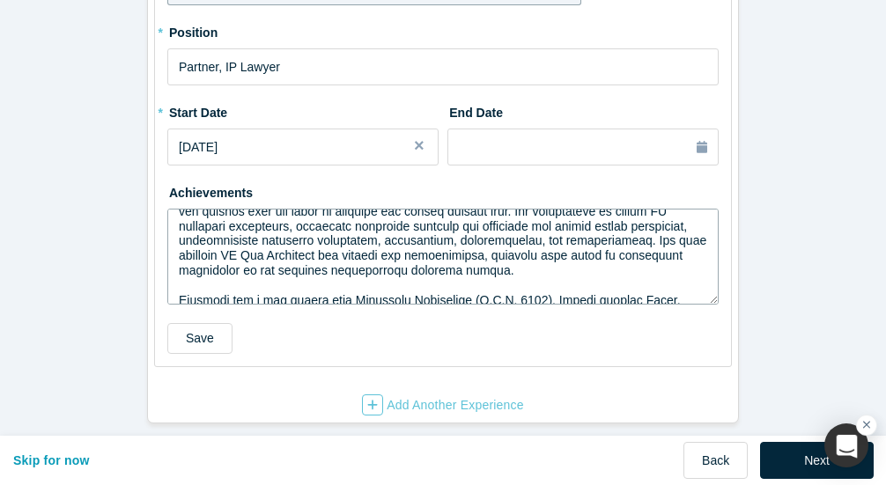
scroll to position [35, 0]
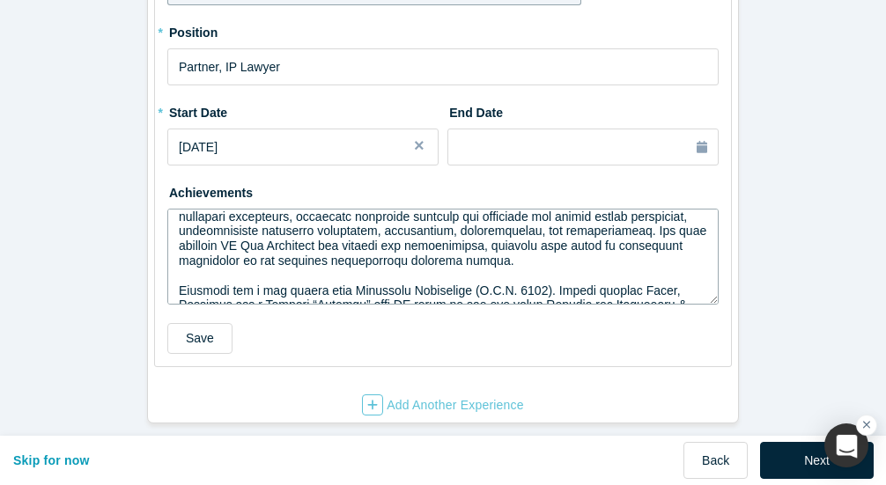
drag, startPoint x: 459, startPoint y: 250, endPoint x: 468, endPoint y: 251, distance: 9.7
click at [461, 251] on textarea at bounding box center [442, 257] width 551 height 96
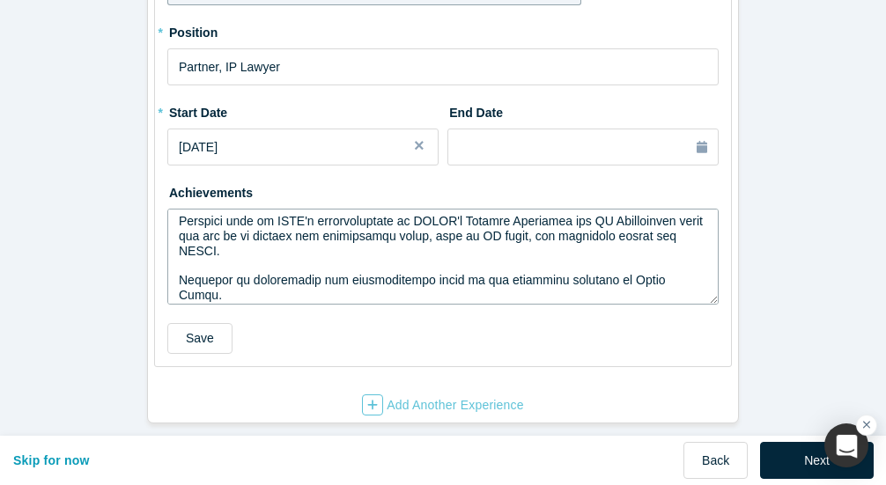
scroll to position [301, 0]
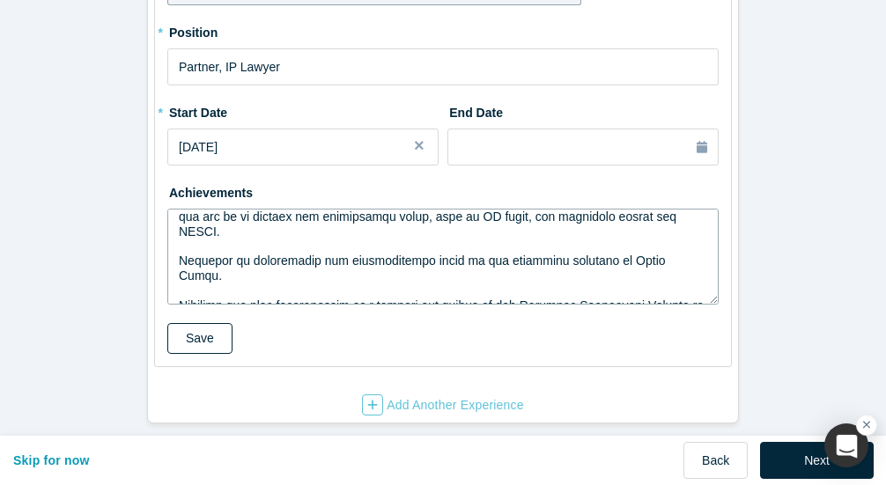
type textarea "Loremips dol sitame cons AD elits 6923. Doe tempor Incid ut 8402 la e Dolorem a…"
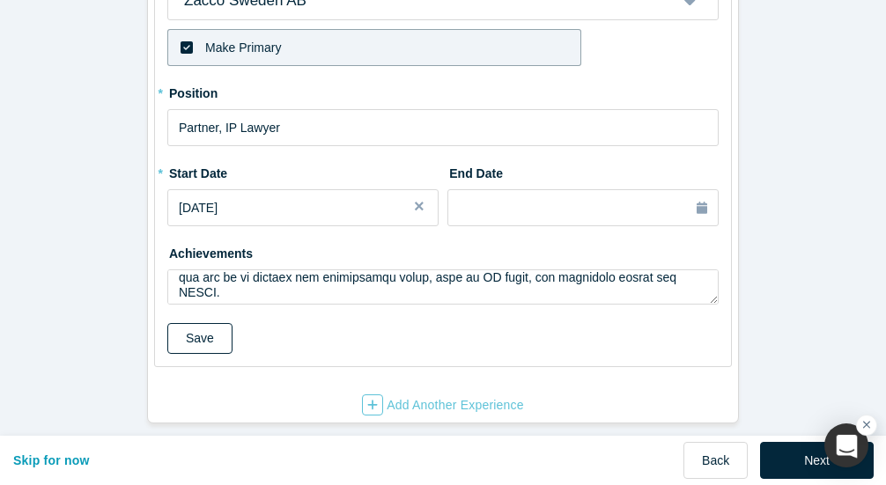
click at [188, 323] on button "Save" at bounding box center [199, 338] width 65 height 31
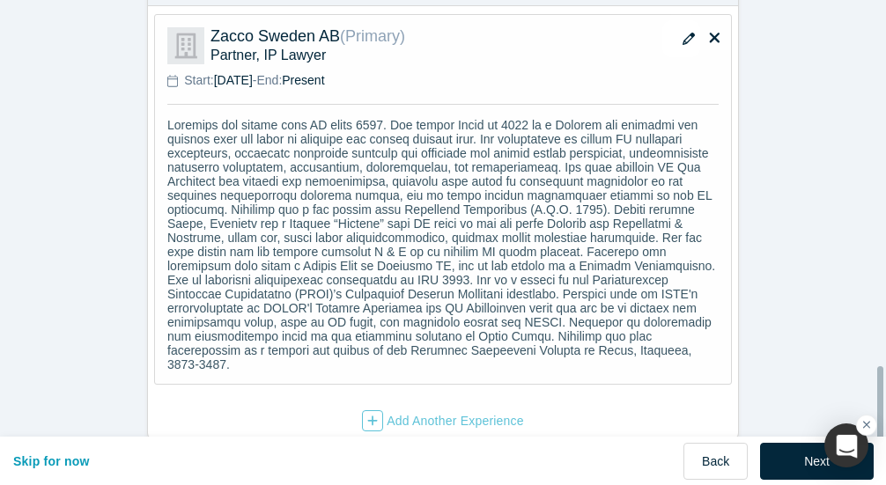
scroll to position [286, 0]
click at [792, 450] on button "Next" at bounding box center [817, 461] width 114 height 37
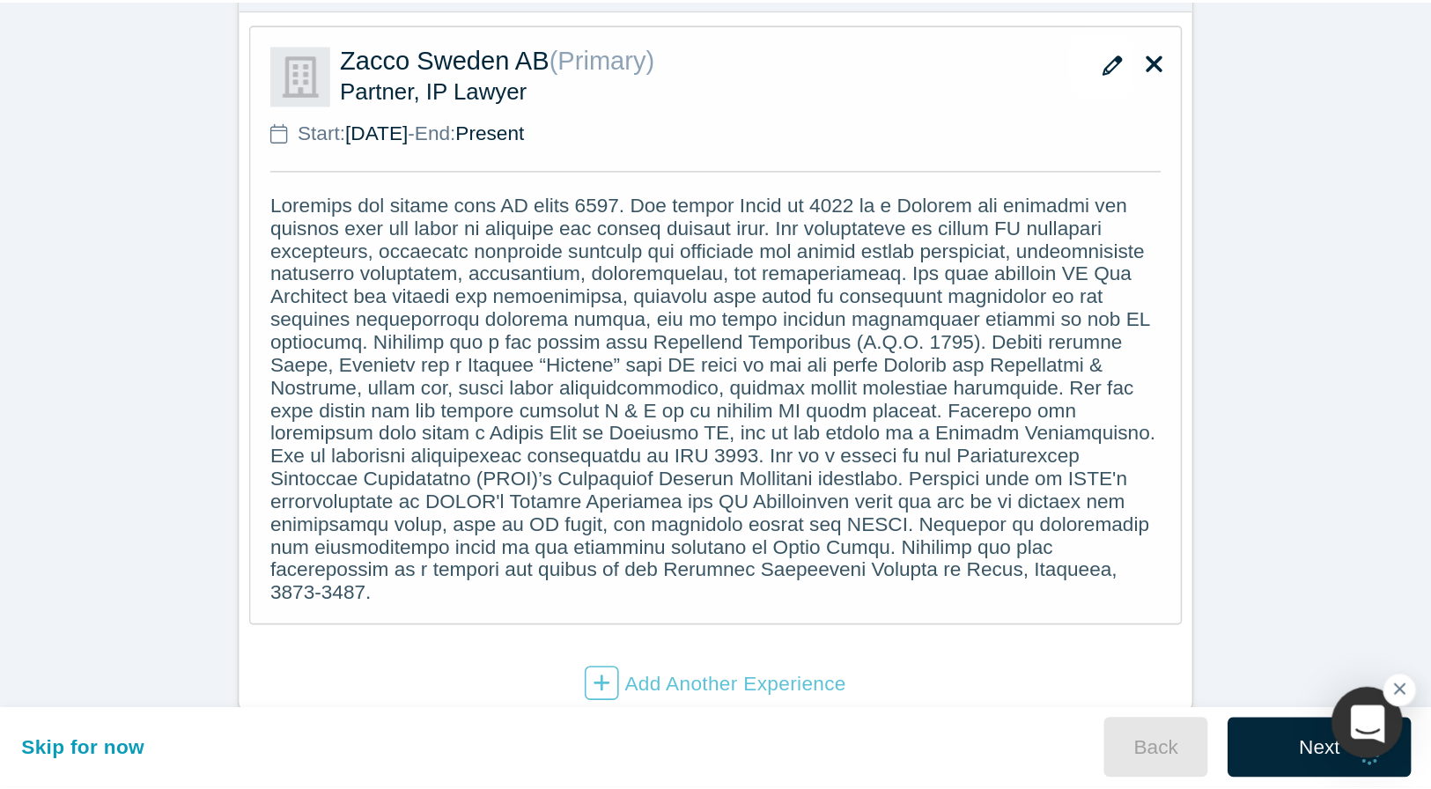
scroll to position [0, 0]
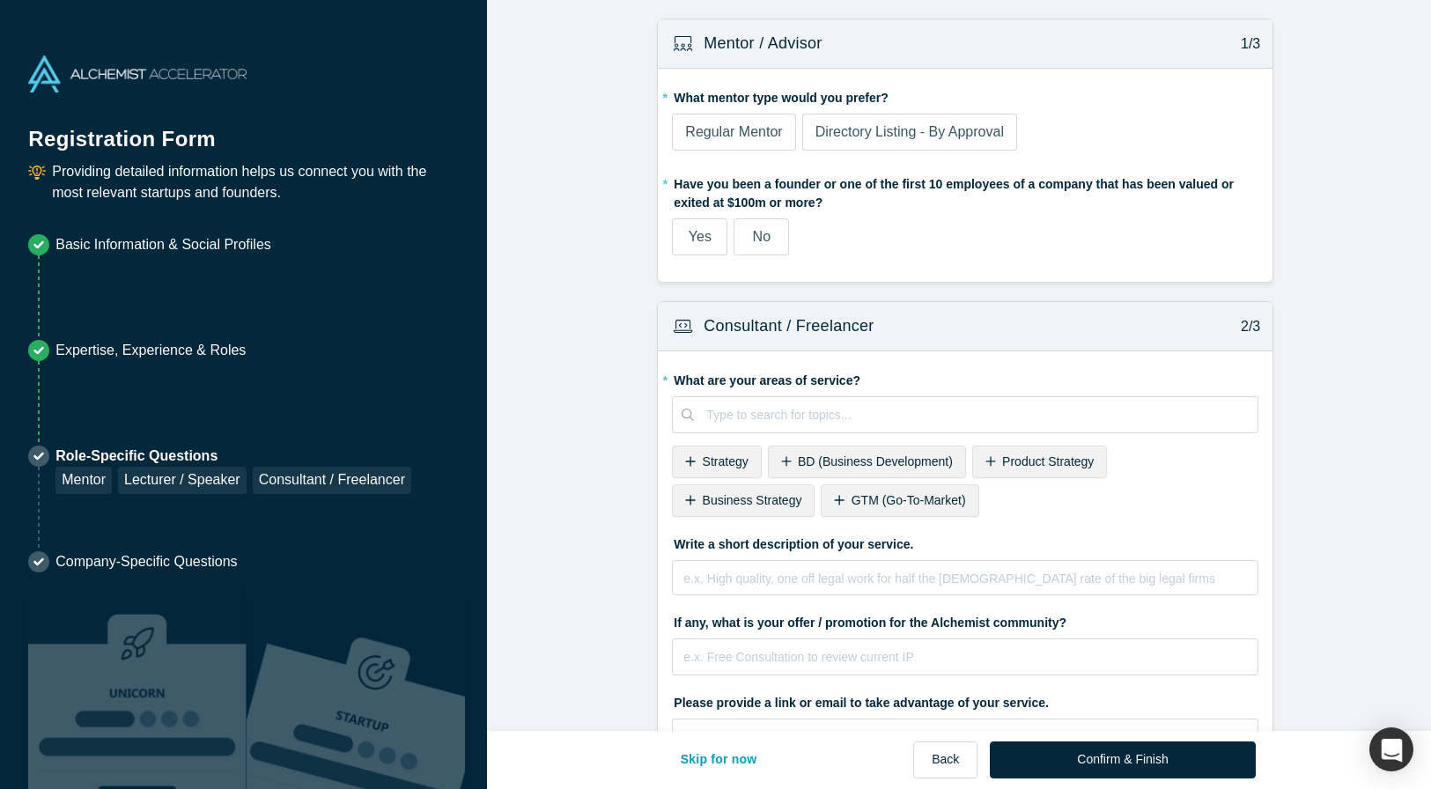
click at [759, 240] on span "No" at bounding box center [762, 236] width 18 height 15
click at [0, 0] on input "No" at bounding box center [0, 0] width 0 height 0
click at [729, 137] on span "Regular Mentor" at bounding box center [733, 131] width 97 height 15
click at [0, 0] on input "Regular Mentor" at bounding box center [0, 0] width 0 height 0
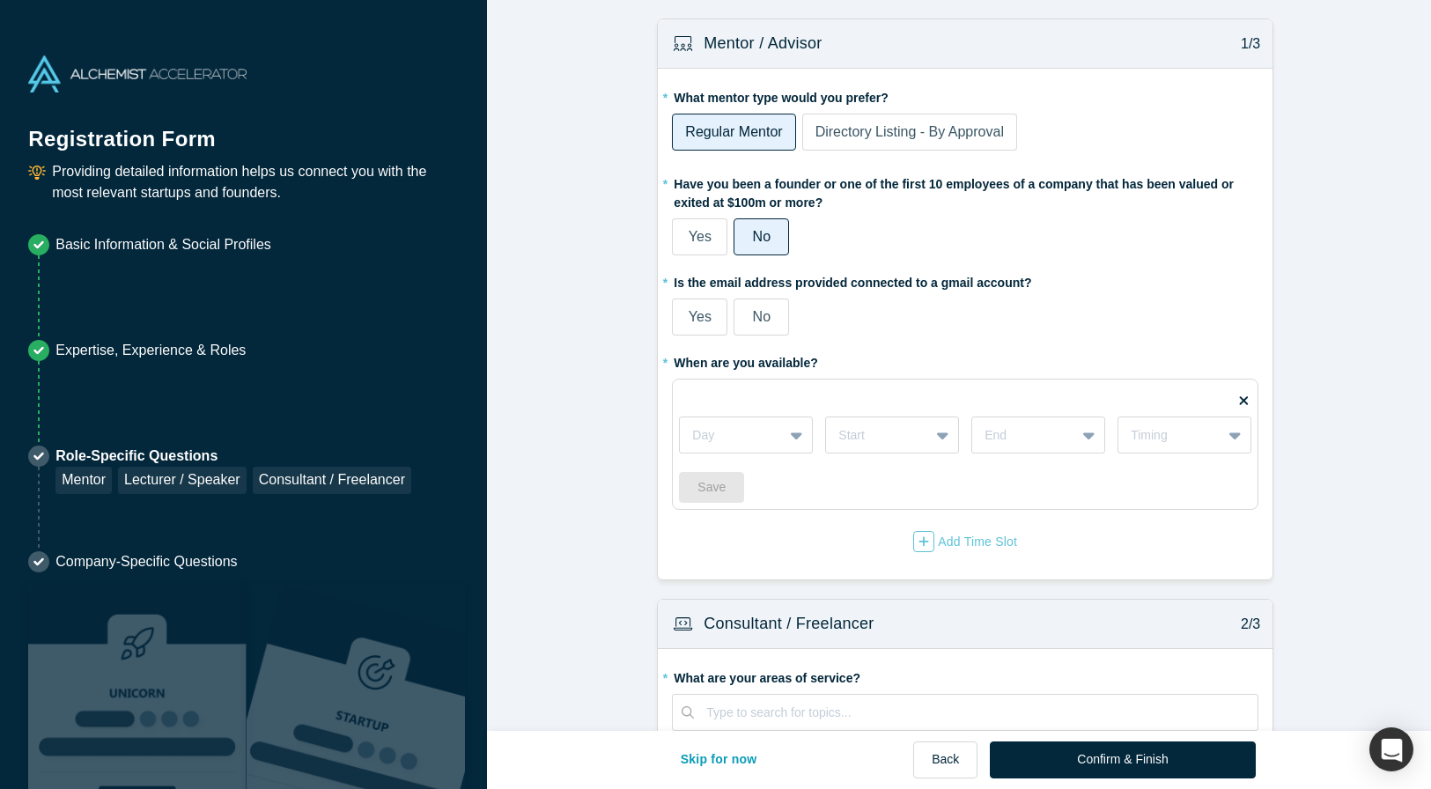
click at [756, 319] on span "No" at bounding box center [762, 316] width 18 height 15
click at [0, 0] on input "No" at bounding box center [0, 0] width 0 height 0
click at [791, 439] on icon at bounding box center [796, 435] width 11 height 18
click at [1321, 420] on form "Mentor / Advisor 1/3 * What mentor type would you prefer? Regular Mentor Direct…" at bounding box center [966, 676] width 958 height 1316
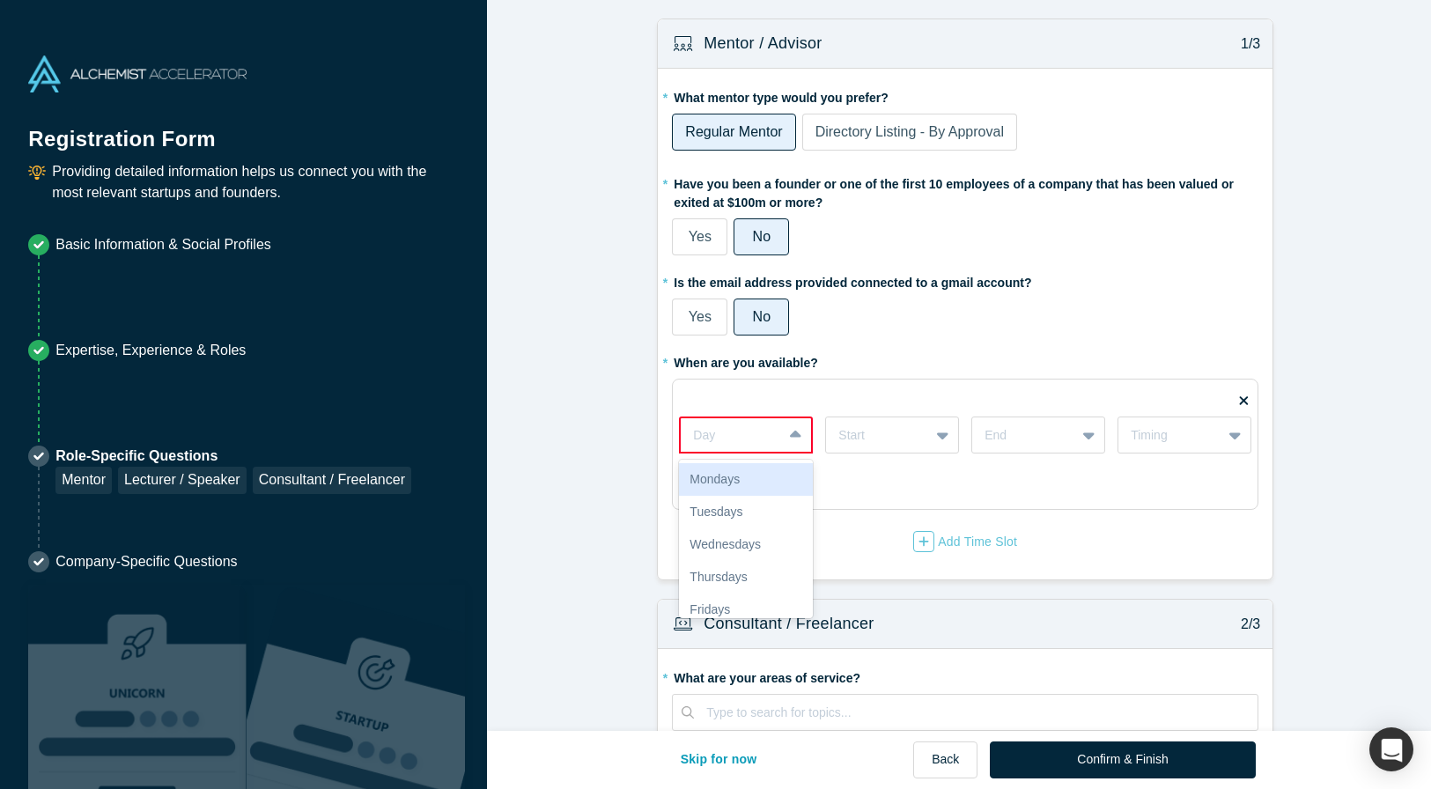
click at [795, 436] on div at bounding box center [797, 435] width 28 height 32
click at [763, 480] on div "Mondays" at bounding box center [746, 479] width 134 height 33
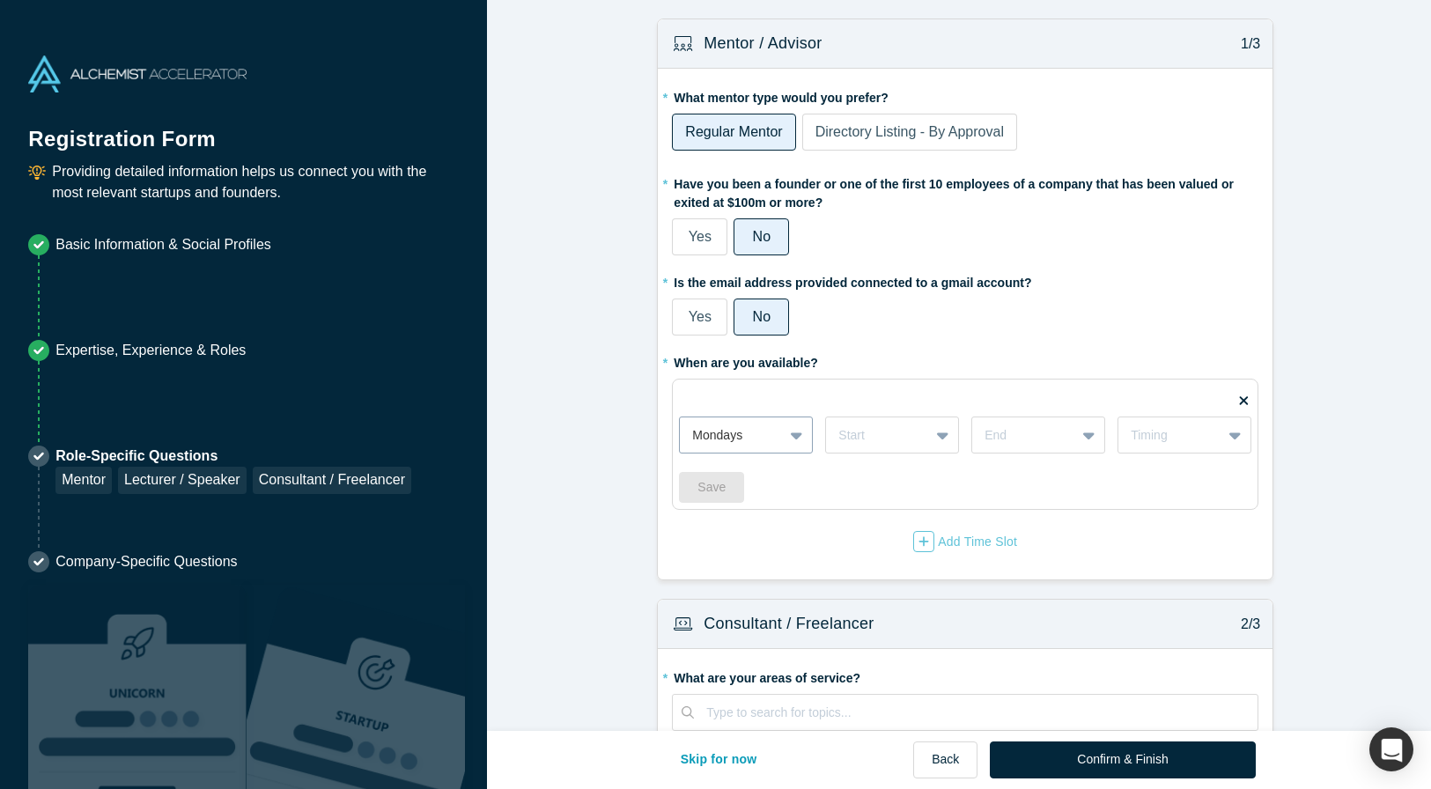
click at [791, 434] on icon at bounding box center [796, 436] width 11 height 7
click at [730, 530] on div "Fridays" at bounding box center [746, 533] width 134 height 33
click at [937, 435] on icon at bounding box center [942, 434] width 11 height 7
click at [999, 487] on div "Save" at bounding box center [965, 487] width 572 height 31
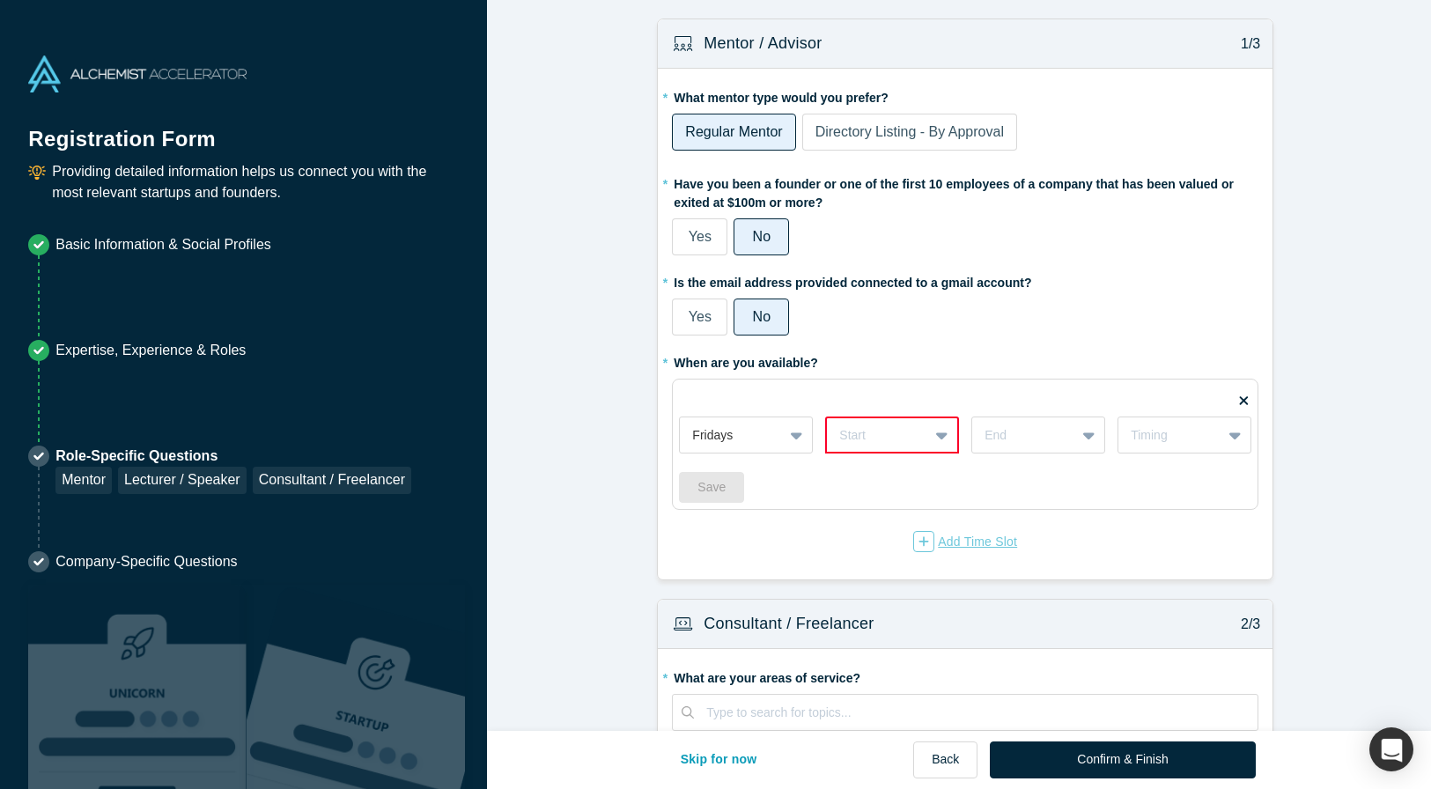
click at [941, 548] on div "Add Time Slot" at bounding box center [965, 541] width 104 height 21
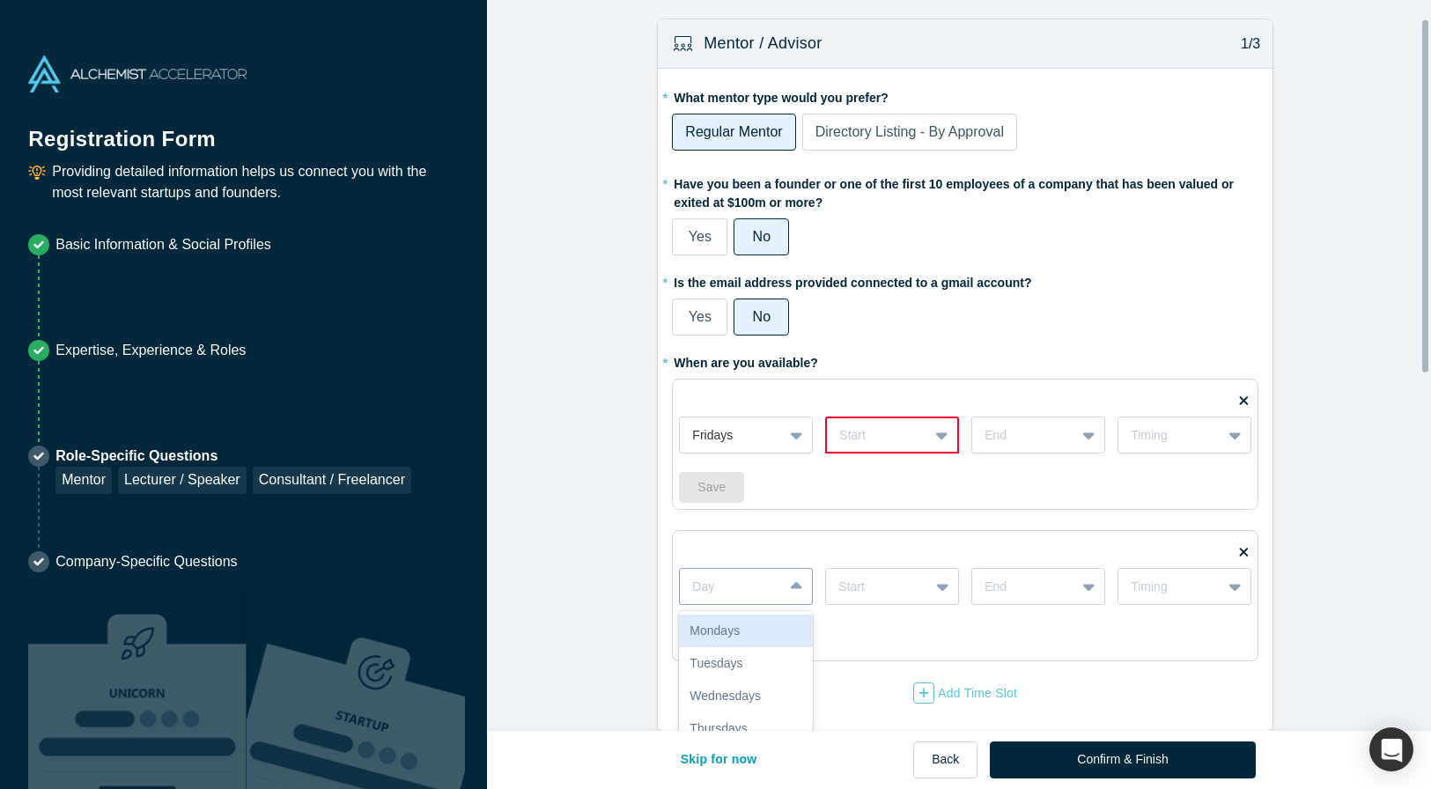
scroll to position [46, 0]
click at [789, 593] on div "7 results available. Use Up and Down to choose options, press Enter to select t…" at bounding box center [746, 586] width 134 height 37
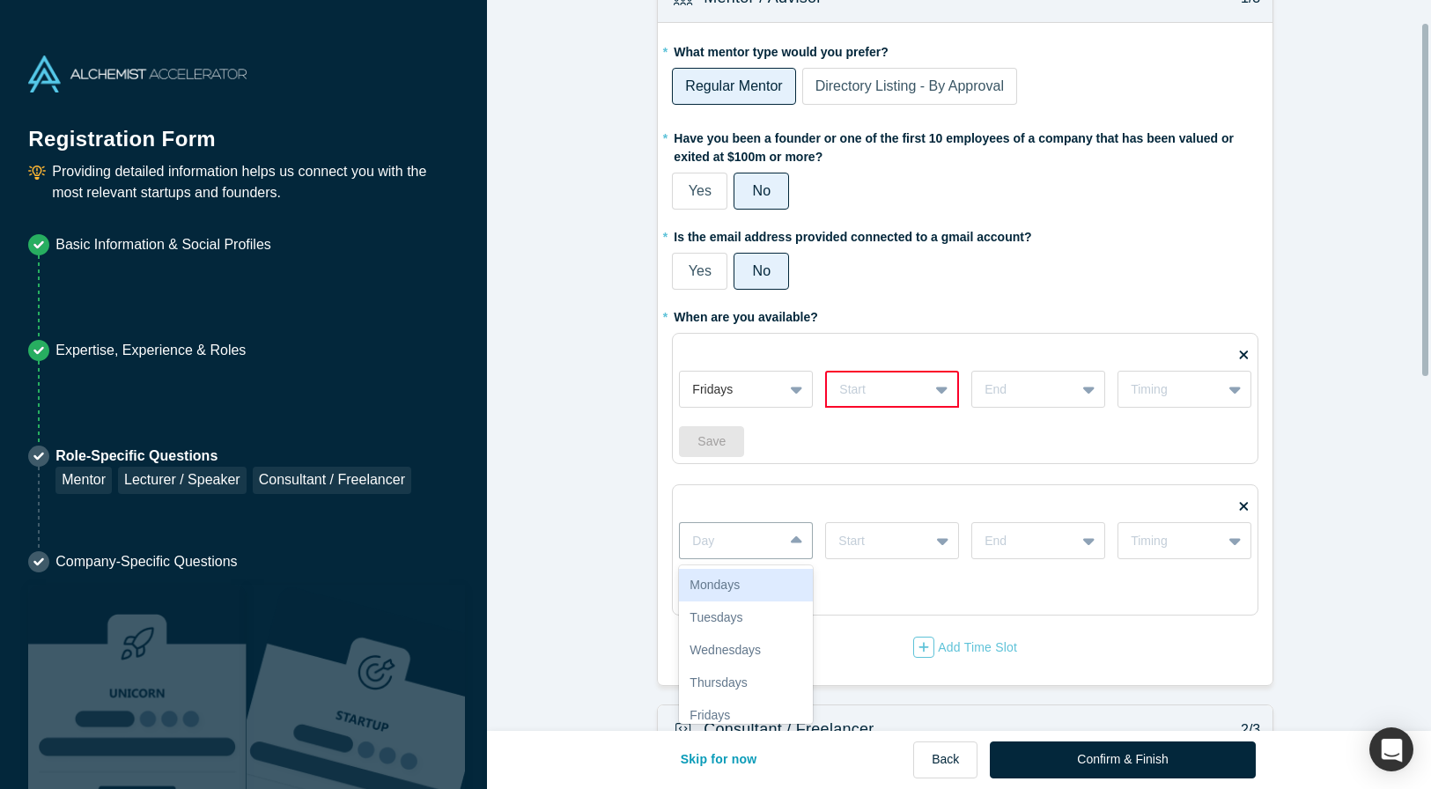
click at [747, 581] on div "Mondays" at bounding box center [746, 585] width 134 height 33
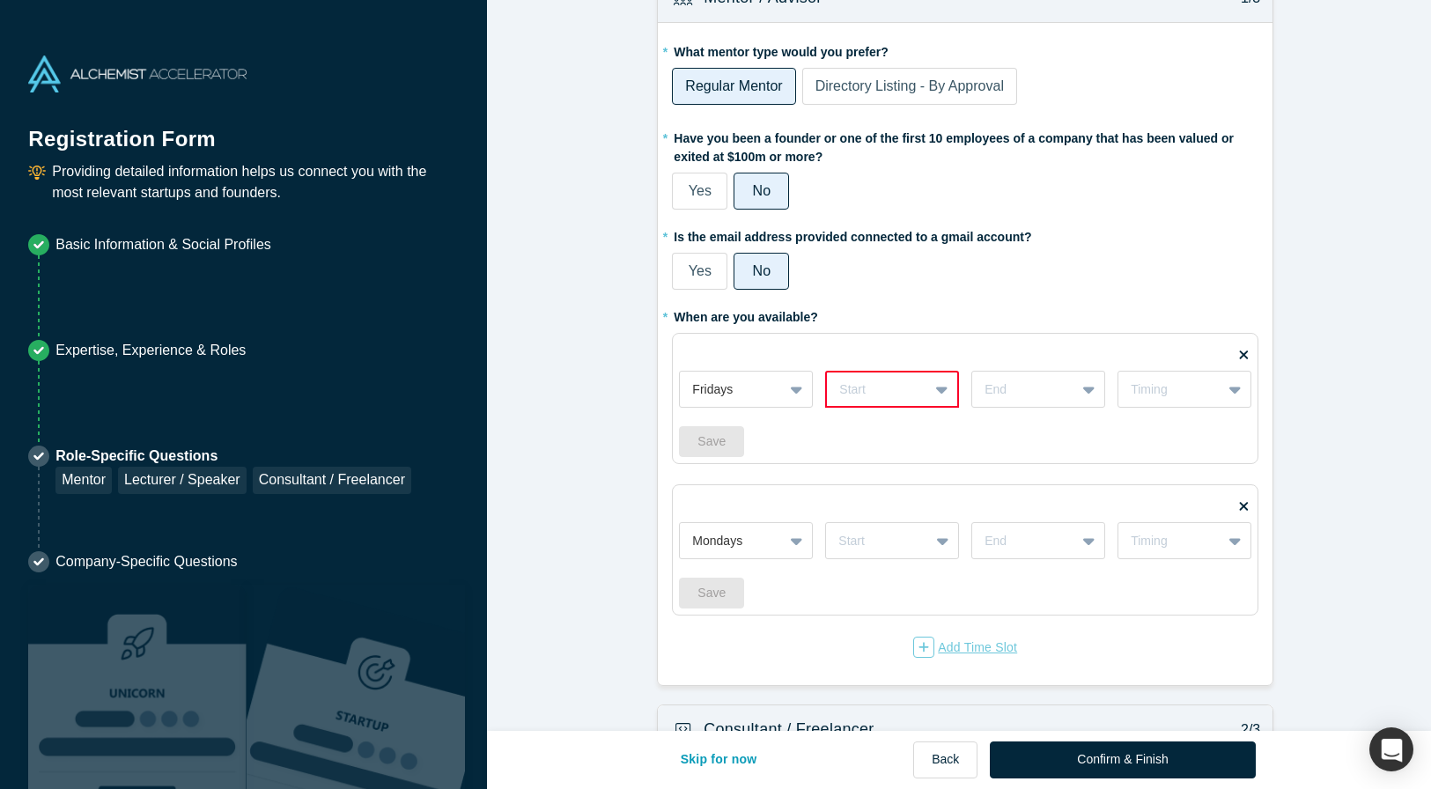
click at [944, 646] on div "Add Time Slot" at bounding box center [965, 647] width 104 height 21
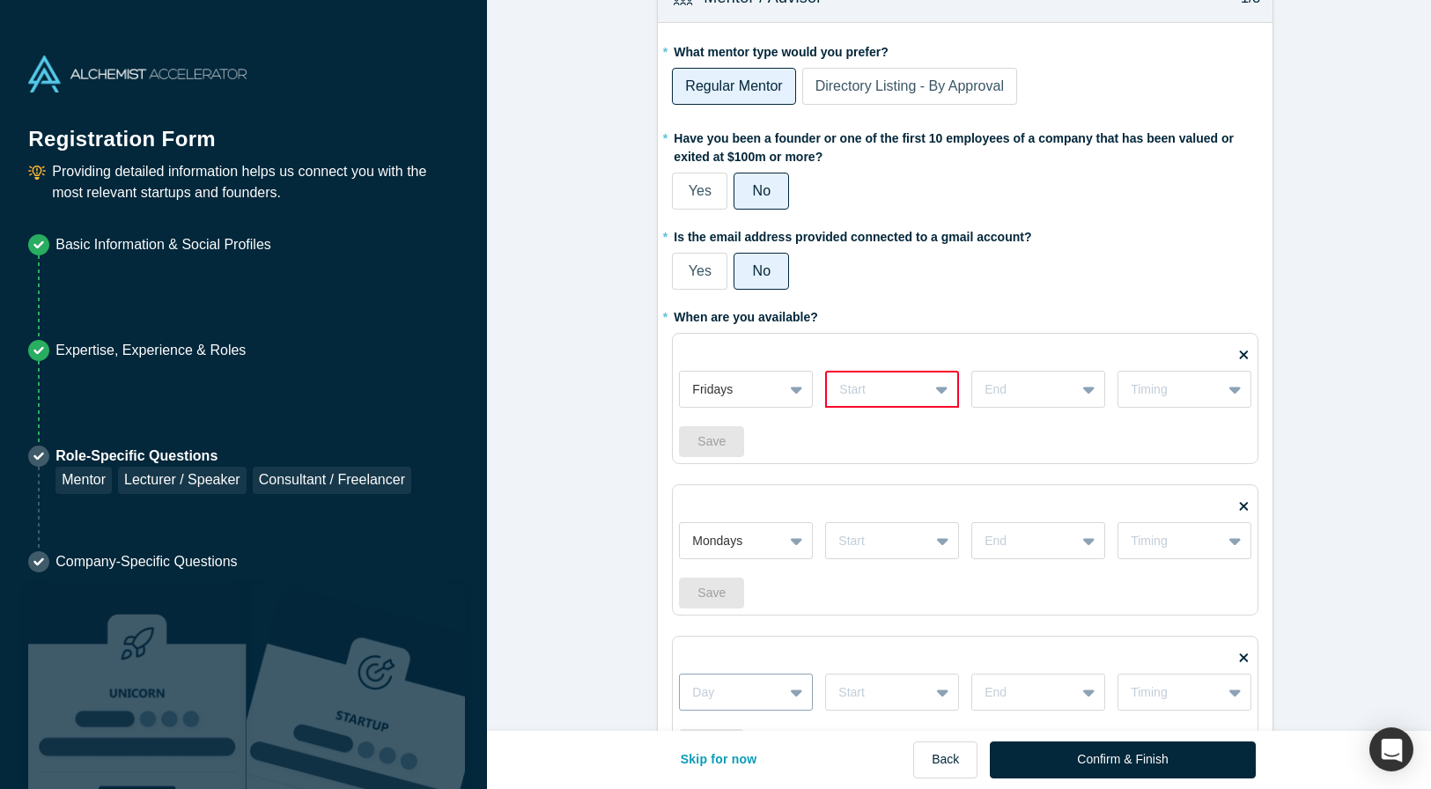
click at [792, 693] on div "Day" at bounding box center [746, 692] width 134 height 37
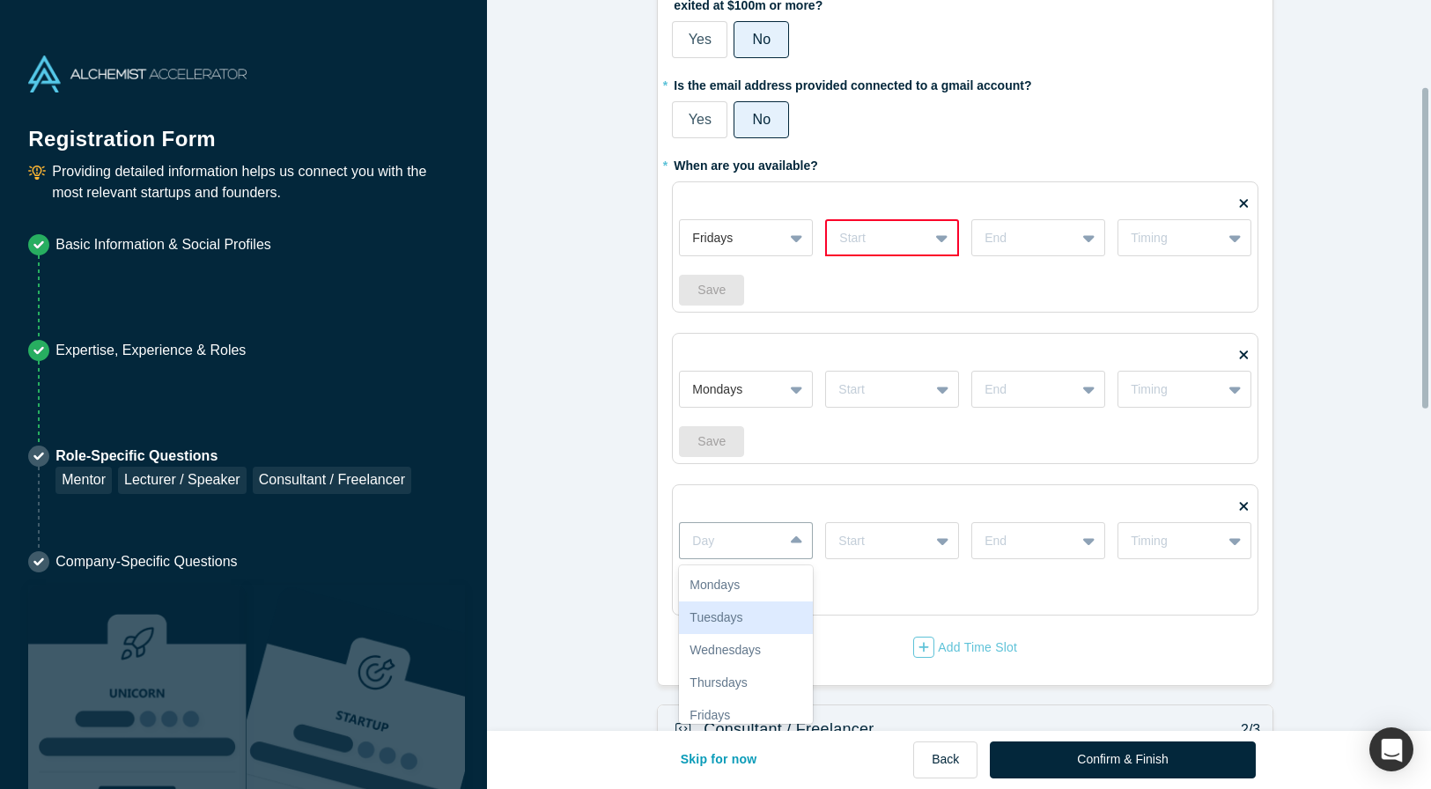
click at [749, 623] on div "Tuesdays" at bounding box center [746, 617] width 134 height 33
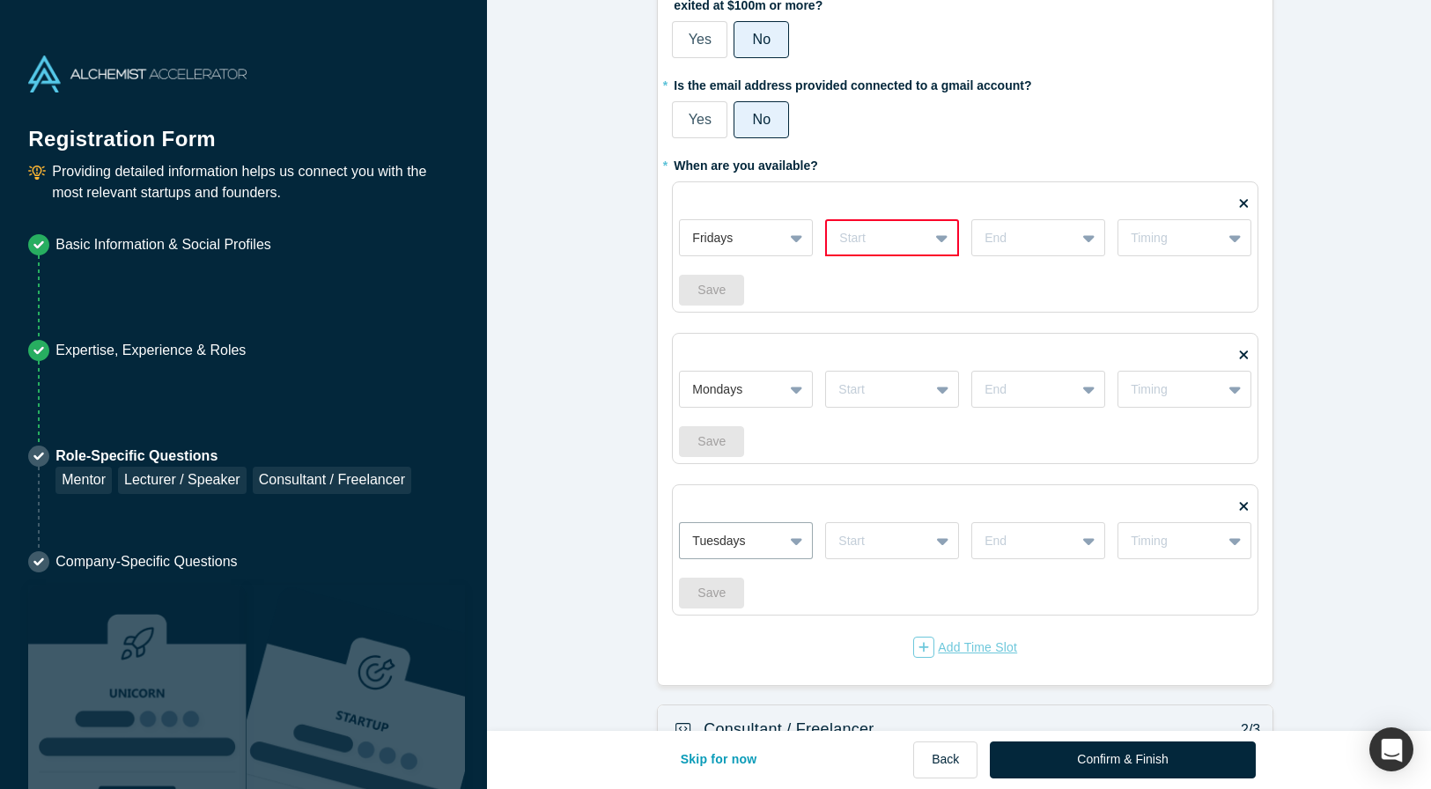
click at [978, 646] on div "Add Time Slot" at bounding box center [965, 647] width 104 height 21
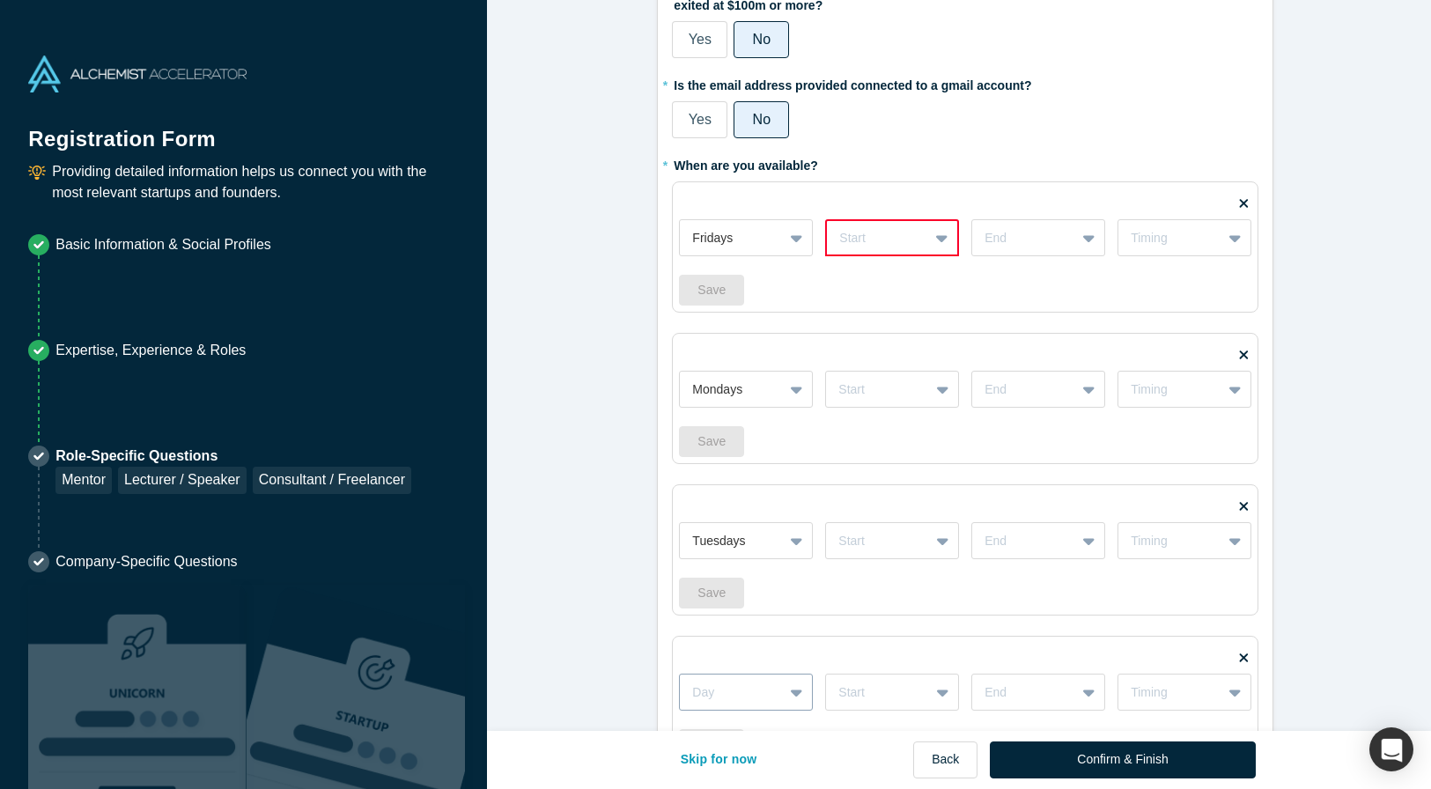
scroll to position [349, 0]
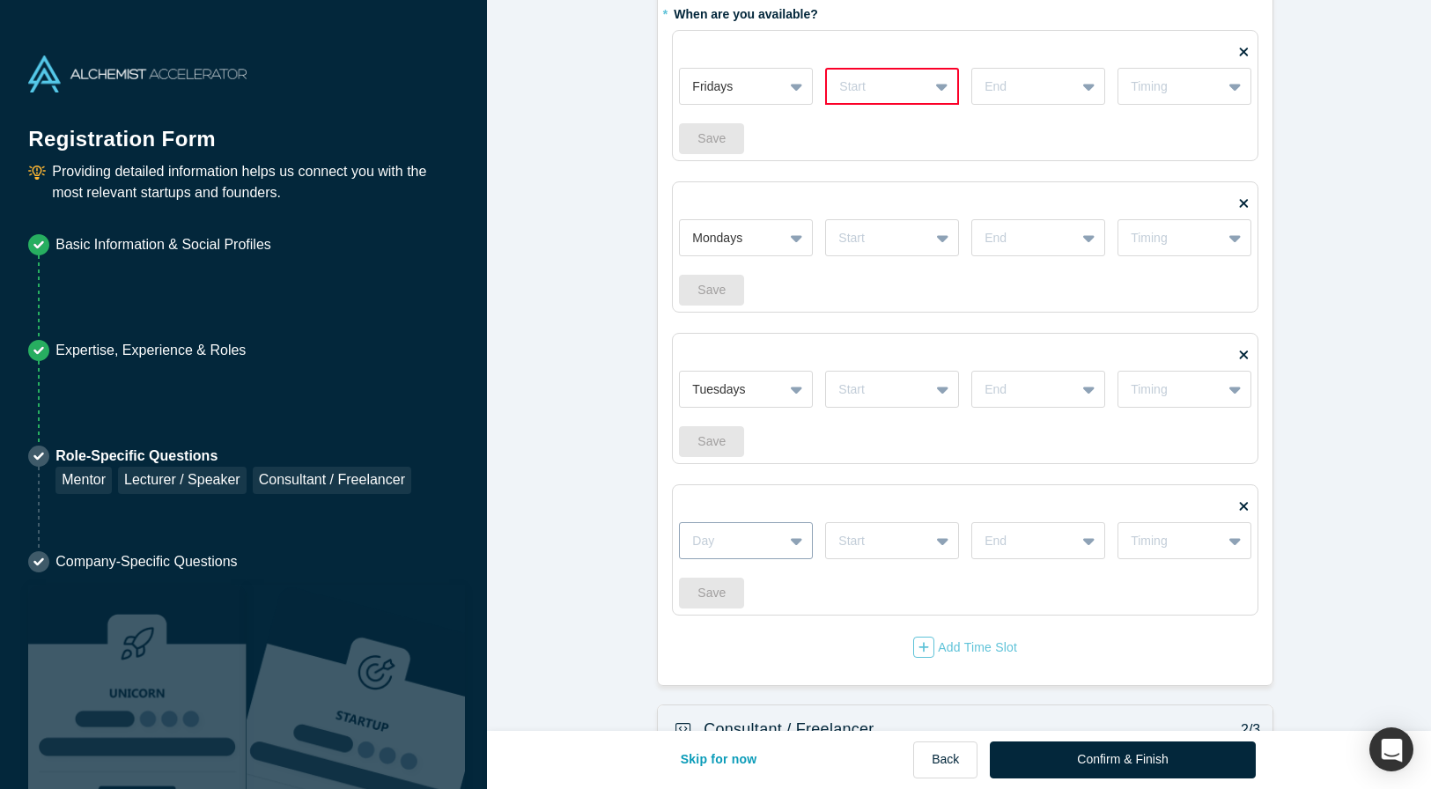
click at [790, 559] on div "Day" at bounding box center [746, 540] width 134 height 37
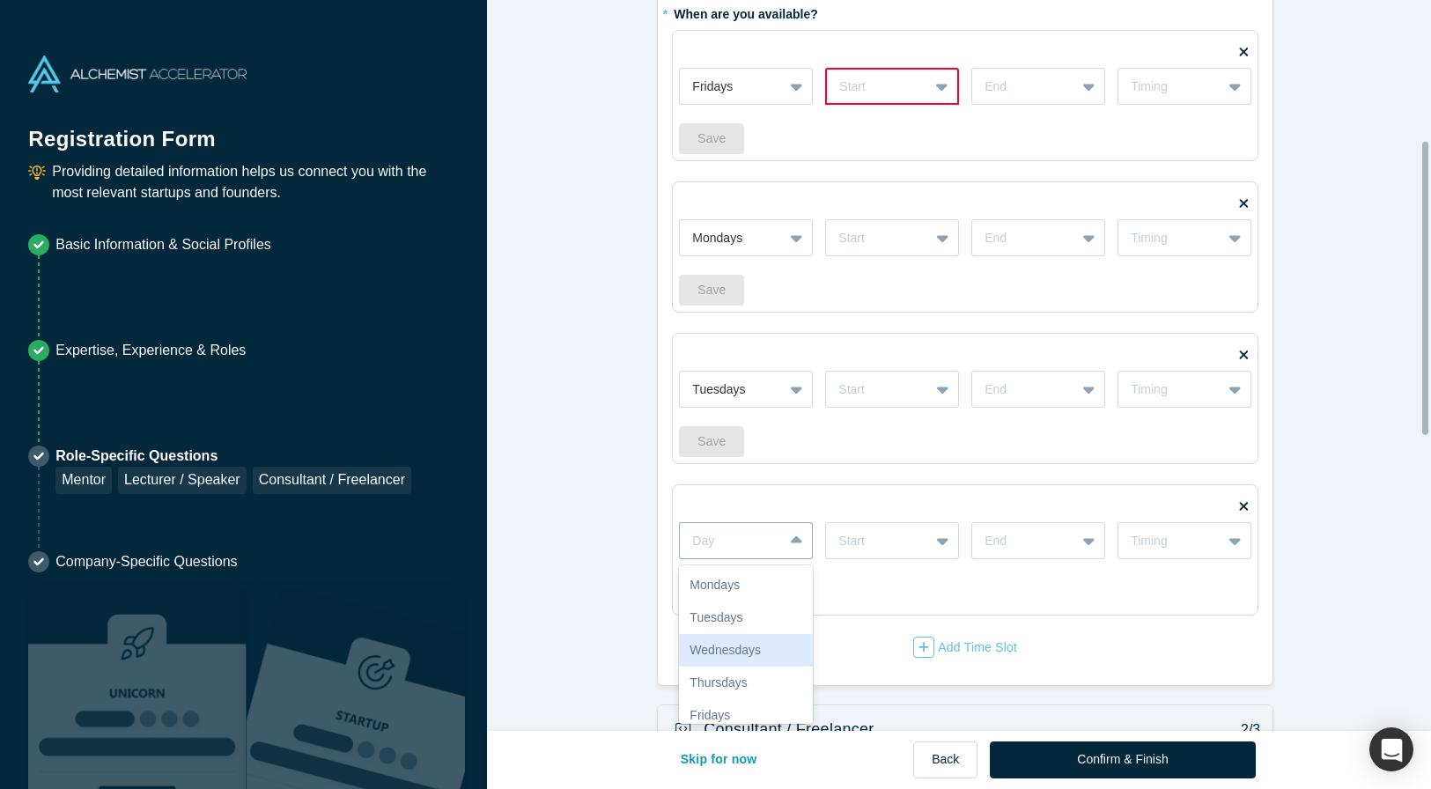
click at [741, 656] on div "Wednesdays" at bounding box center [746, 650] width 134 height 33
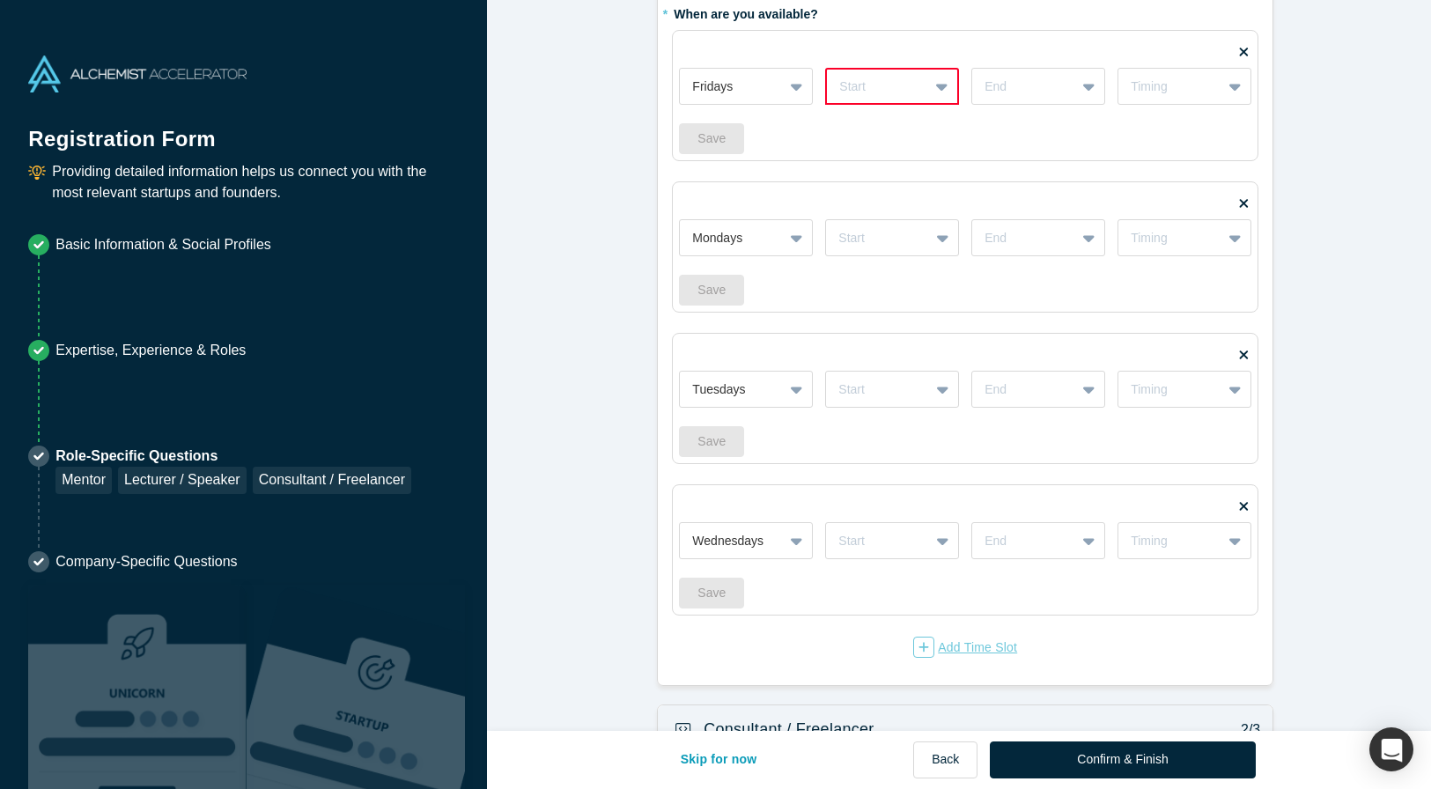
click at [970, 651] on div "Add Time Slot" at bounding box center [965, 647] width 104 height 21
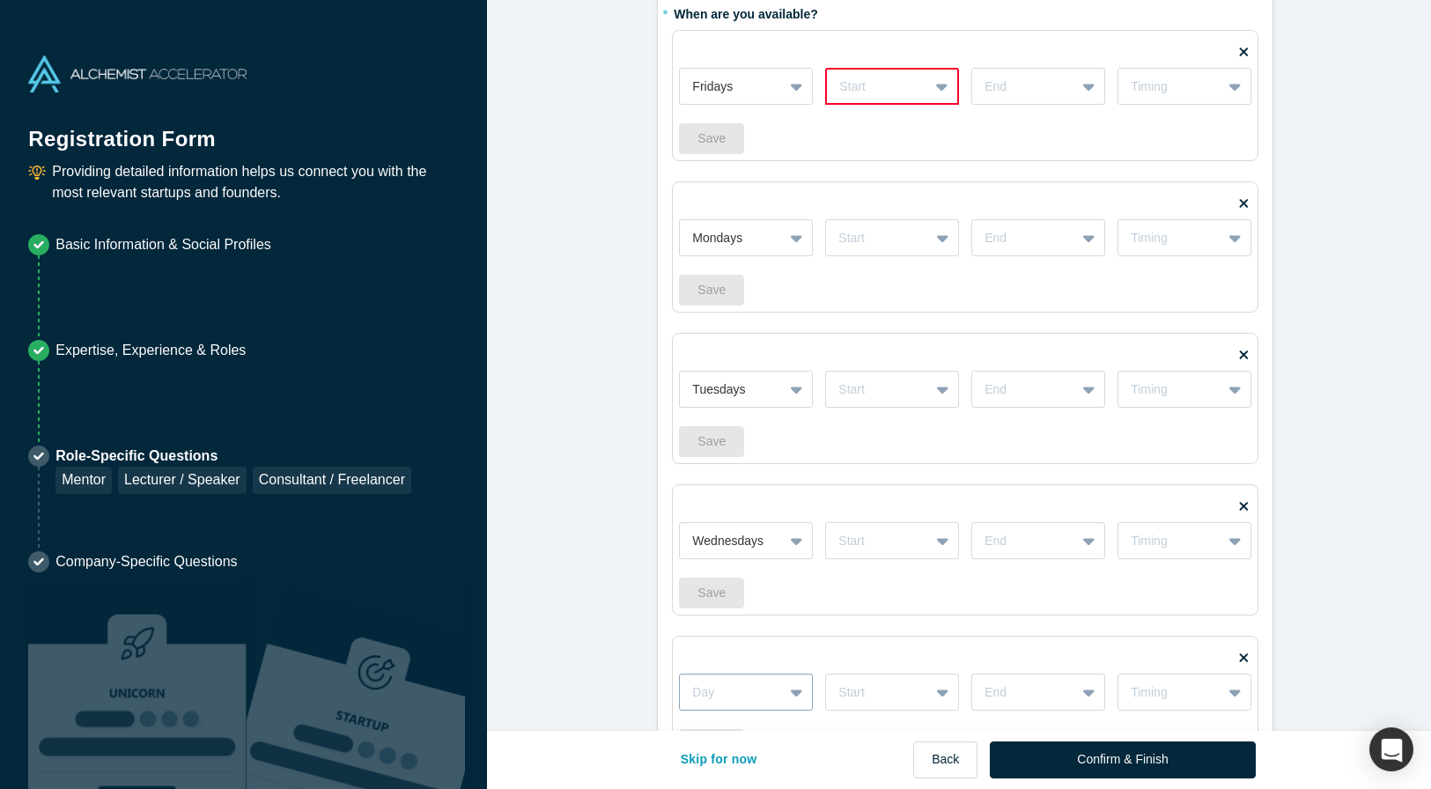
click at [791, 693] on div "Day" at bounding box center [746, 692] width 134 height 37
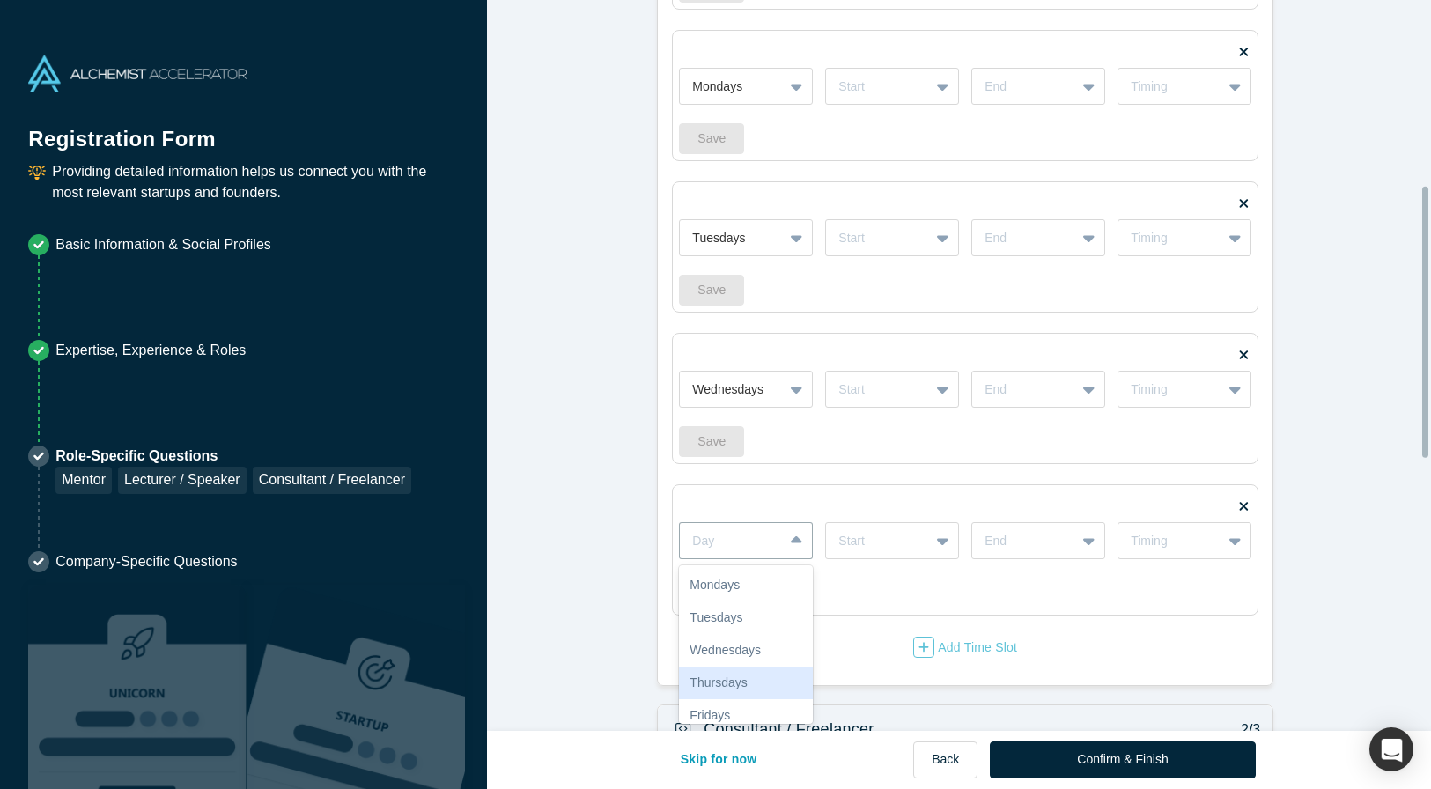
click at [764, 685] on div "Thursdays" at bounding box center [746, 683] width 134 height 33
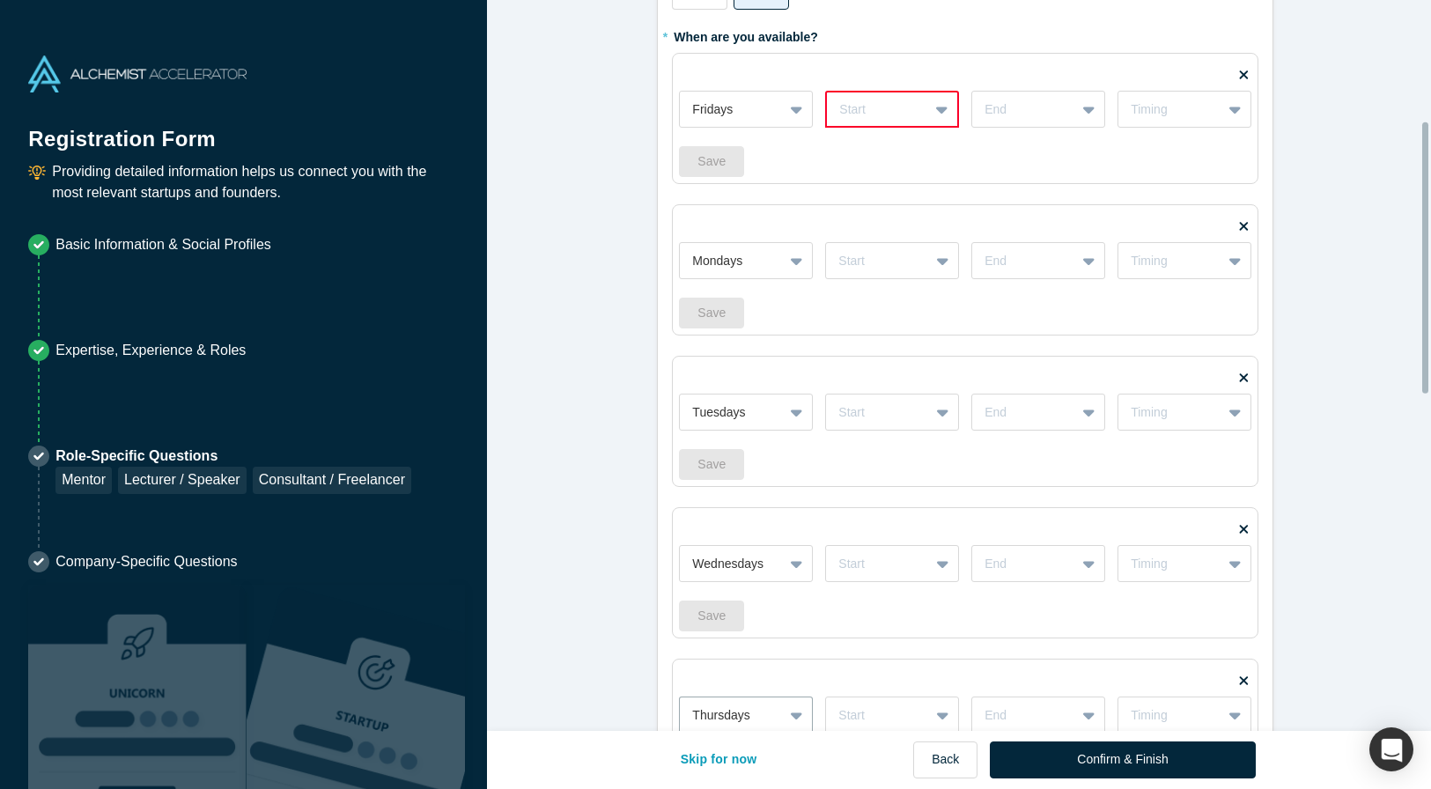
drag, startPoint x: 1424, startPoint y: 381, endPoint x: 1411, endPoint y: 320, distance: 63.0
click at [1412, 319] on div "Mentor / Advisor 1/3 * What mentor type would you prefer? Regular Mentor Direct…" at bounding box center [959, 365] width 945 height 731
click at [936, 105] on icon at bounding box center [941, 104] width 11 height 18
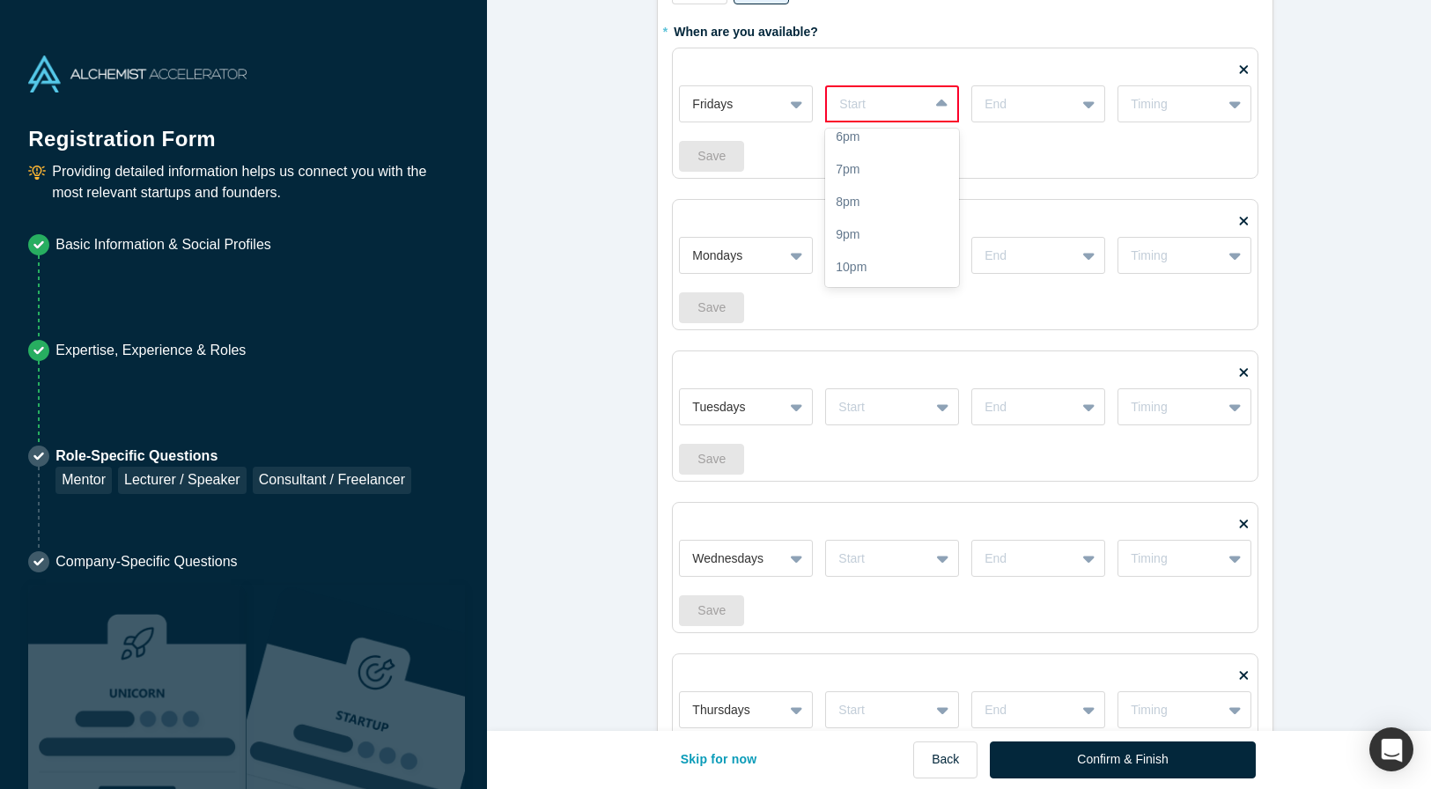
scroll to position [0, 0]
click at [1351, 214] on form "Mentor / Advisor 1/3 * What mentor type would you prefer? Regular Mentor Direct…" at bounding box center [966, 648] width 958 height 1922
drag, startPoint x: 1420, startPoint y: 152, endPoint x: 1417, endPoint y: 237, distance: 84.6
click at [1417, 237] on form "Mentor / Advisor 1/3 * What mentor type would you prefer? Regular Mentor Direct…" at bounding box center [966, 648] width 958 height 1922
drag, startPoint x: 1417, startPoint y: 237, endPoint x: 1331, endPoint y: 261, distance: 88.7
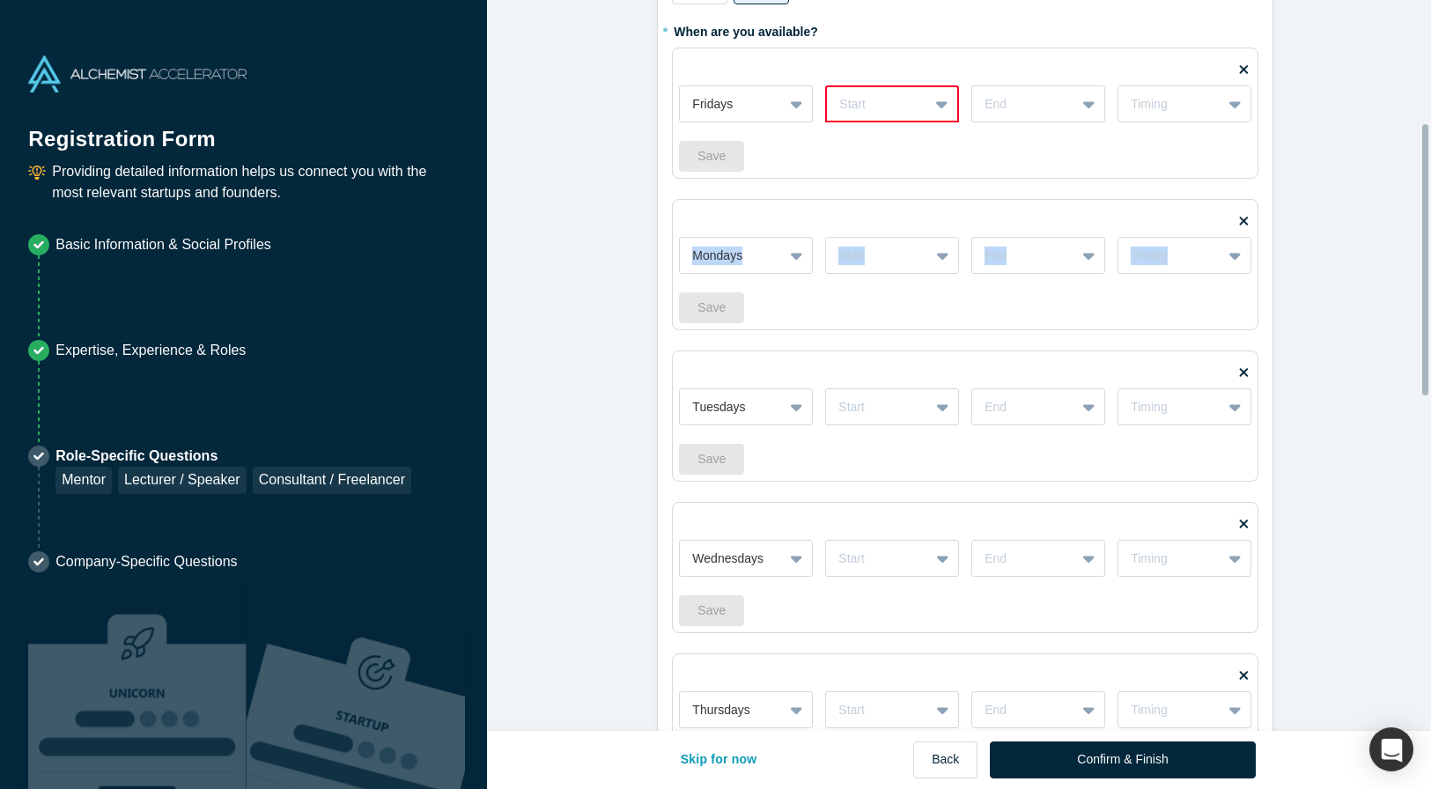
click at [1328, 258] on form "Mentor / Advisor 1/3 * What mentor type would you prefer? Regular Mentor Direct…" at bounding box center [966, 648] width 958 height 1922
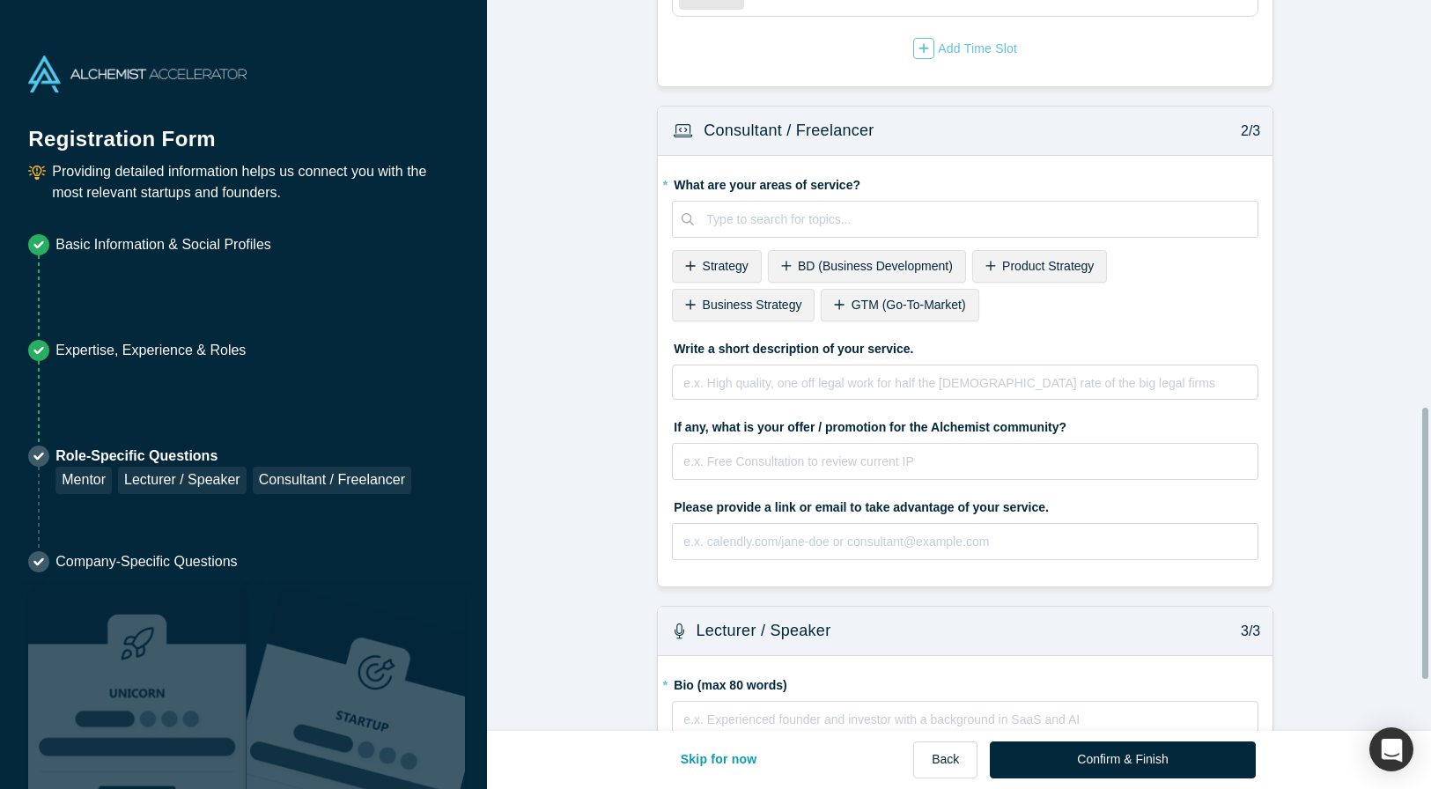
scroll to position [1103, 0]
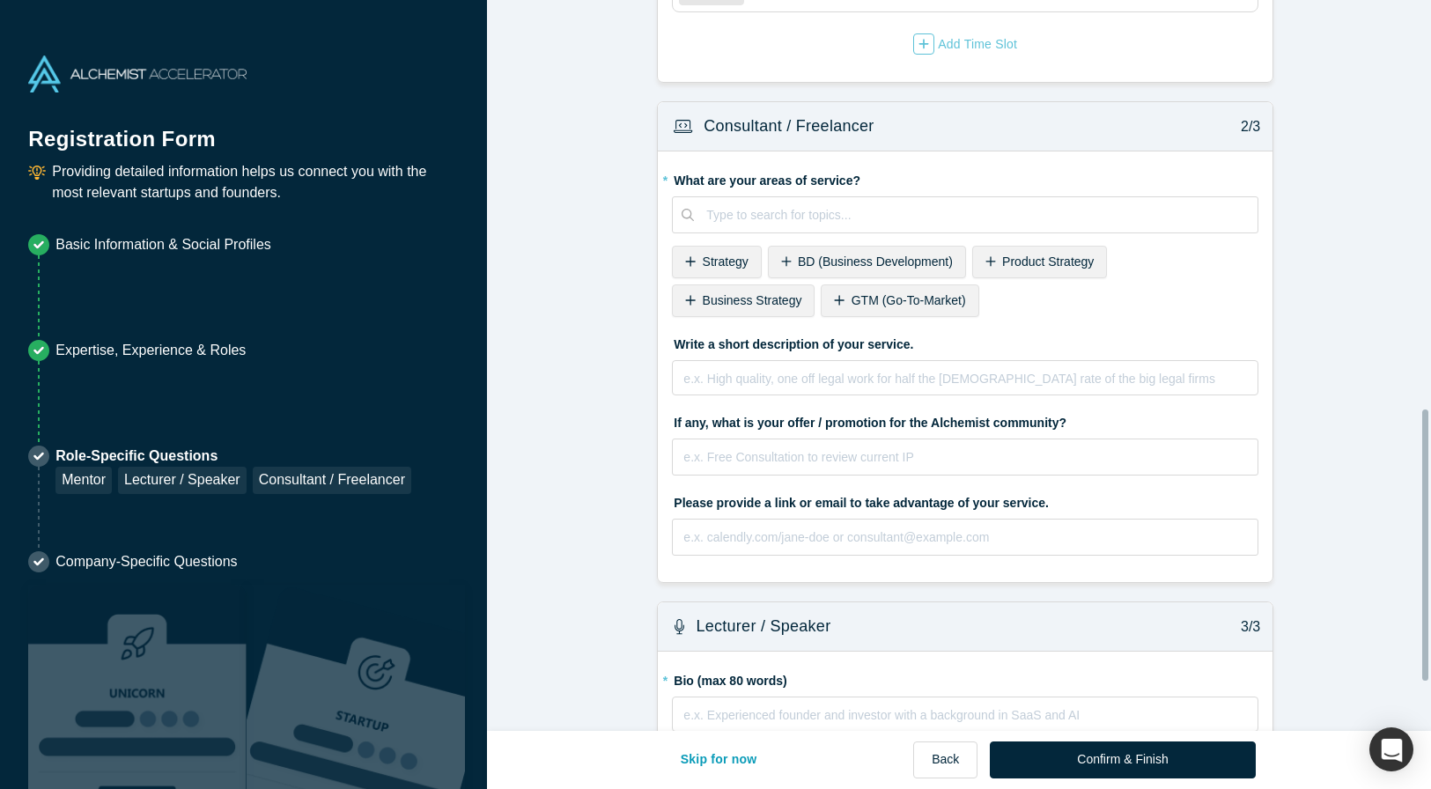
drag, startPoint x: 1424, startPoint y: 282, endPoint x: 1374, endPoint y: 522, distance: 245.6
click at [1414, 567] on div "Mentor / Advisor 1/3 * What mentor type would you prefer? Regular Mentor Direct…" at bounding box center [959, 365] width 945 height 731
click at [719, 261] on span "Strategy" at bounding box center [726, 261] width 46 height 14
click at [693, 376] on div "rdw-editor" at bounding box center [965, 375] width 563 height 18
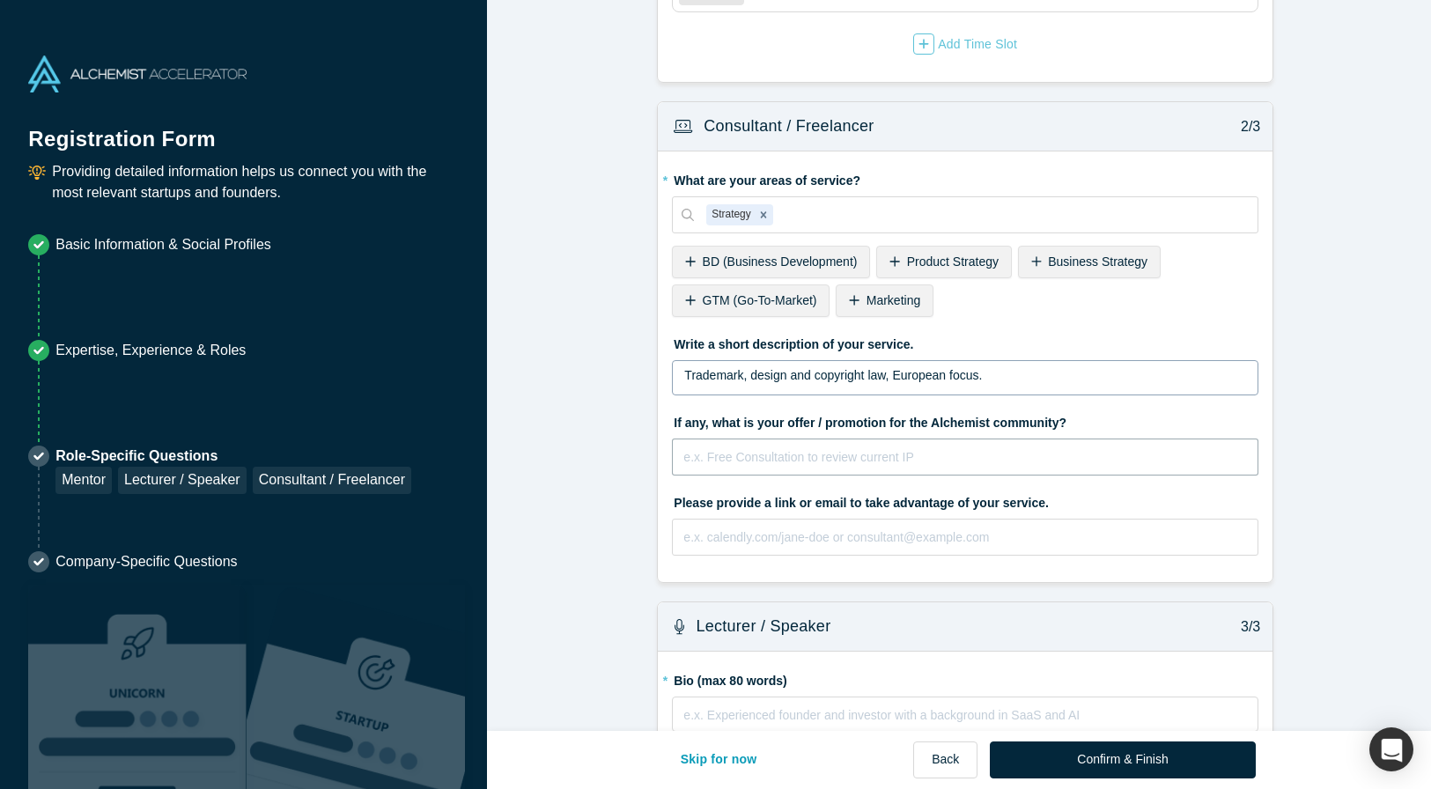
click at [850, 568] on fieldset "* What are your areas of service? Strategy To pick up a draggable item, press t…" at bounding box center [965, 367] width 586 height 402
click at [737, 541] on input "text" at bounding box center [965, 537] width 586 height 37
click at [696, 541] on input "text" at bounding box center [965, 537] width 586 height 37
type input "[EMAIL_ADDRESS][PERSON_NAME][PERSON_NAME][DOMAIN_NAME]"
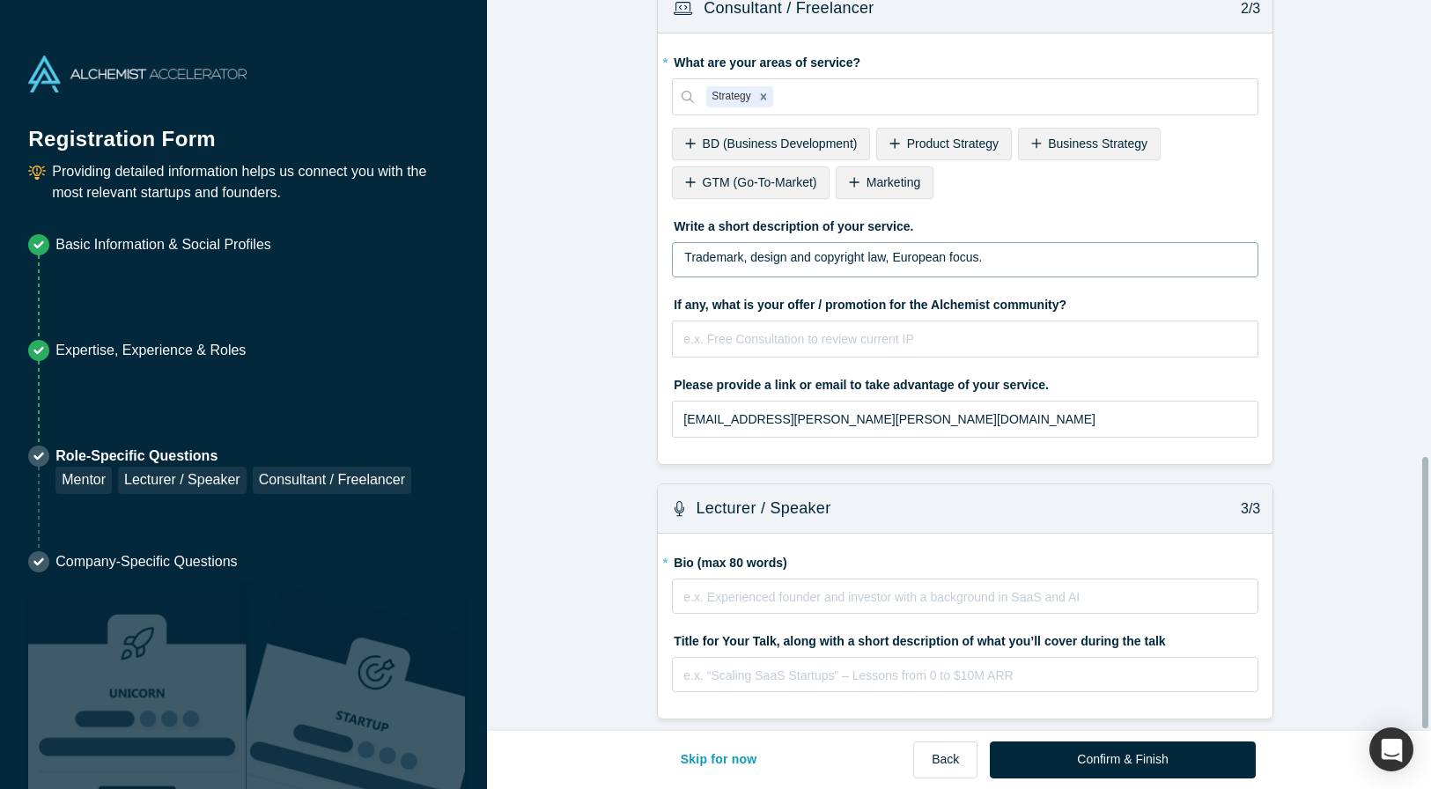
scroll to position [1235, 0]
drag, startPoint x: 1427, startPoint y: 589, endPoint x: 1414, endPoint y: 669, distance: 81.1
click at [1414, 669] on div "Mentor / Advisor 1/3 * What mentor type would you prefer? Regular Mentor Direct…" at bounding box center [959, 365] width 945 height 731
click at [728, 586] on div "rdw-editor" at bounding box center [965, 594] width 563 height 18
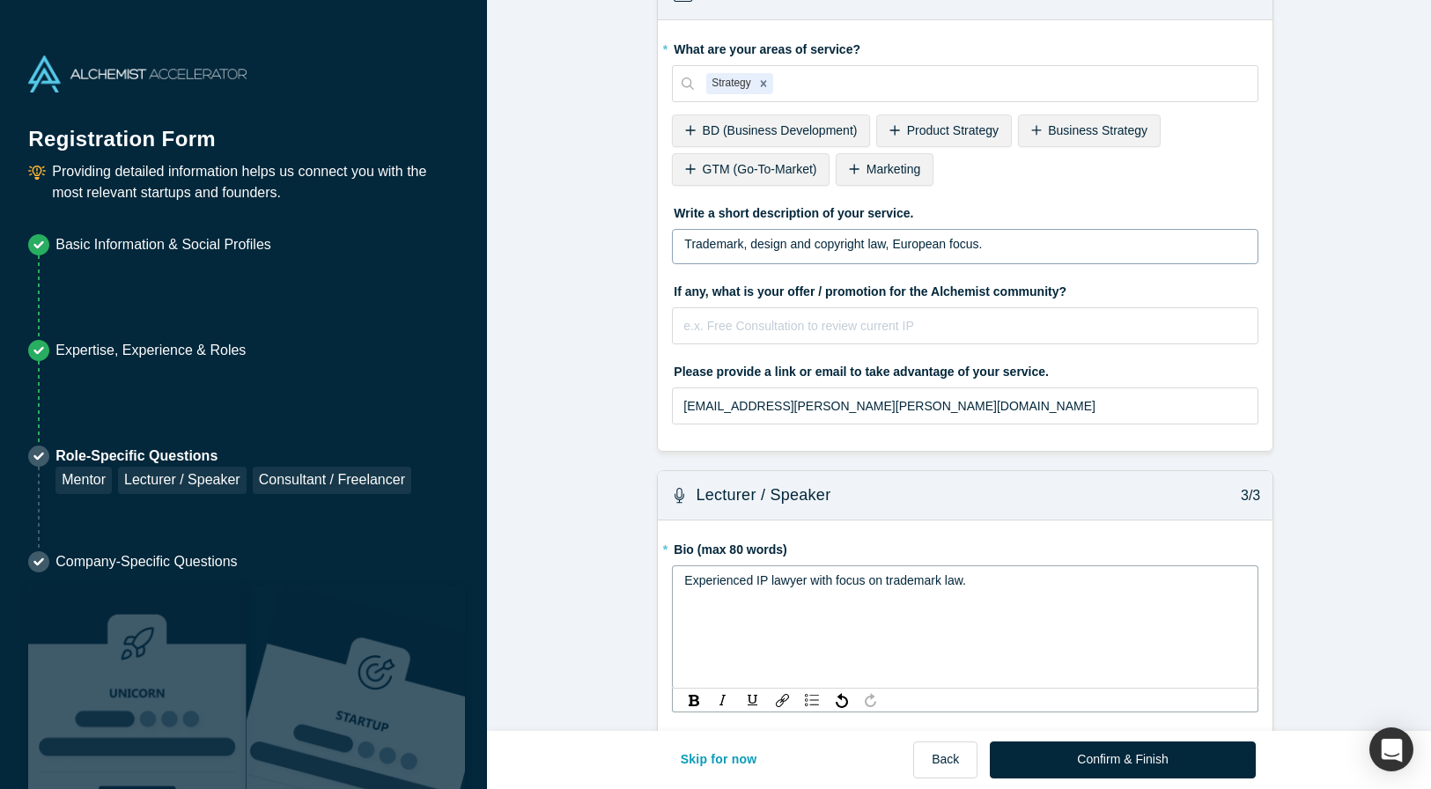
click at [1134, 630] on div "Experienced IP lawyer with focus on trademark law." at bounding box center [965, 626] width 586 height 123
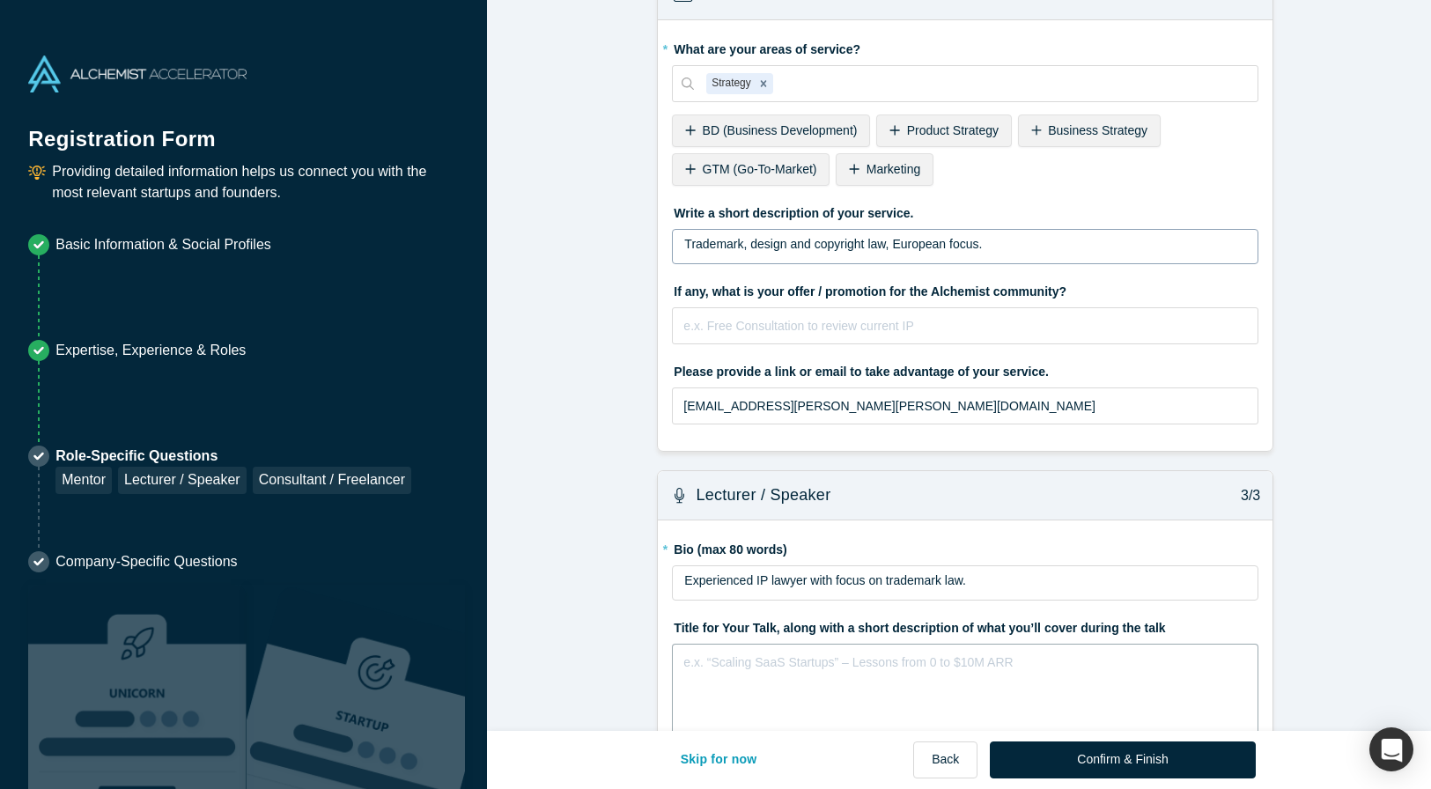
click at [796, 663] on div "rdw-editor" at bounding box center [965, 659] width 563 height 18
click at [763, 661] on span "How to launch a brand in a global landscape." at bounding box center [807, 659] width 246 height 14
click at [722, 657] on span "How to launch and protect a brand in a global landscape." at bounding box center [839, 659] width 311 height 14
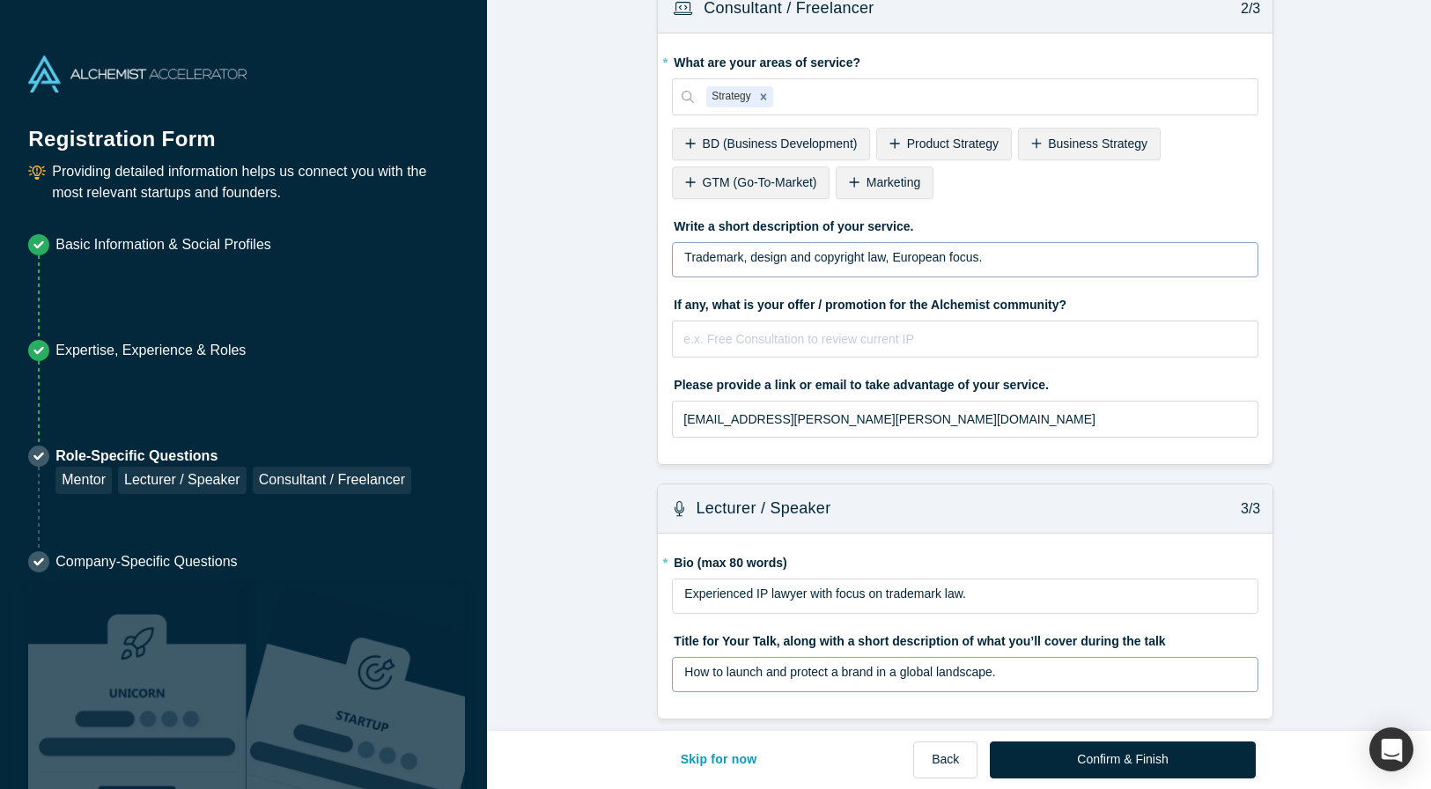
click at [683, 663] on div "How to launch and protect a brand in a global landscape." at bounding box center [965, 680] width 564 height 35
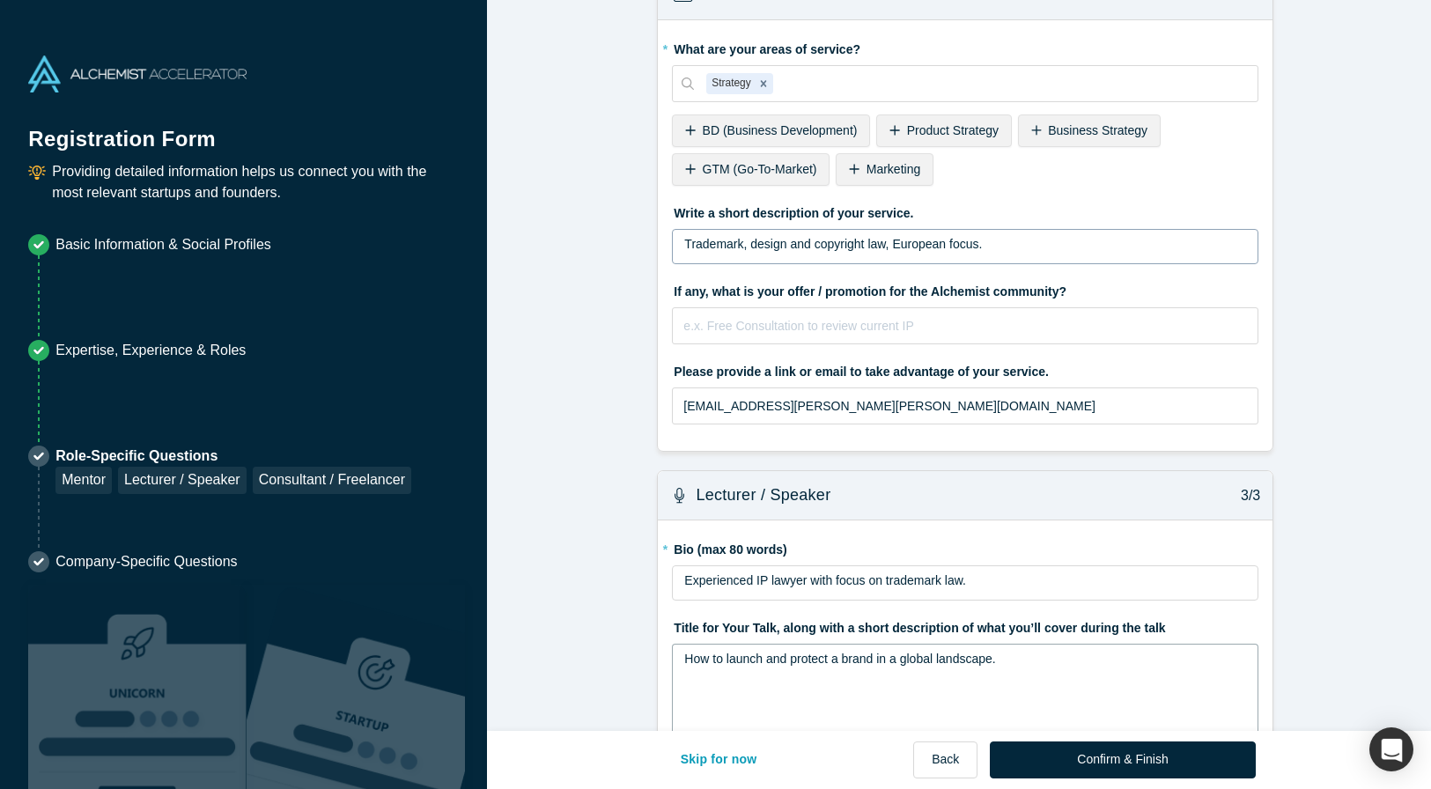
click at [1053, 651] on div "How to launch and protect a brand in a global landscape." at bounding box center [965, 659] width 563 height 18
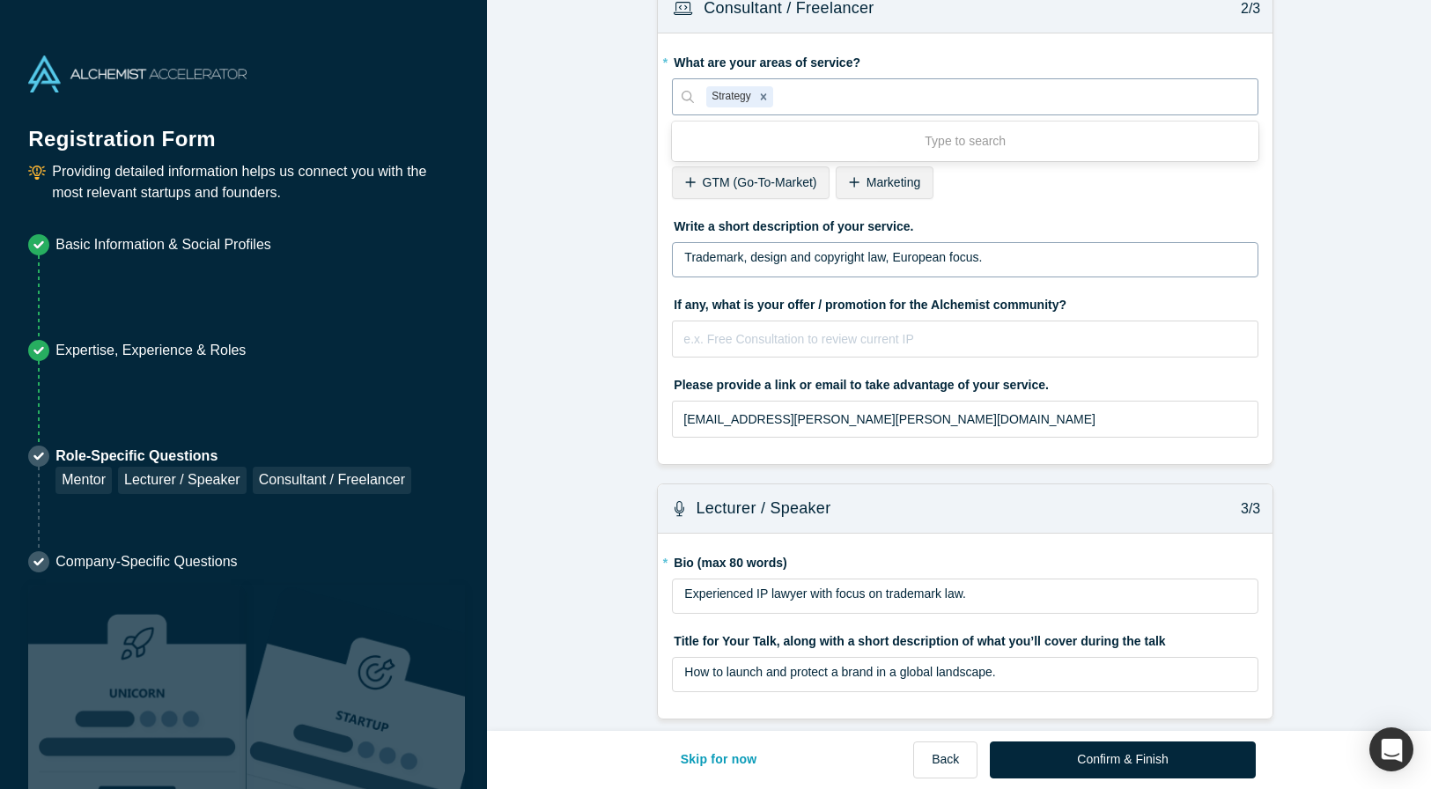
click at [795, 86] on div at bounding box center [1011, 97] width 469 height 22
type input "trademark"
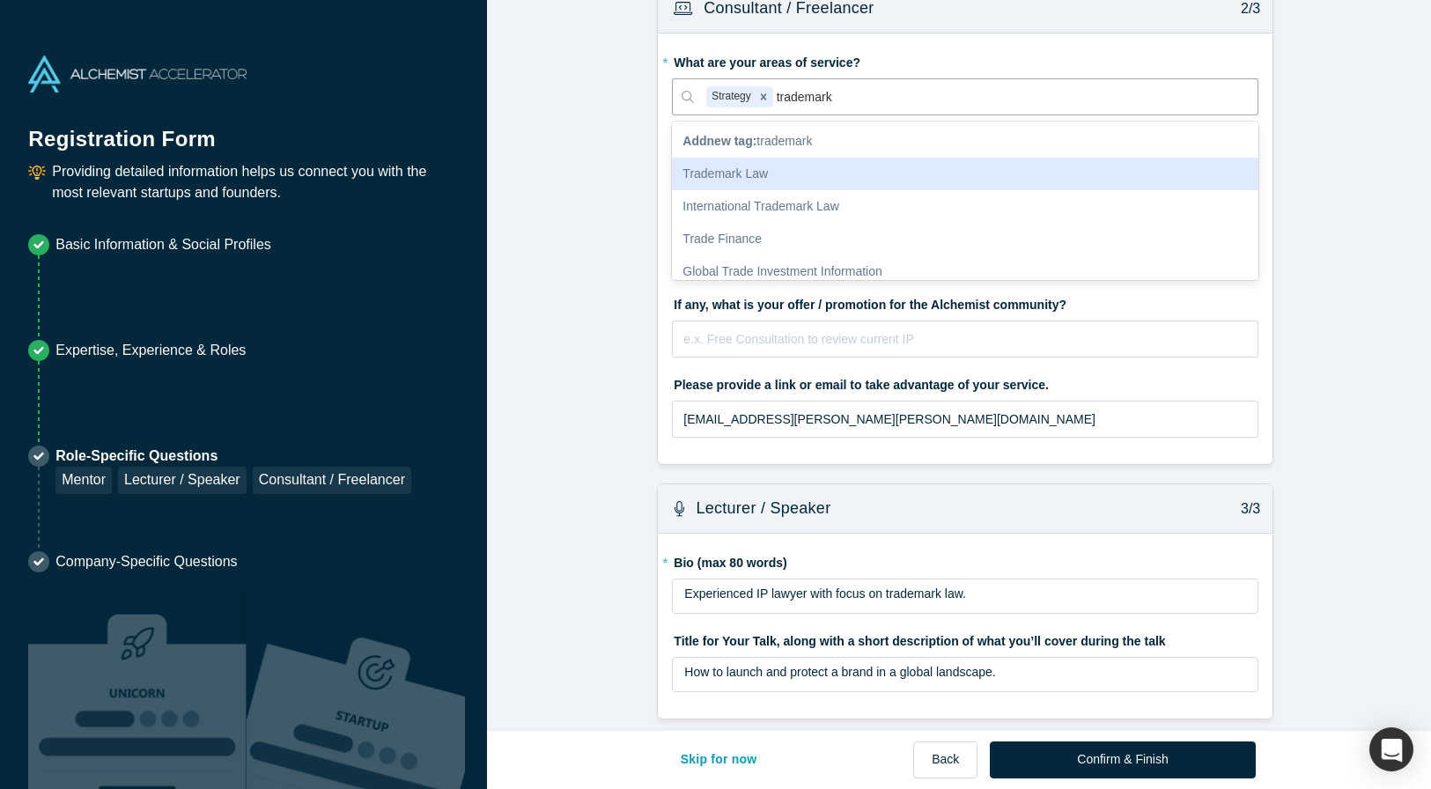
click at [745, 161] on div "Trademark Law" at bounding box center [965, 174] width 586 height 33
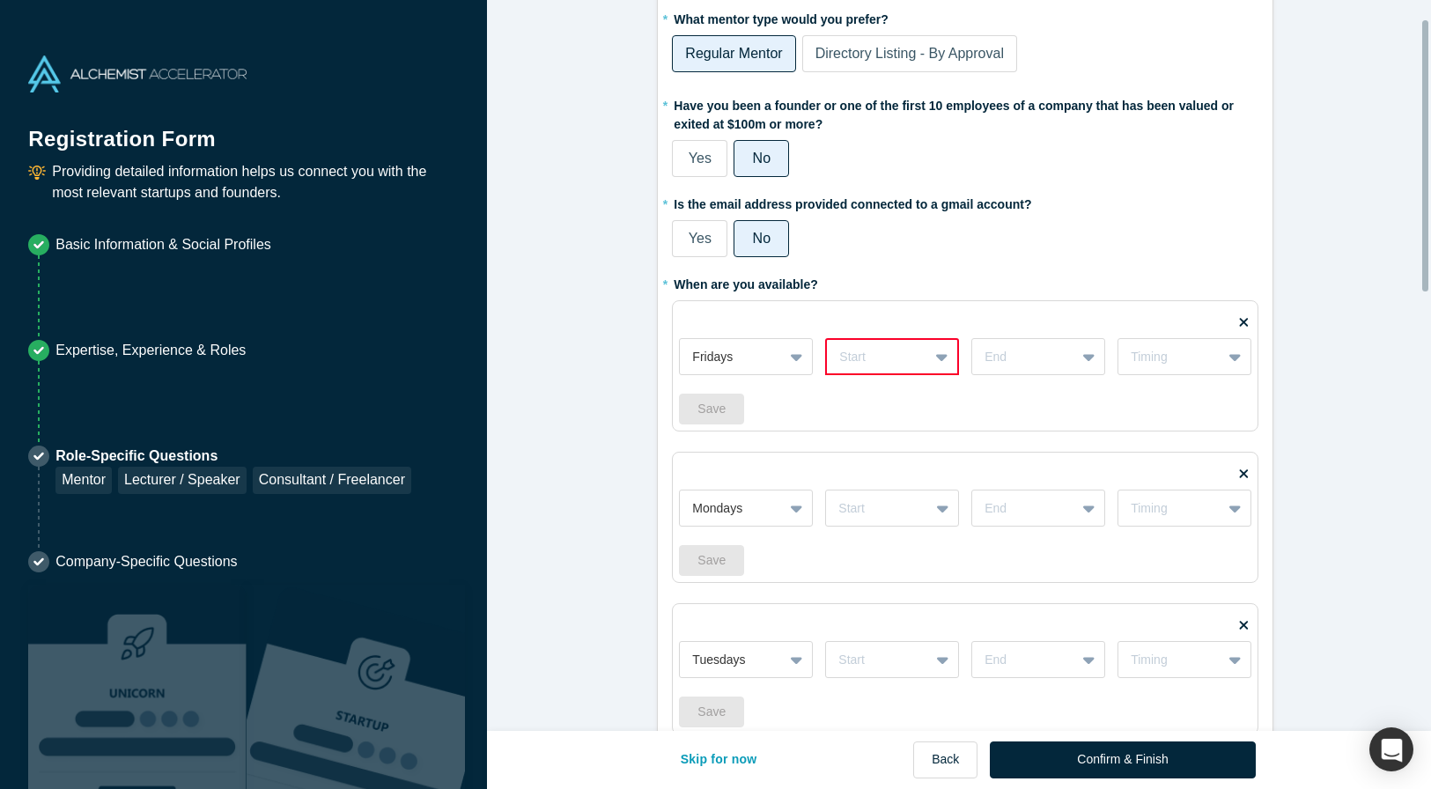
scroll to position [0, 0]
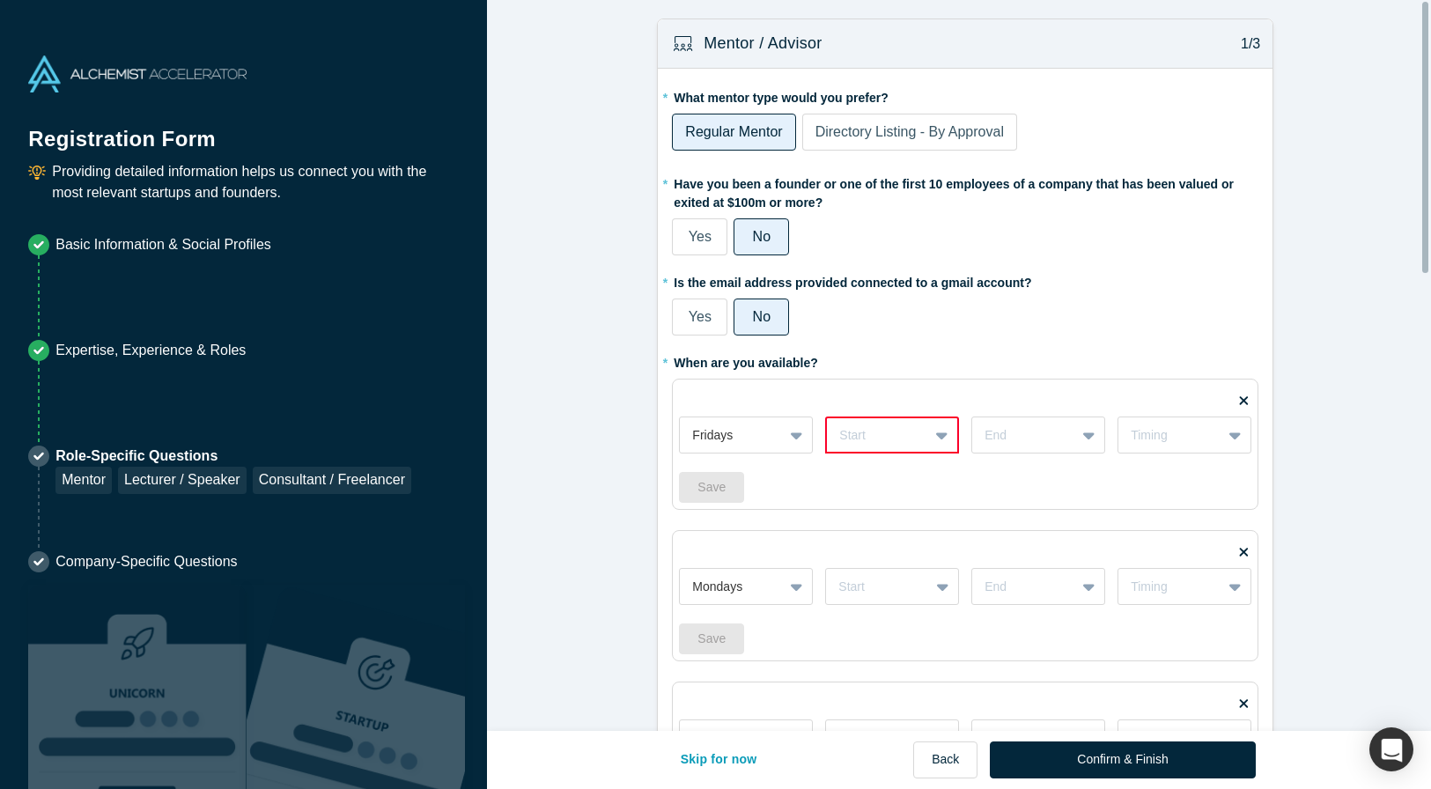
drag, startPoint x: 1424, startPoint y: 522, endPoint x: 1372, endPoint y: 53, distance: 472.2
click at [1372, 53] on div "Mentor / Advisor 1/3 * What mentor type would you prefer? Regular Mentor Direct…" at bounding box center [959, 365] width 945 height 731
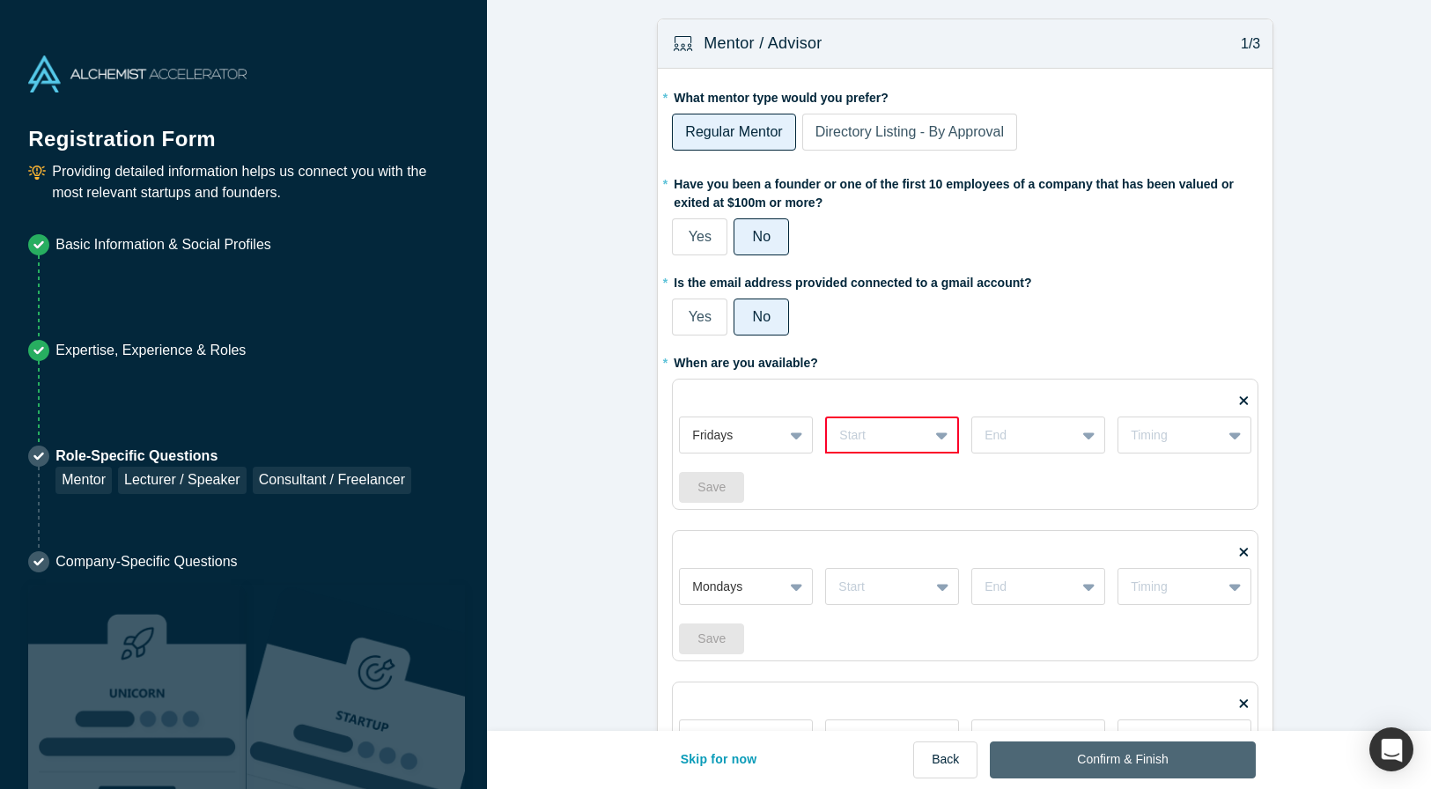
click at [1148, 763] on button "Confirm & Finish" at bounding box center [1122, 759] width 265 height 37
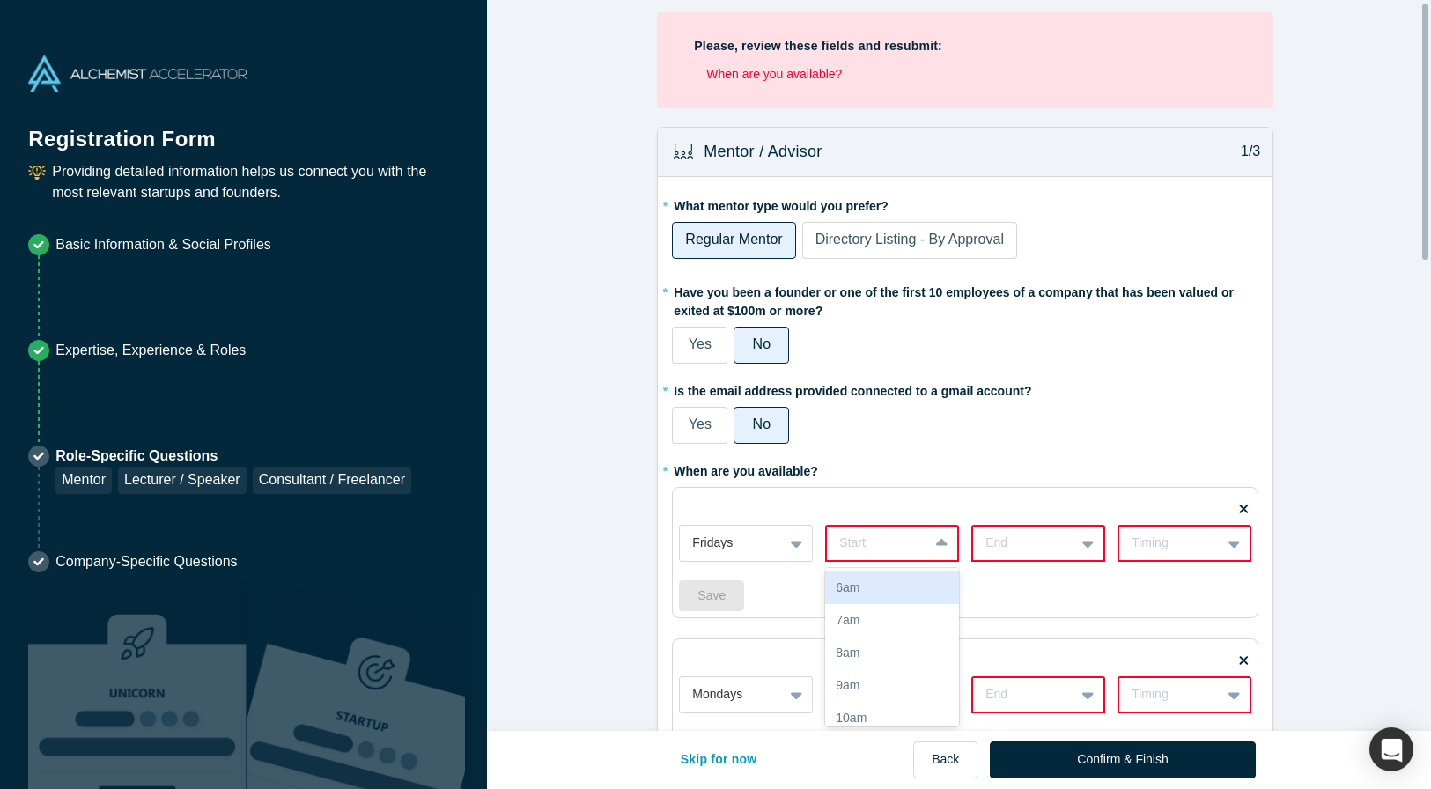
click at [937, 553] on div at bounding box center [943, 543] width 28 height 32
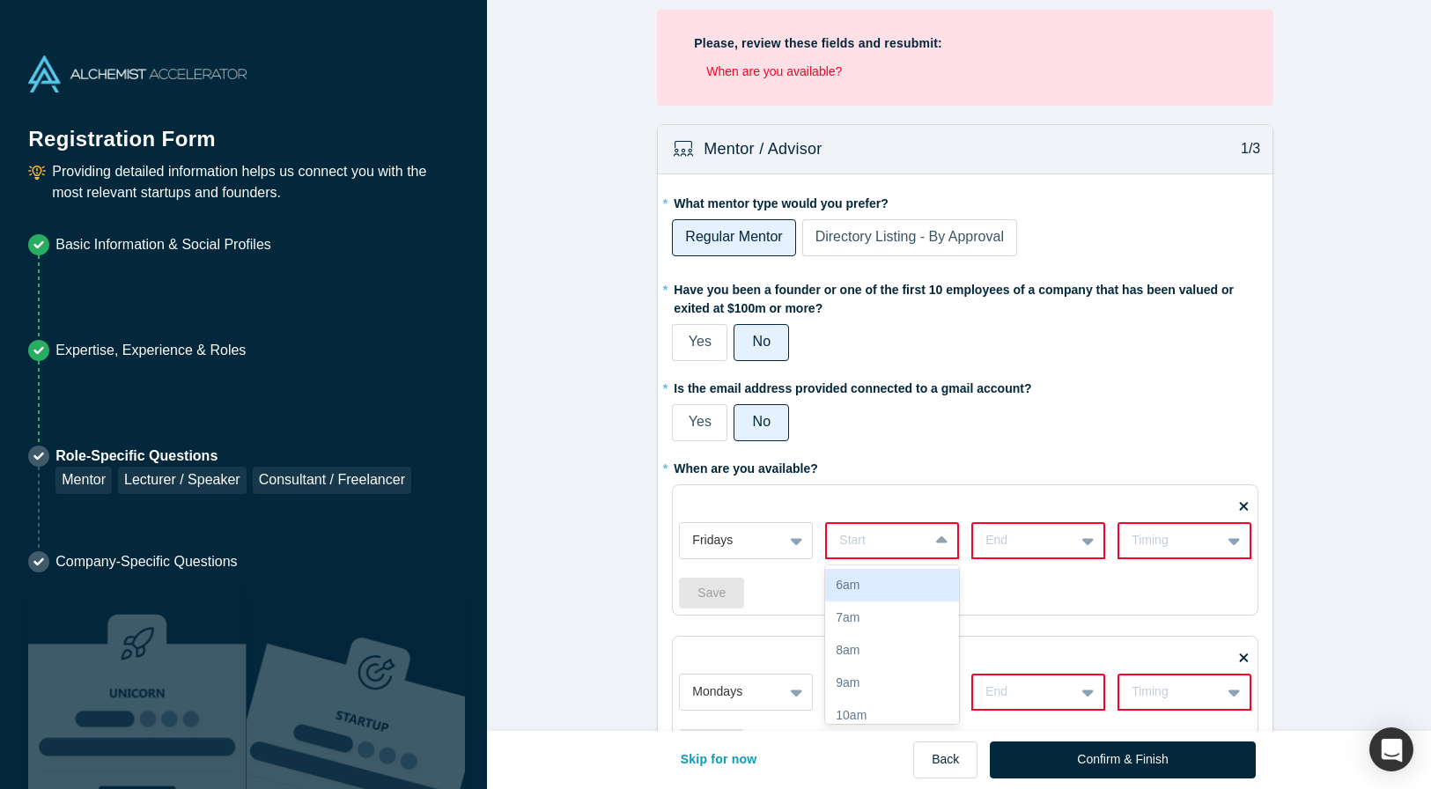
click at [890, 587] on div "6am" at bounding box center [892, 585] width 134 height 33
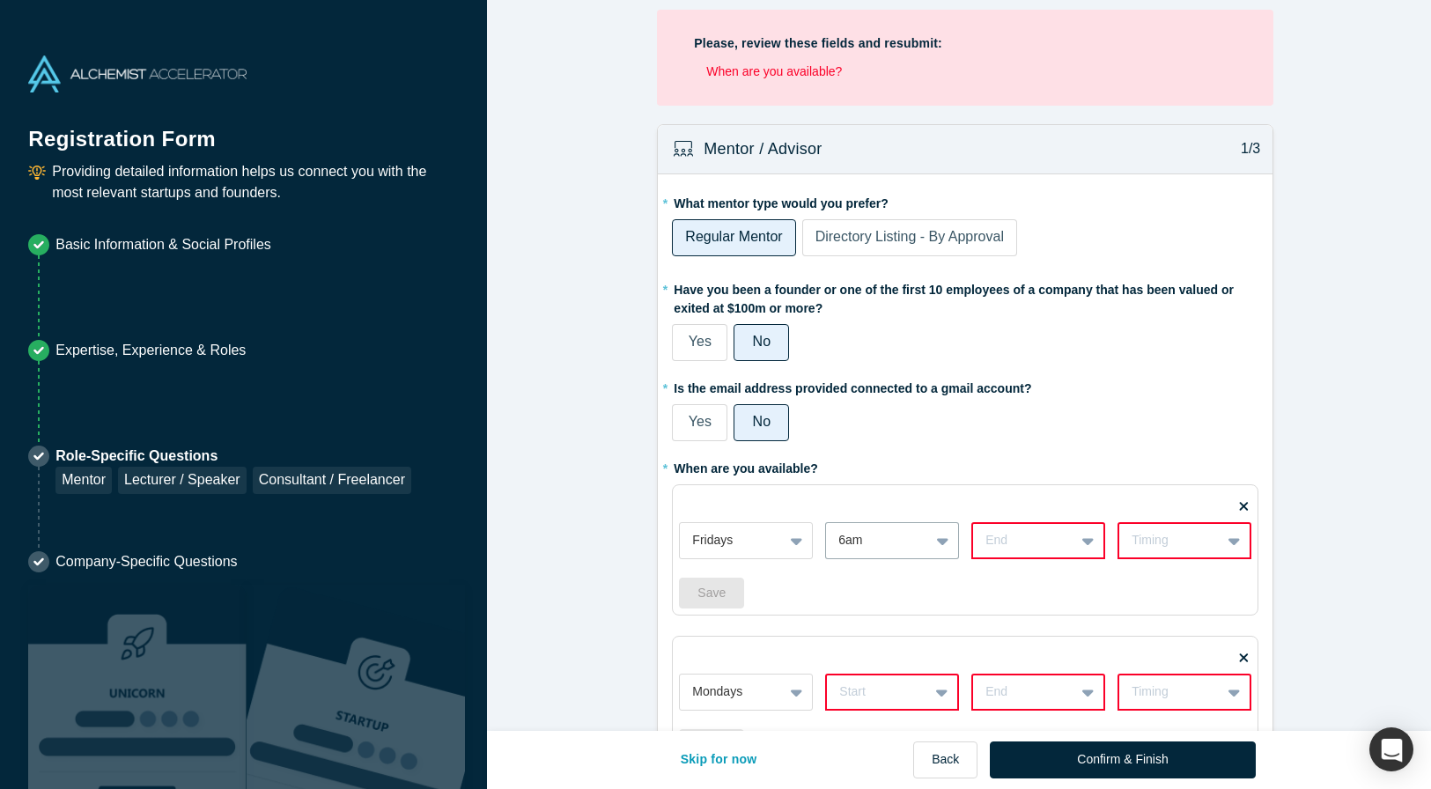
click at [1082, 541] on icon at bounding box center [1087, 541] width 11 height 7
click at [1006, 655] on div "5pm" at bounding box center [1038, 658] width 134 height 33
click at [1231, 542] on icon at bounding box center [1233, 541] width 11 height 7
click at [1146, 591] on div "Weekly" at bounding box center [1184, 585] width 134 height 33
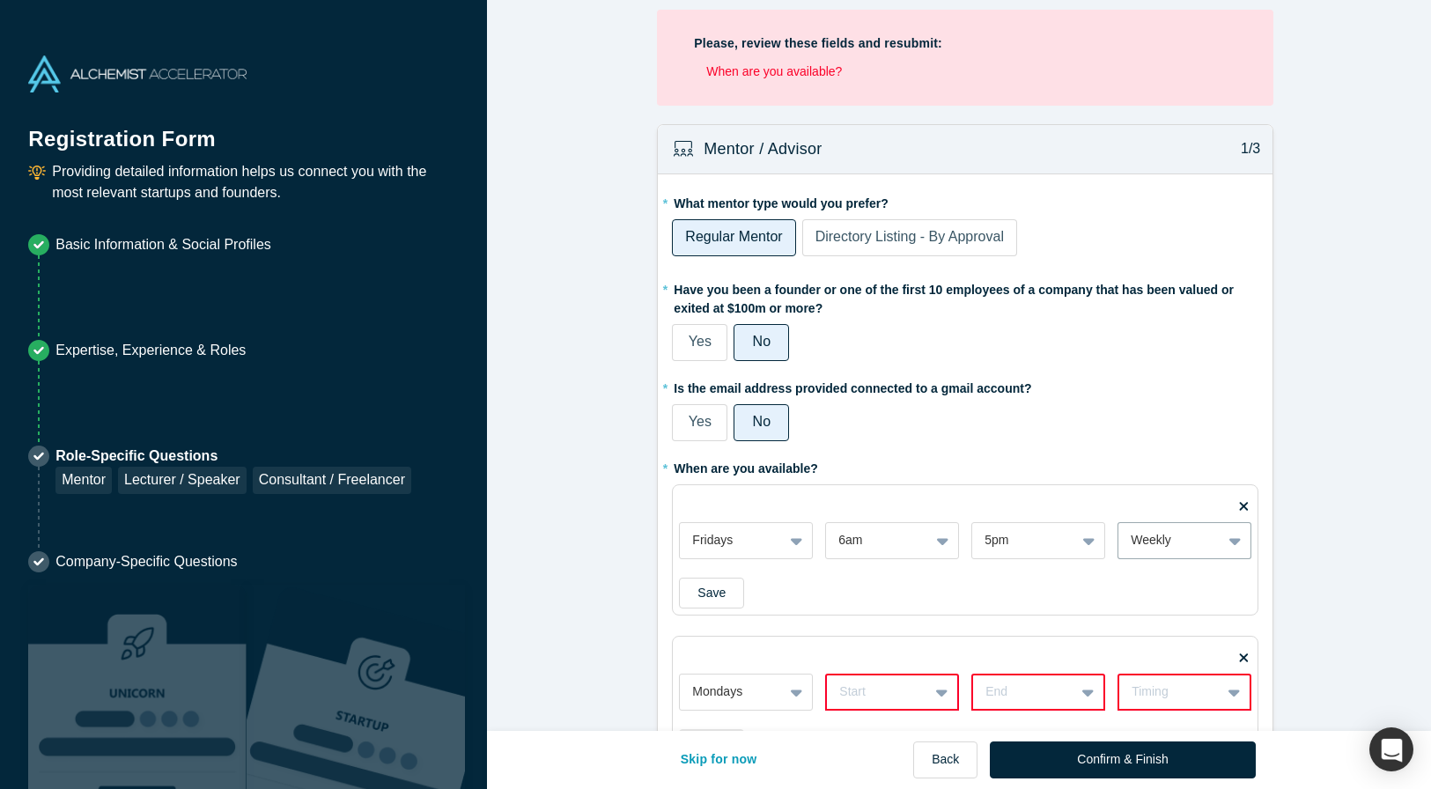
scroll to position [160, 0]
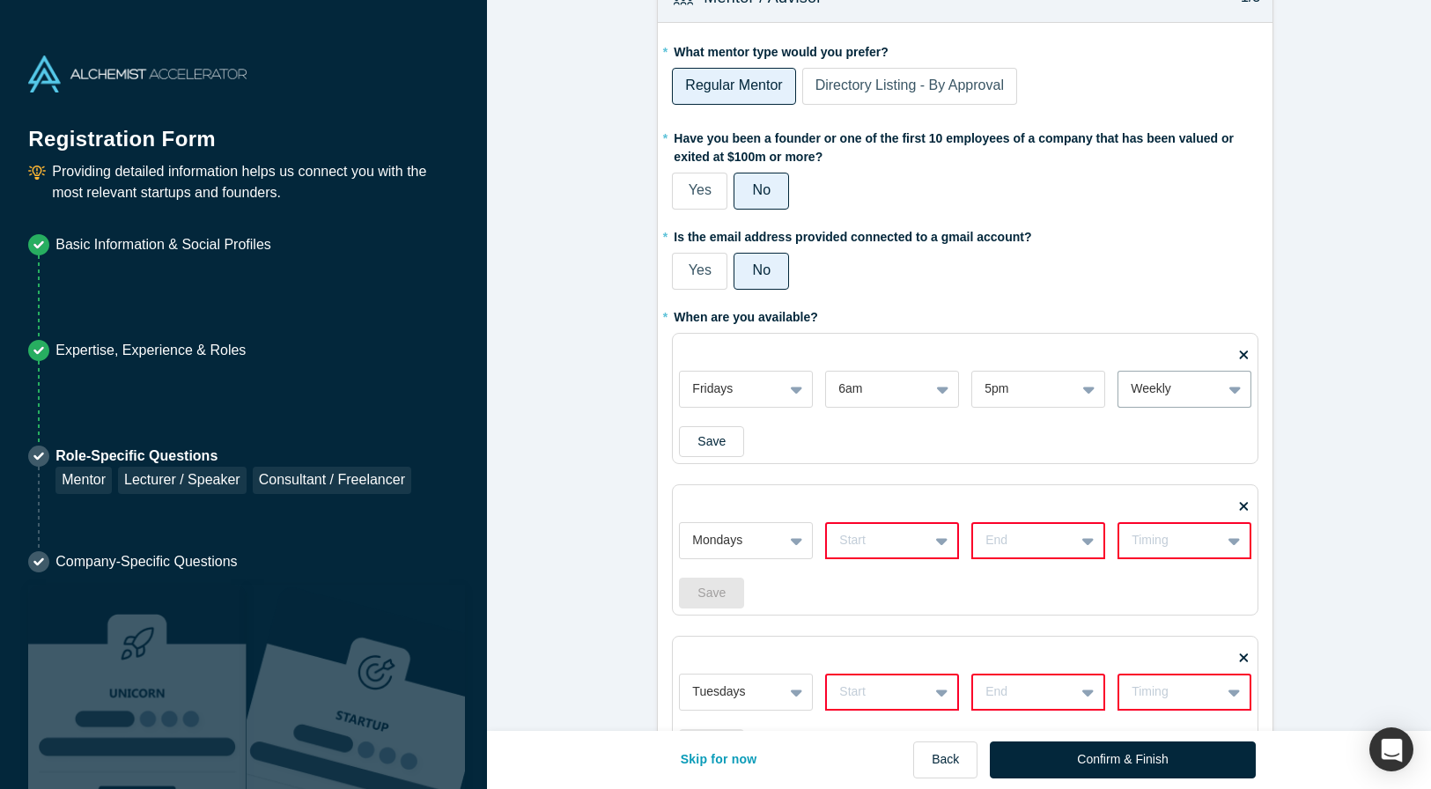
click at [938, 559] on div "Start" at bounding box center [892, 540] width 134 height 37
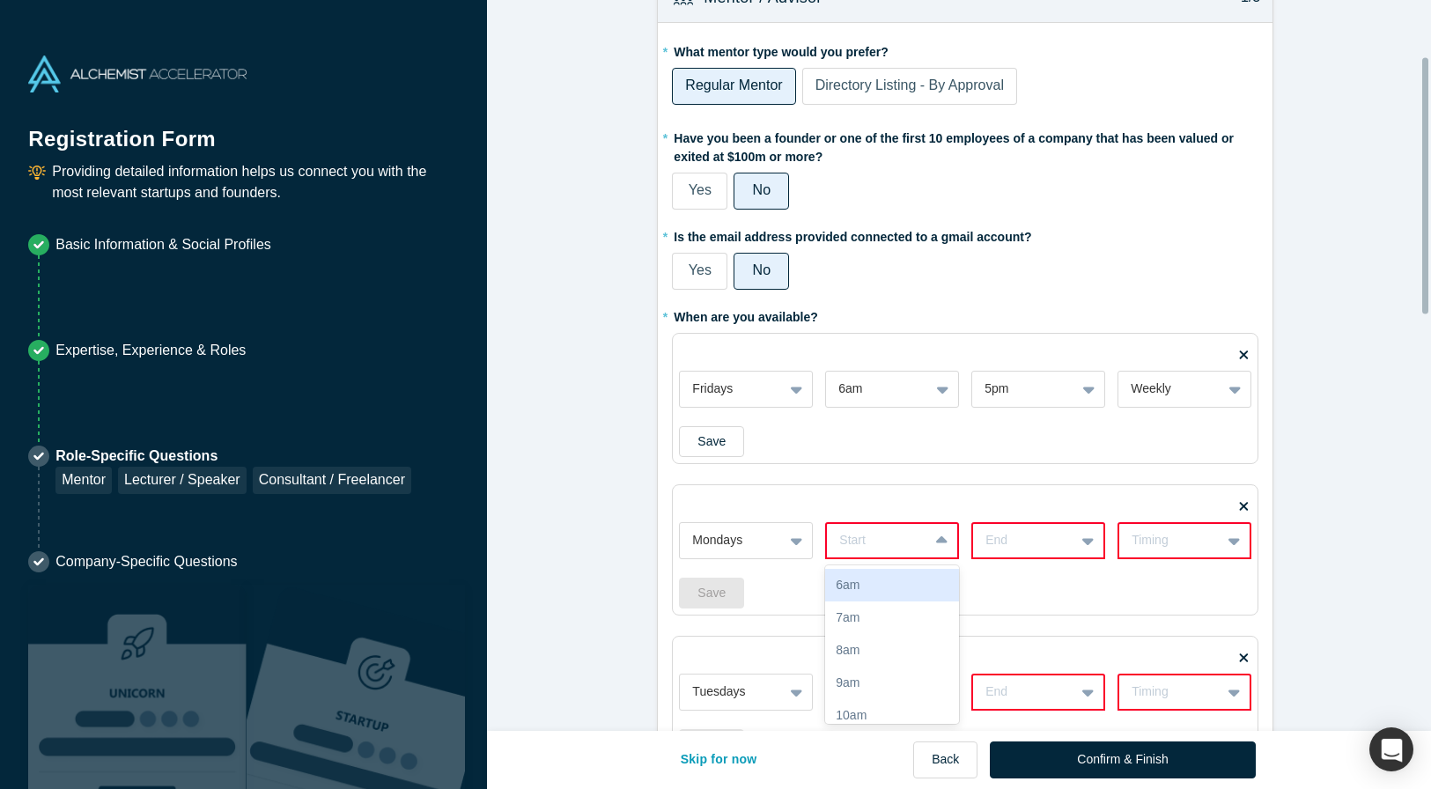
click at [872, 587] on div "6am" at bounding box center [892, 585] width 134 height 33
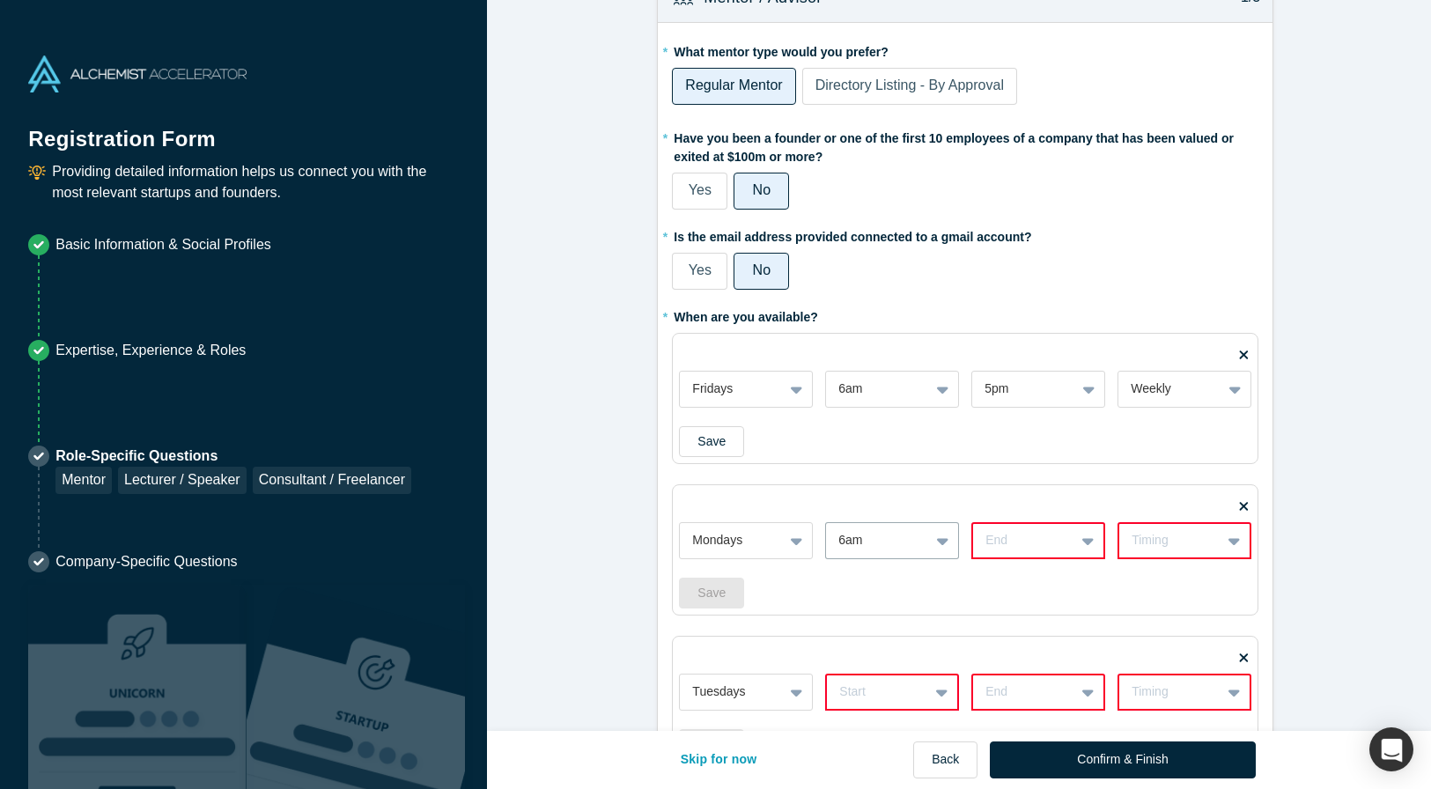
click at [1083, 538] on icon at bounding box center [1087, 541] width 11 height 18
click at [992, 687] on div "5pm" at bounding box center [1038, 688] width 134 height 33
click at [1230, 543] on icon at bounding box center [1233, 541] width 11 height 18
click at [1137, 579] on div "Weekly" at bounding box center [1184, 585] width 134 height 33
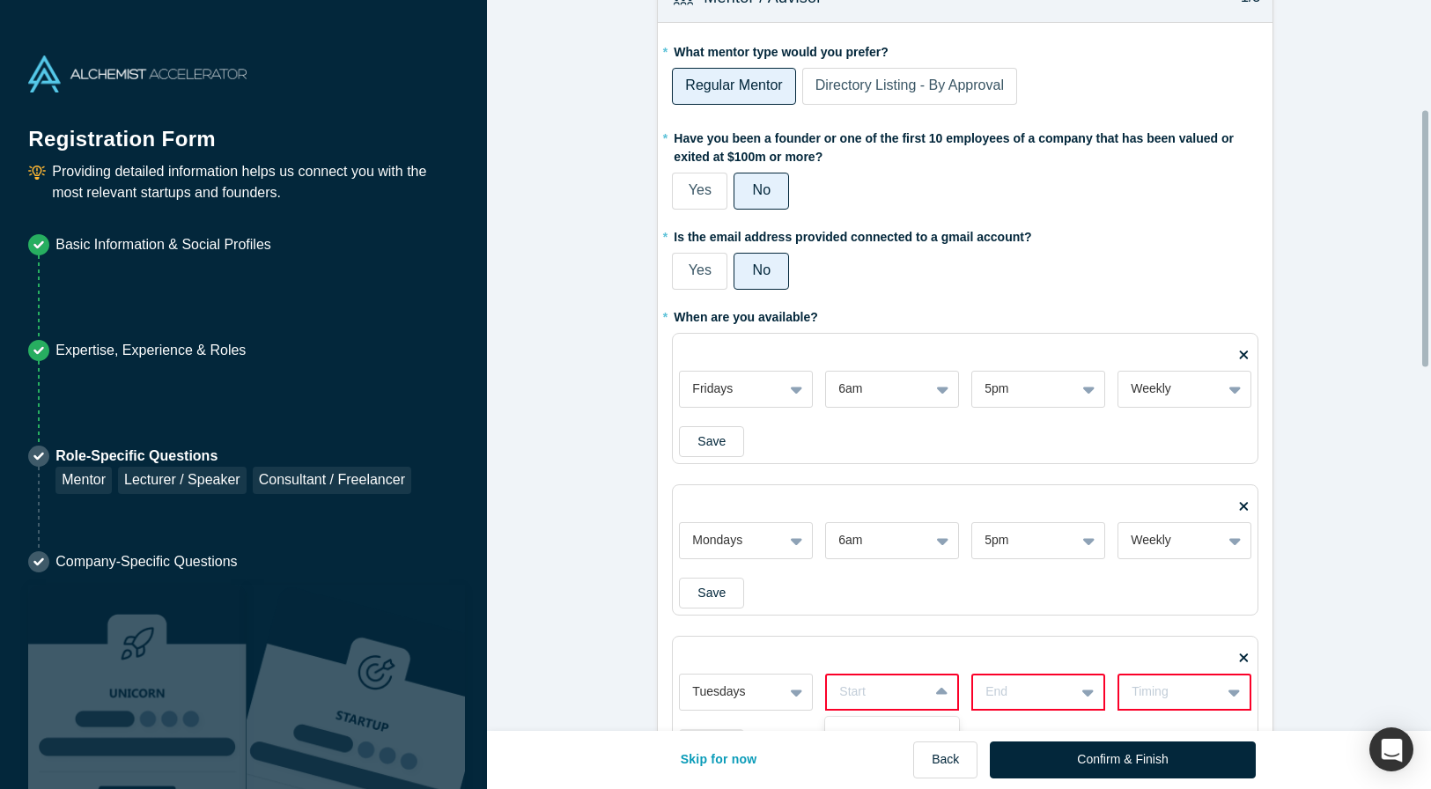
click at [937, 690] on div "17 results available. Use Up and Down to choose options, press Enter to select …" at bounding box center [892, 692] width 134 height 37
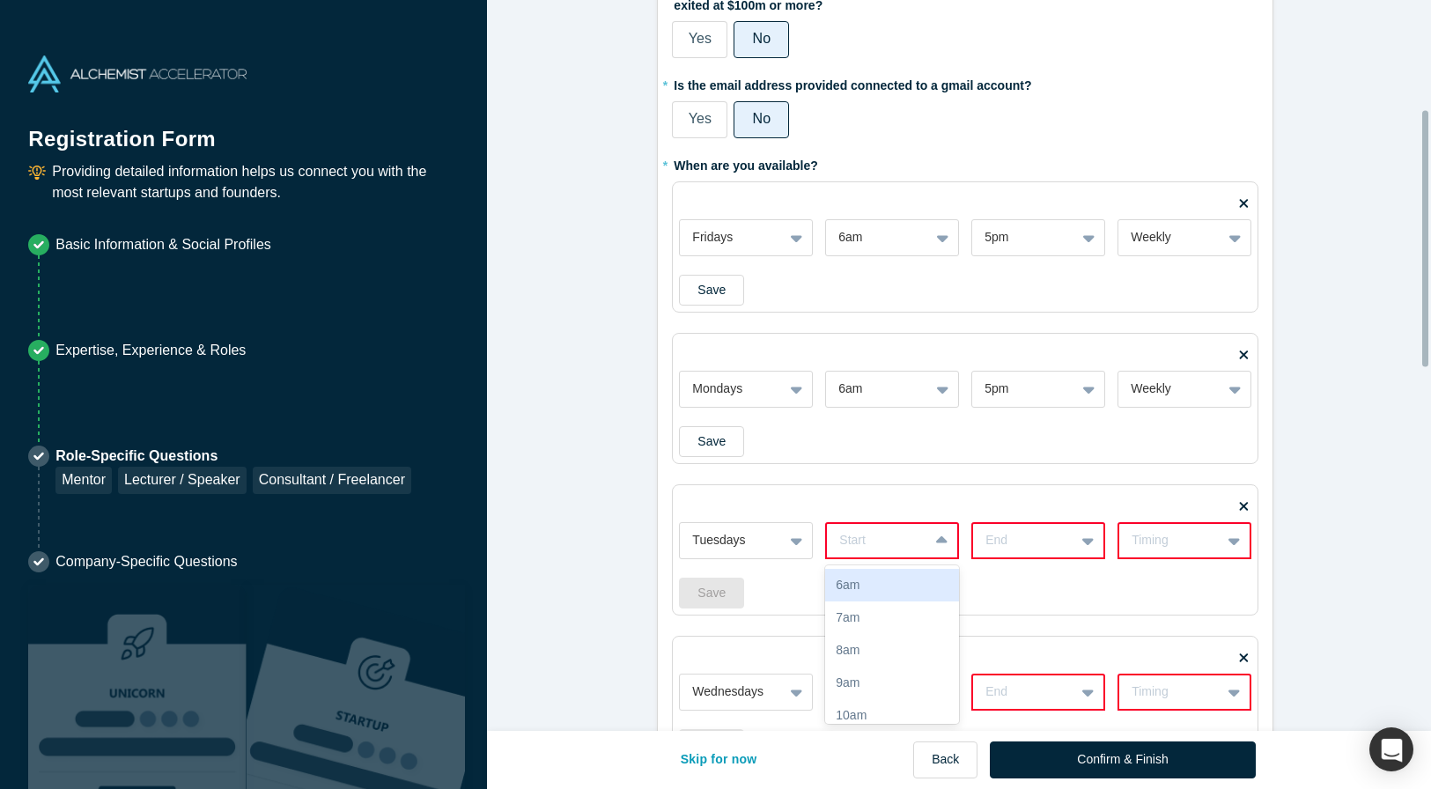
click at [866, 588] on div "6am" at bounding box center [892, 585] width 134 height 33
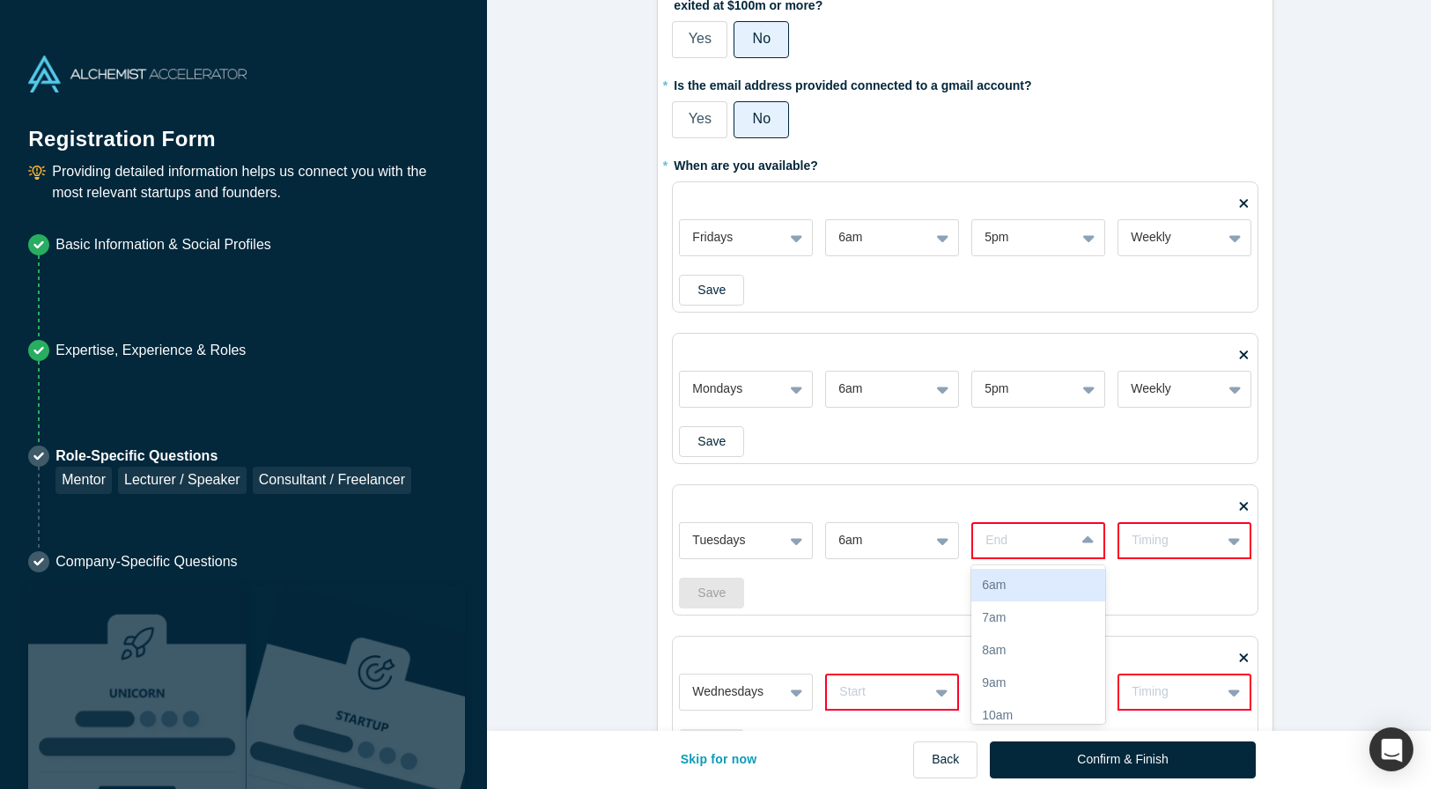
click at [1082, 541] on icon at bounding box center [1087, 539] width 11 height 7
click at [1036, 650] on div "5pm" at bounding box center [1038, 641] width 134 height 33
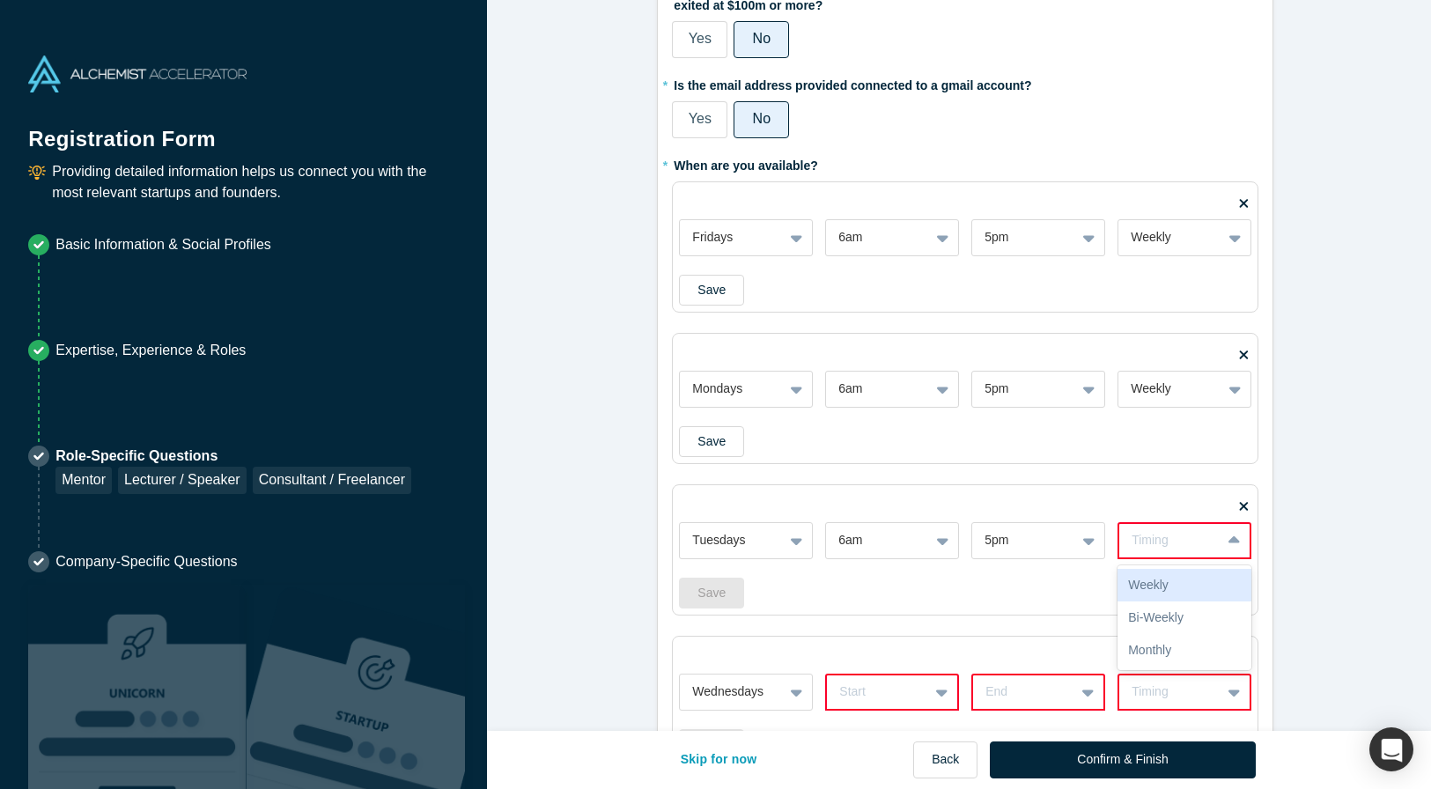
click at [1231, 545] on icon at bounding box center [1233, 541] width 11 height 18
click at [1161, 587] on div "Weekly" at bounding box center [1184, 585] width 134 height 33
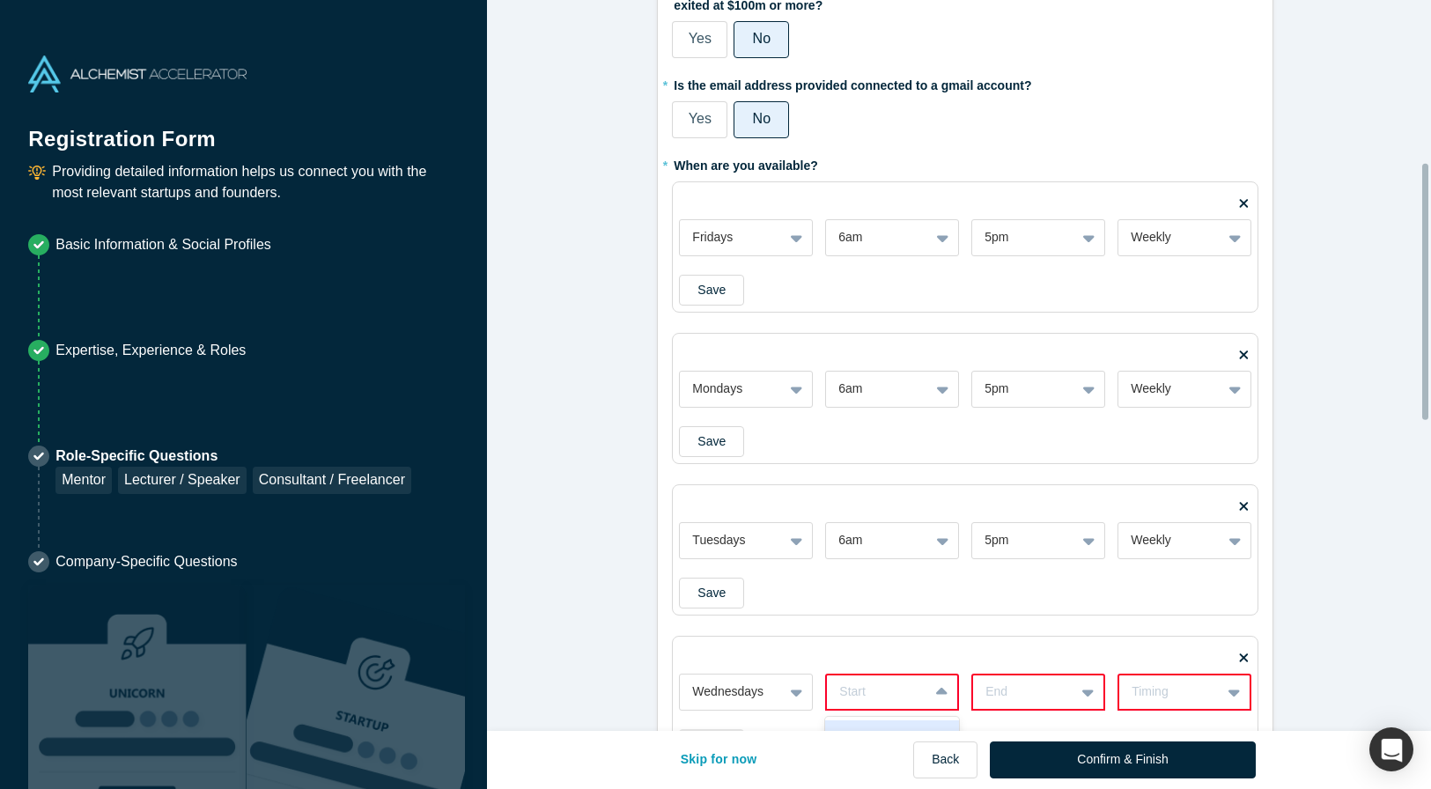
scroll to position [463, 0]
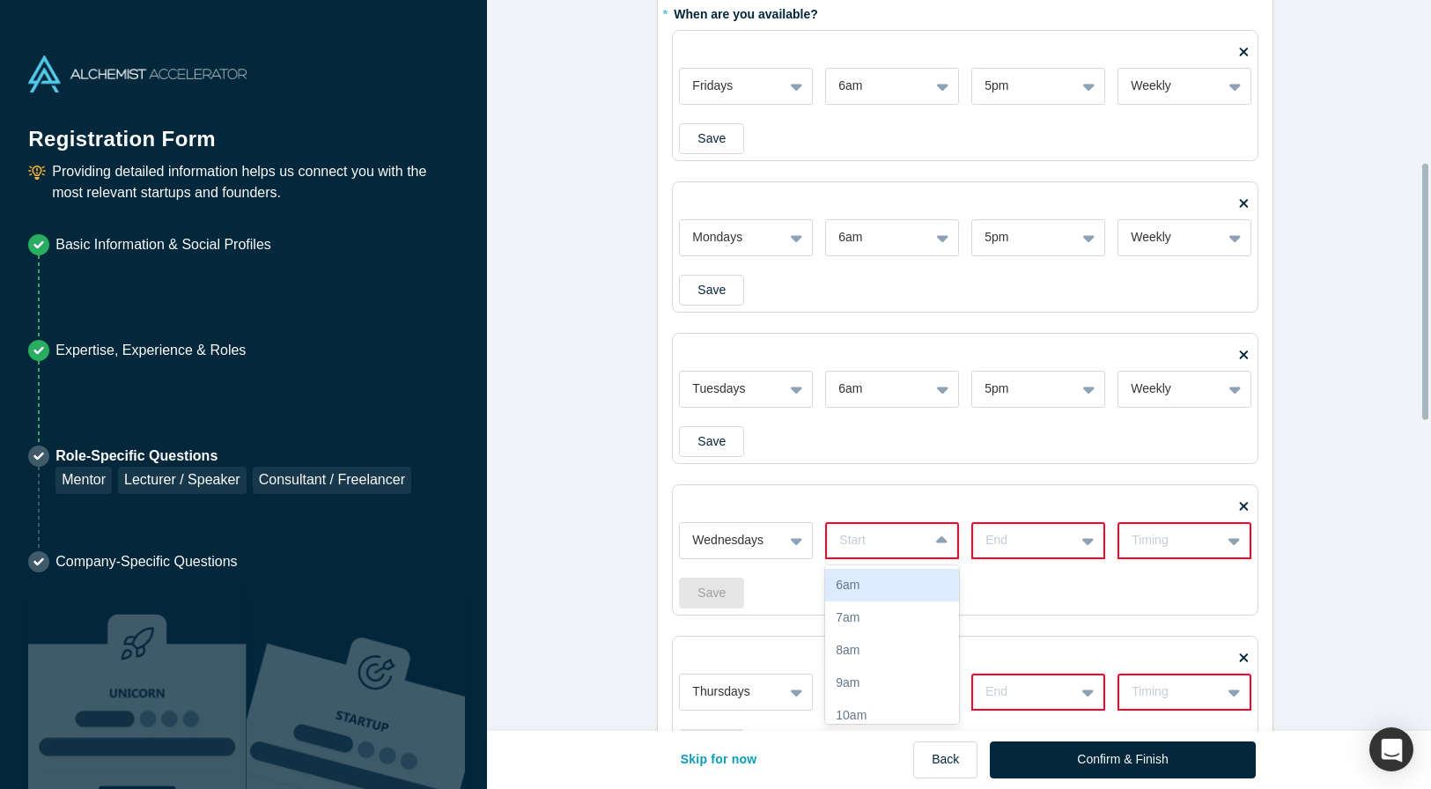
click at [945, 559] on div "17 results available. Use Up and Down to choose options, press Enter to select …" at bounding box center [892, 540] width 134 height 37
click at [886, 588] on div "6am" at bounding box center [892, 585] width 134 height 33
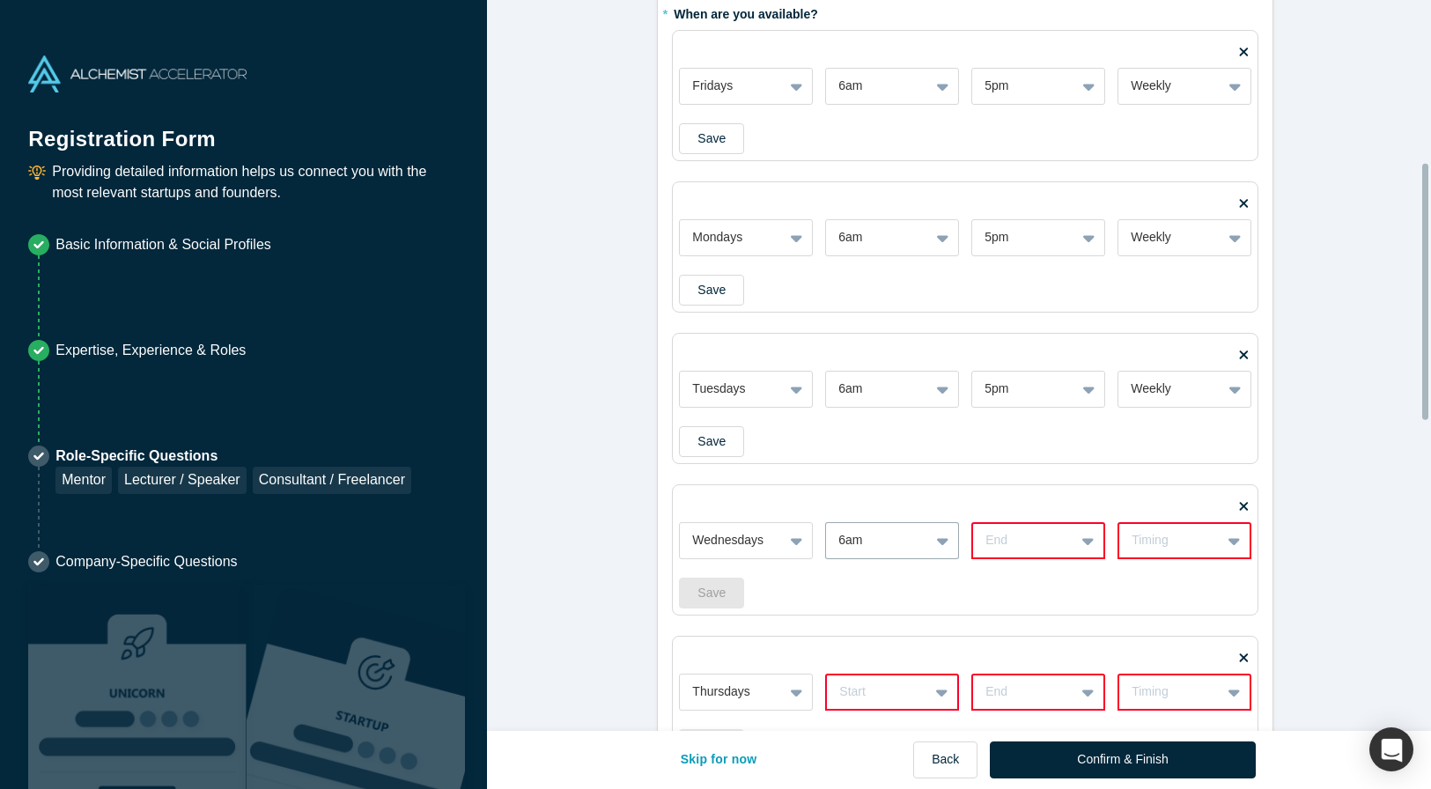
click at [1082, 544] on icon at bounding box center [1087, 541] width 11 height 18
drag, startPoint x: 1028, startPoint y: 682, endPoint x: 1089, endPoint y: 615, distance: 91.0
click at [1029, 682] on div "5pm" at bounding box center [1038, 679] width 134 height 33
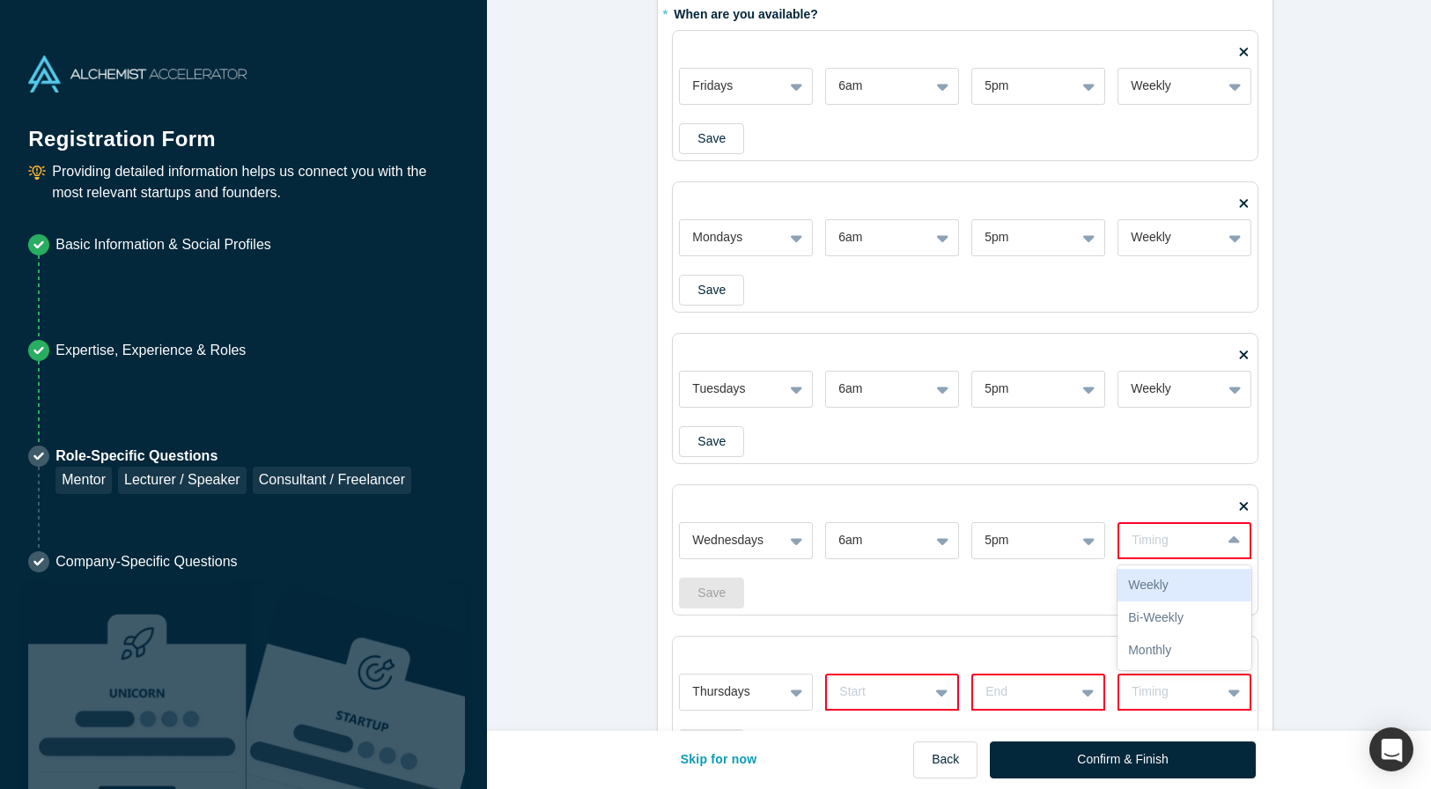
click at [1231, 544] on icon at bounding box center [1233, 541] width 11 height 18
click at [1173, 588] on div "Weekly" at bounding box center [1184, 585] width 134 height 33
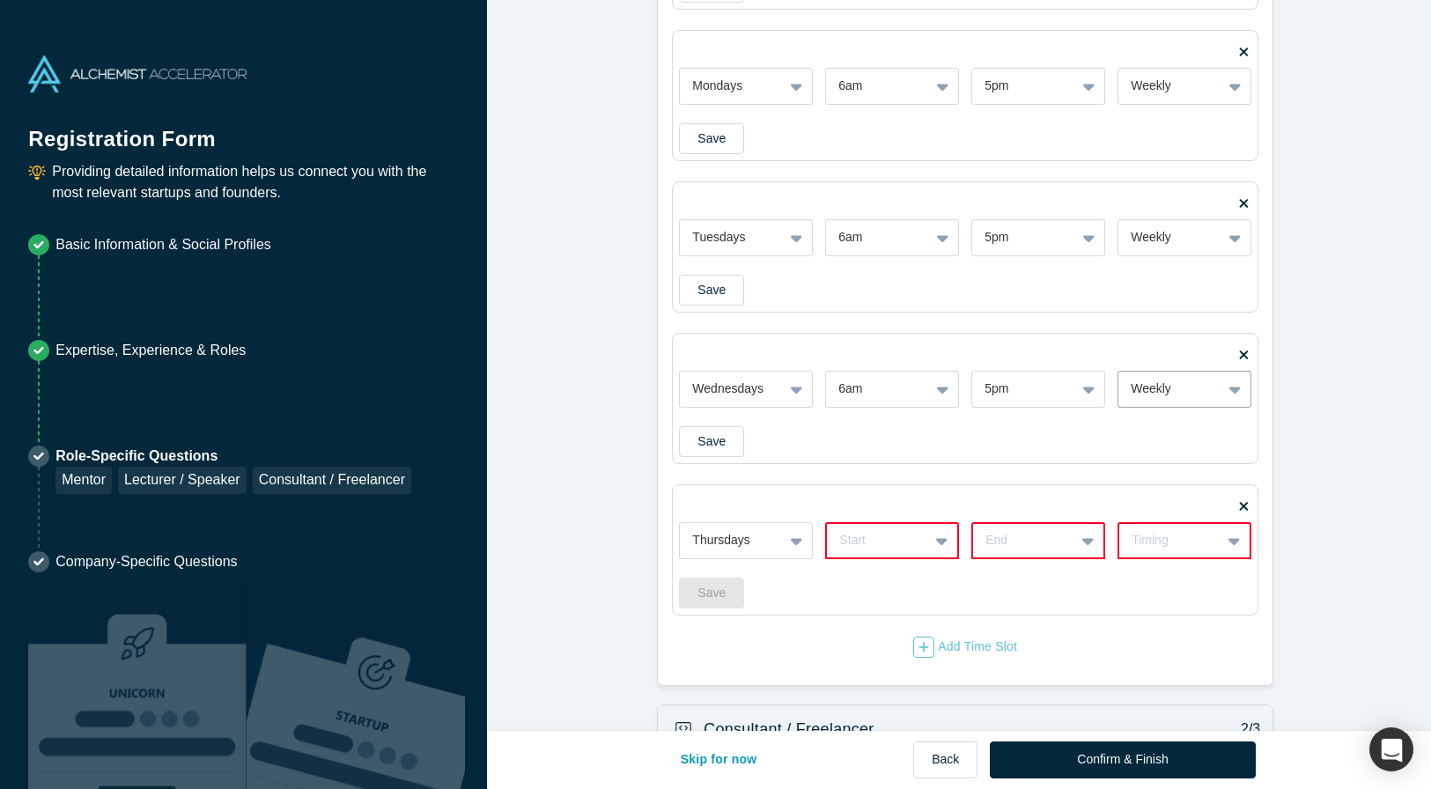
click at [942, 559] on div "Start" at bounding box center [892, 540] width 134 height 37
click at [884, 581] on div "6am" at bounding box center [892, 585] width 134 height 33
click at [1095, 545] on div at bounding box center [1089, 541] width 28 height 32
click at [1030, 660] on div "5pm" at bounding box center [1038, 654] width 134 height 33
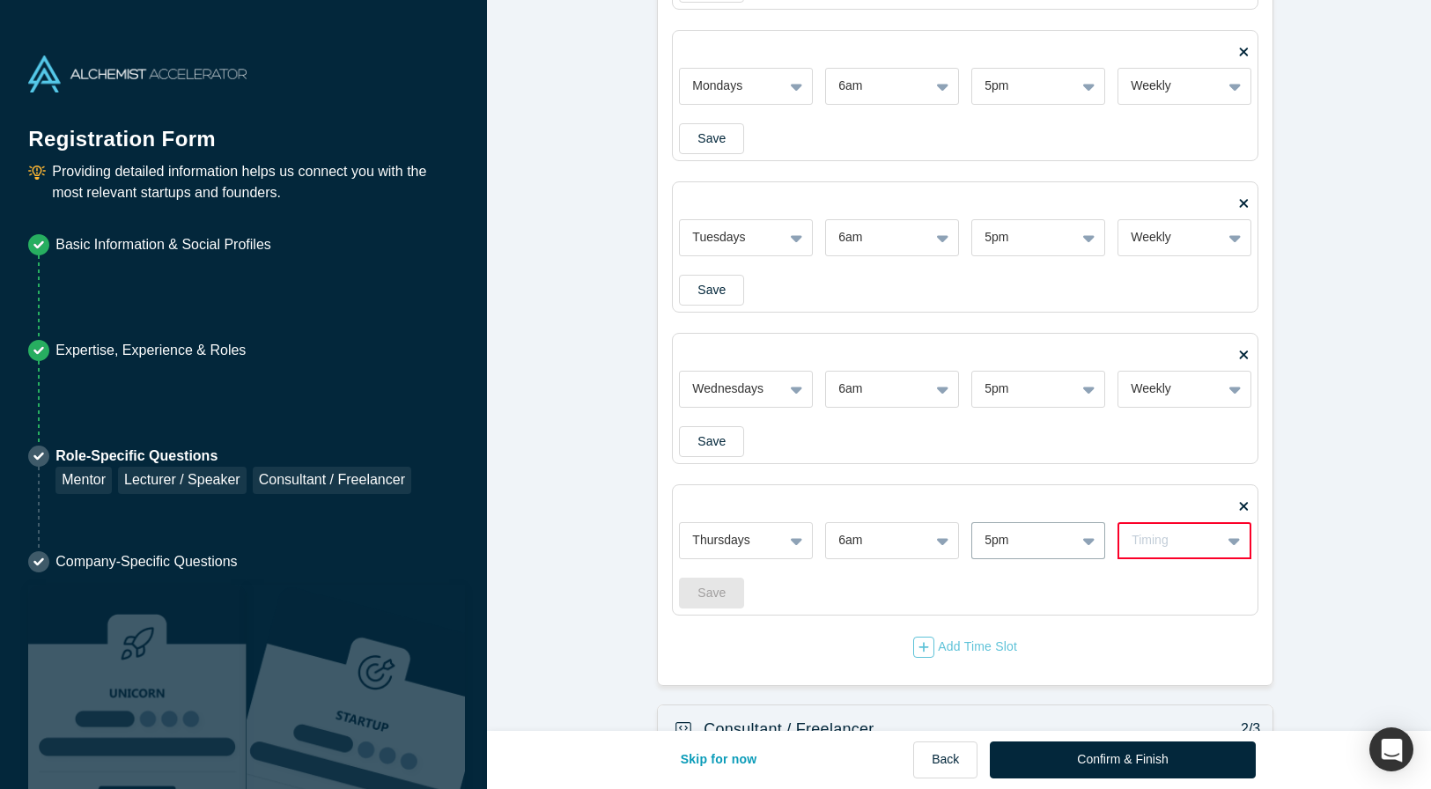
click at [1228, 542] on icon at bounding box center [1233, 541] width 11 height 18
click at [1163, 586] on div "Weekly" at bounding box center [1184, 585] width 134 height 33
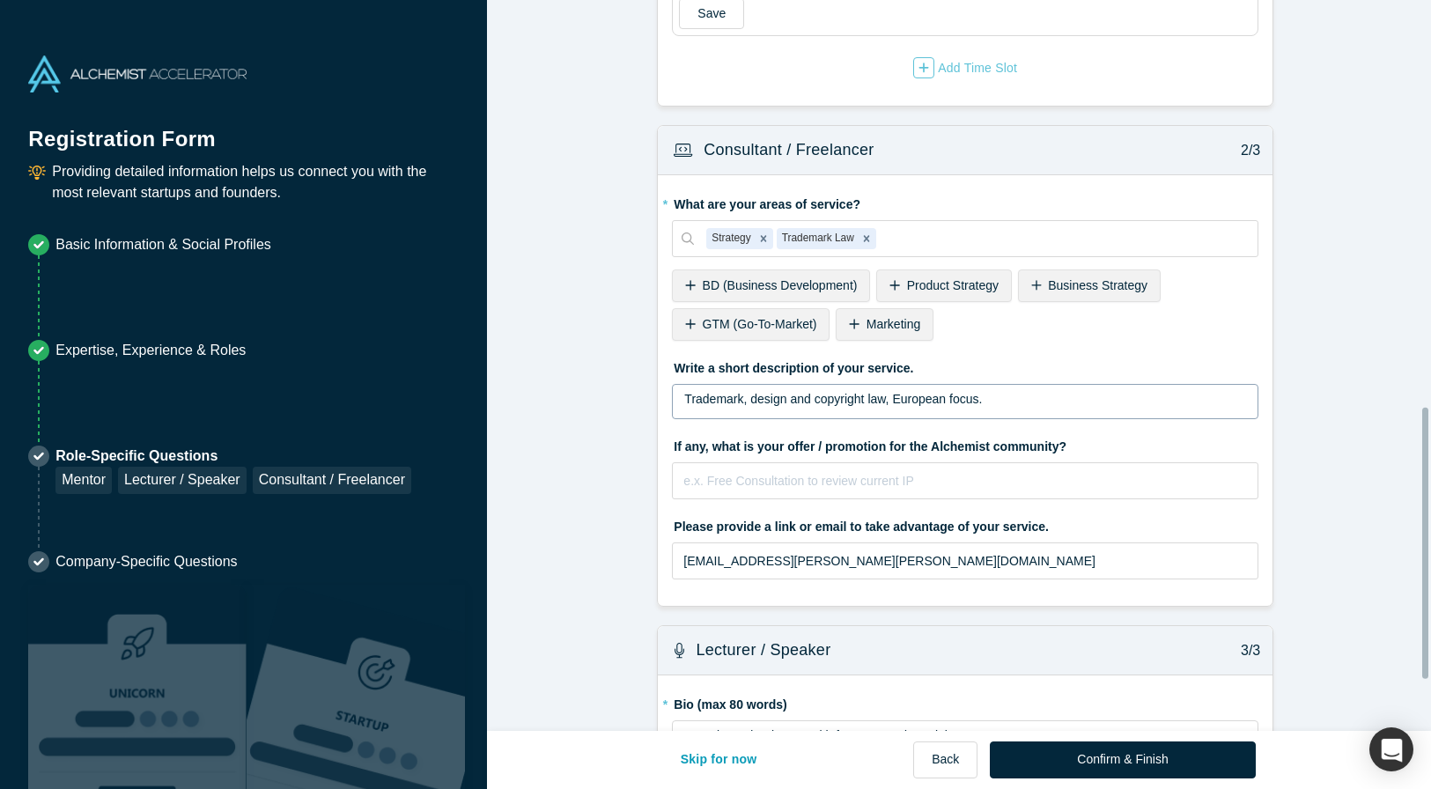
scroll to position [1235, 0]
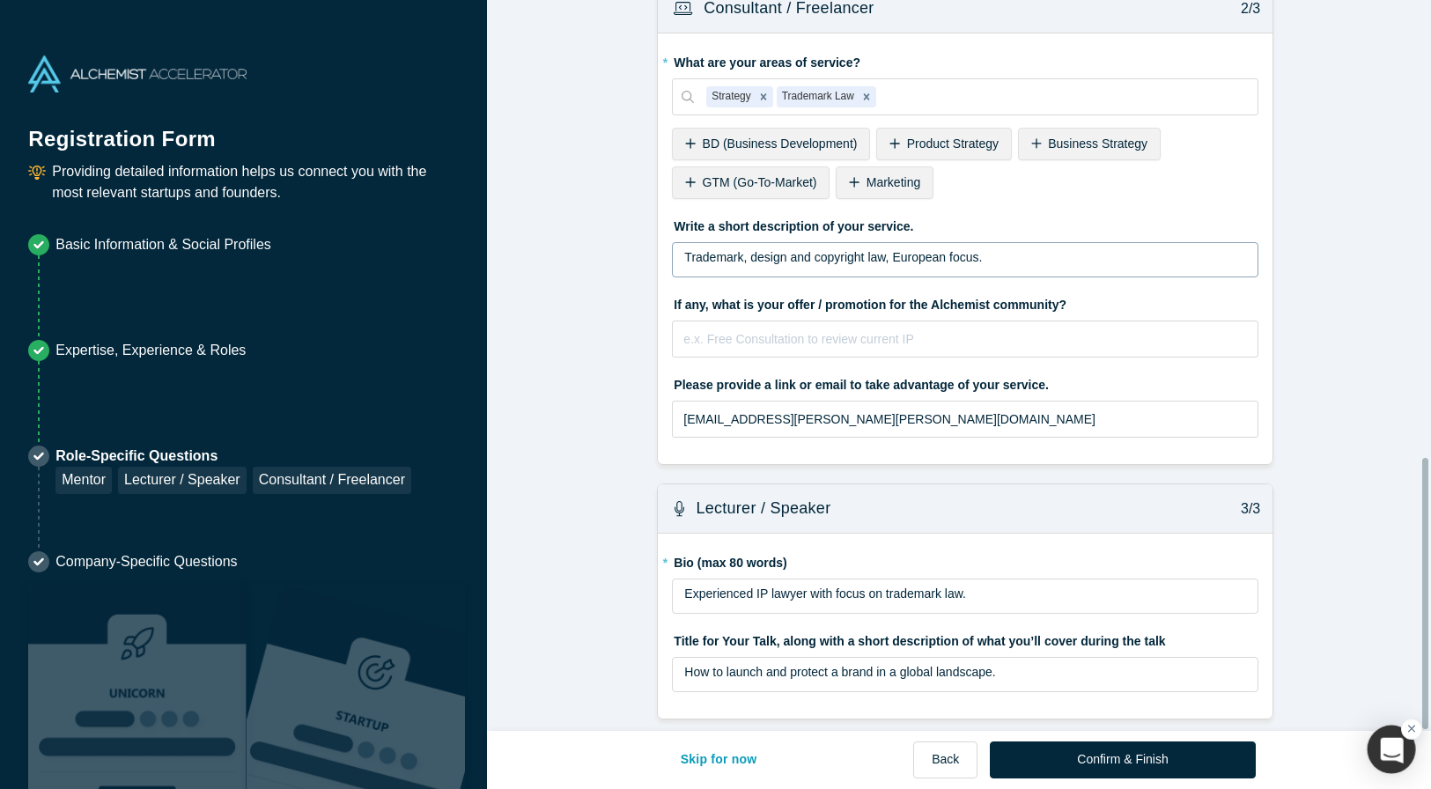
drag, startPoint x: 1423, startPoint y: 364, endPoint x: 1394, endPoint y: 743, distance: 380.6
click at [1402, 743] on div "Registration Form Providing detailed information helps us connect you with the …" at bounding box center [715, 394] width 1431 height 789
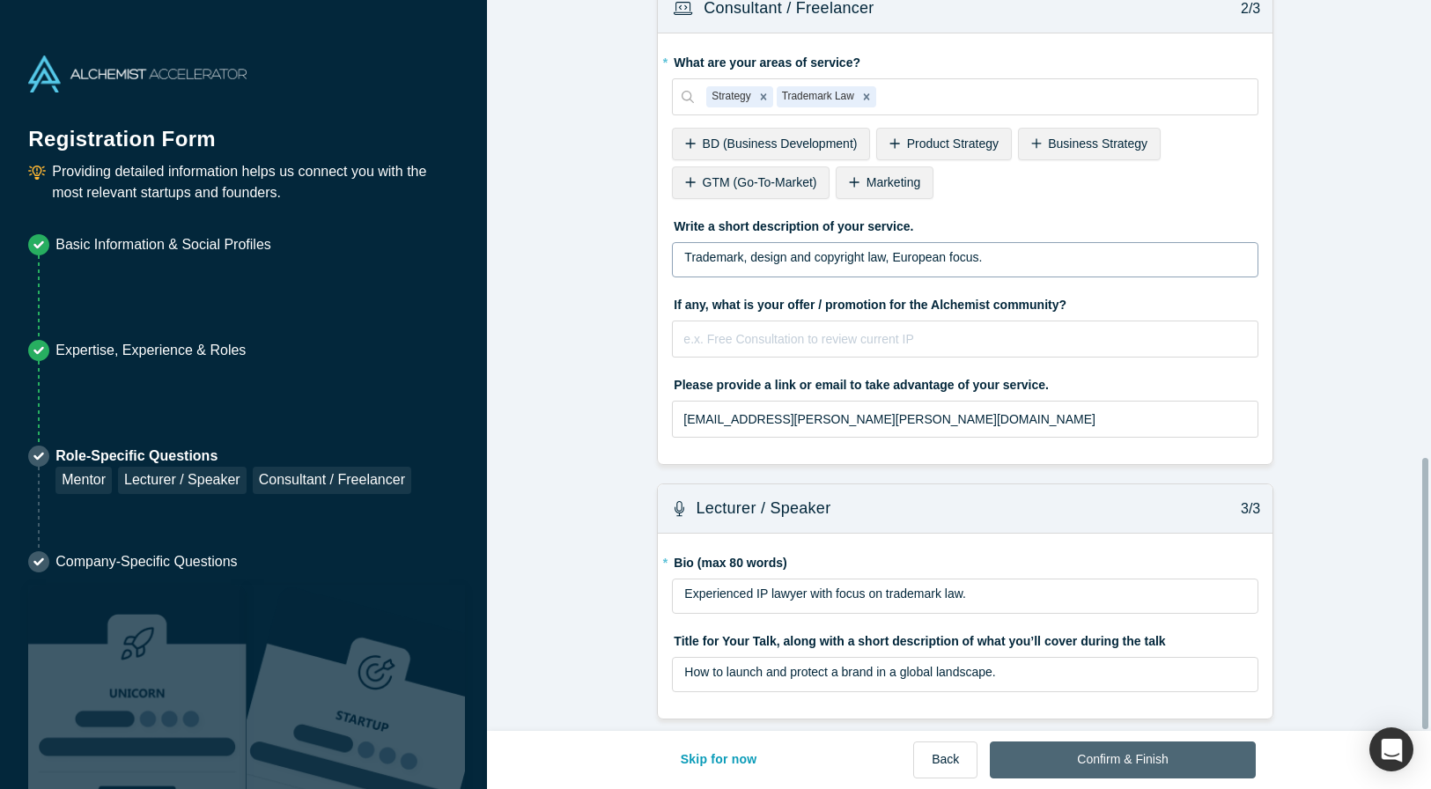
click at [1213, 768] on button "Confirm & Finish" at bounding box center [1122, 759] width 265 height 37
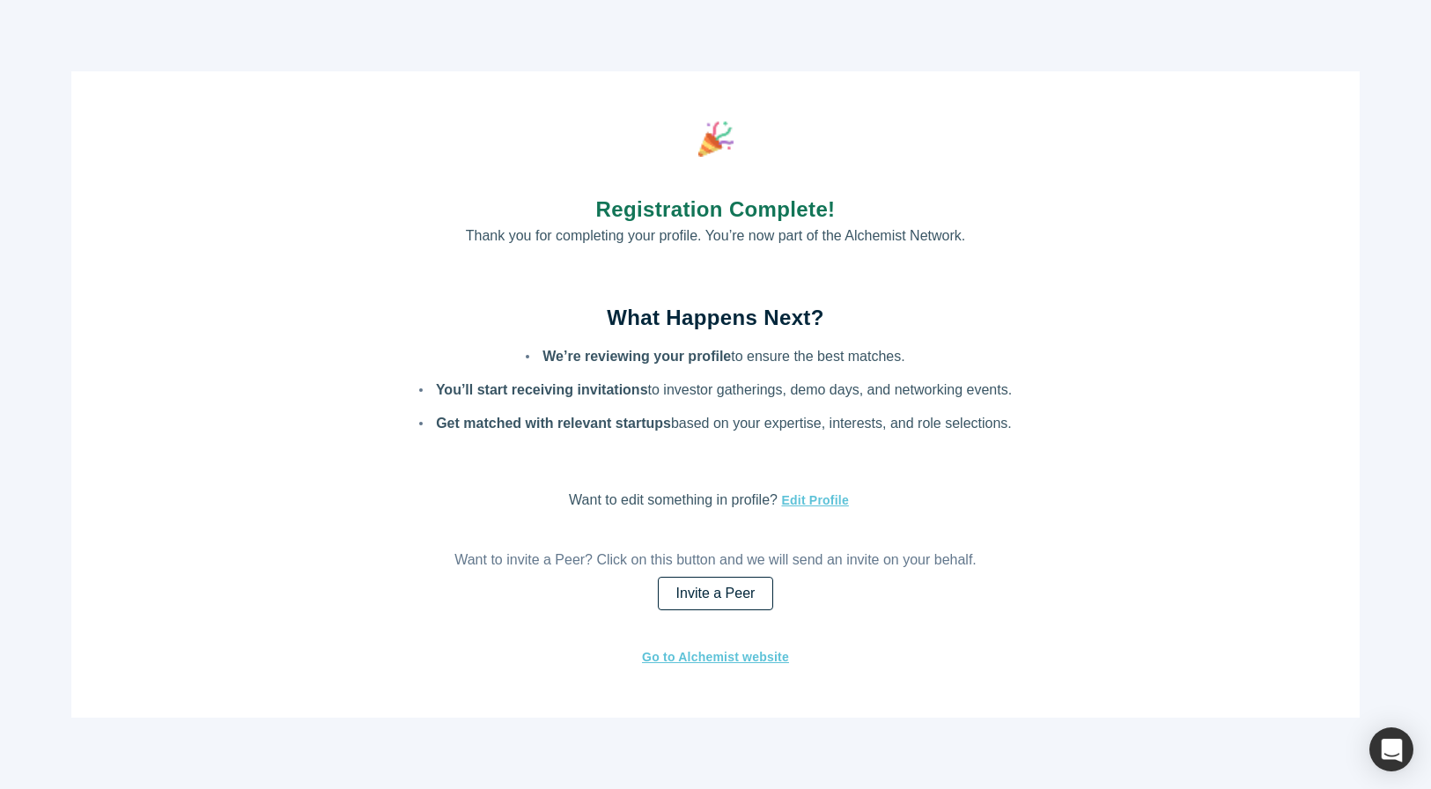
click at [712, 596] on link "Invite a Peer" at bounding box center [716, 593] width 116 height 33
